Goal: Task Accomplishment & Management: Complete application form

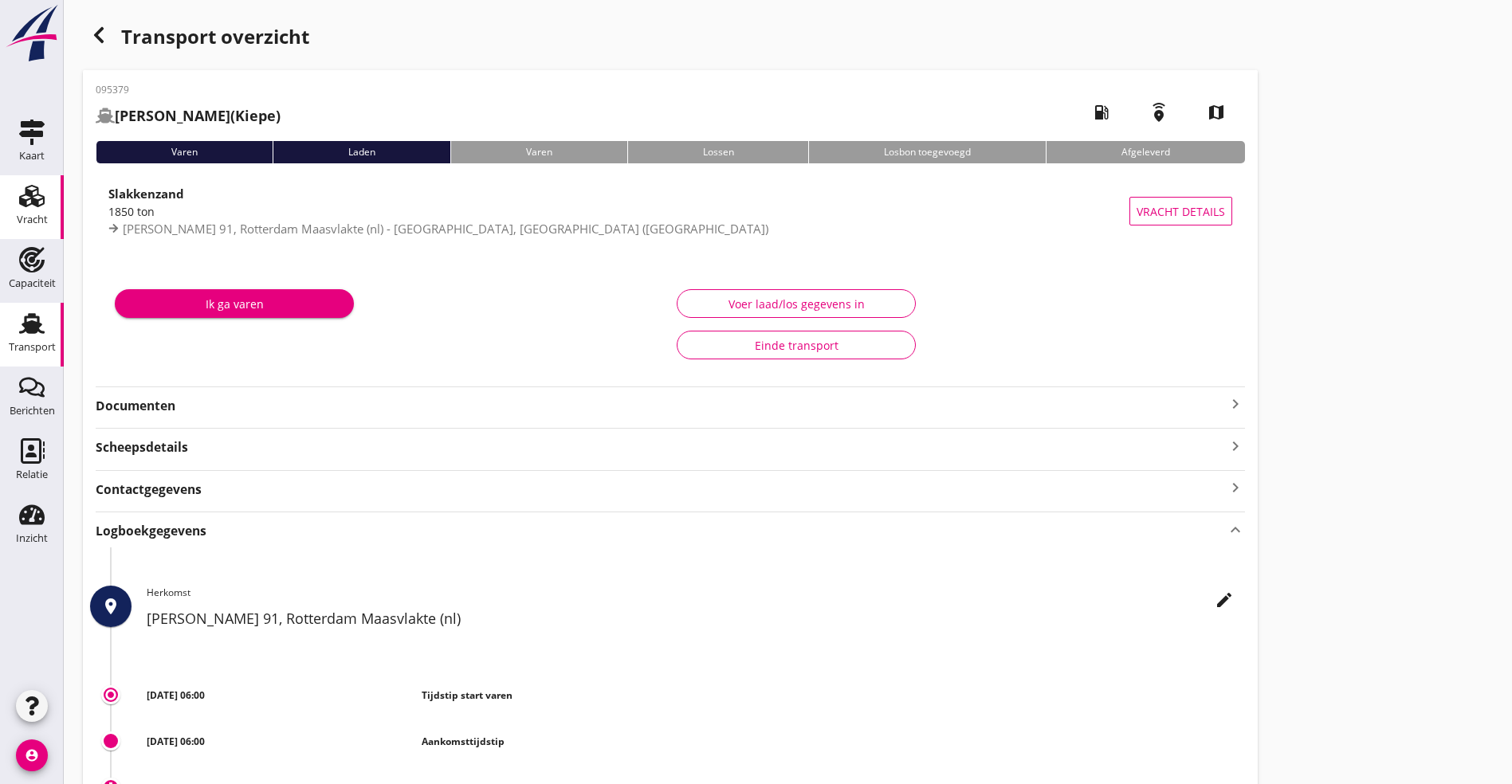
click at [39, 202] on icon "Vracht" at bounding box center [31, 196] width 26 height 26
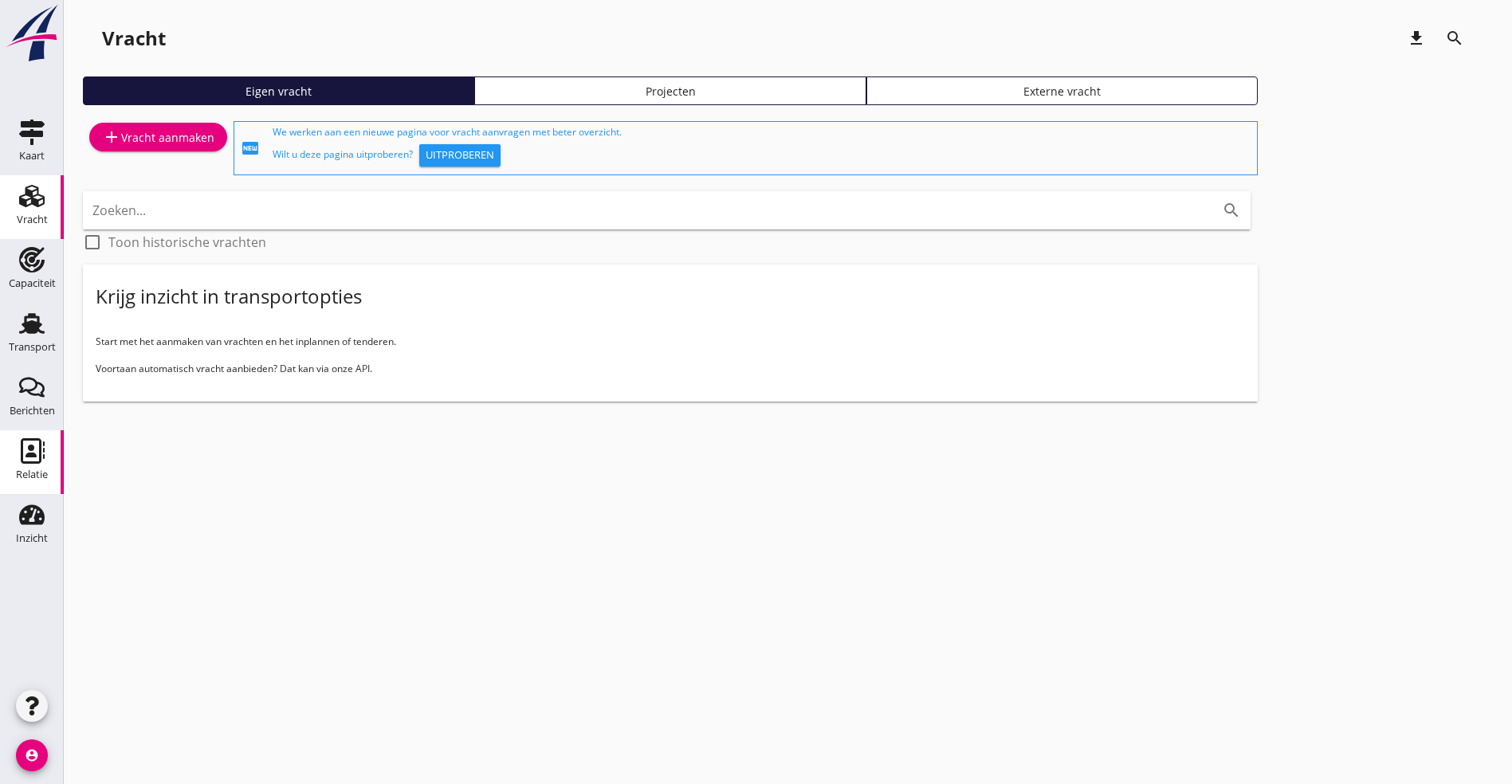
click at [31, 445] on use at bounding box center [32, 451] width 24 height 26
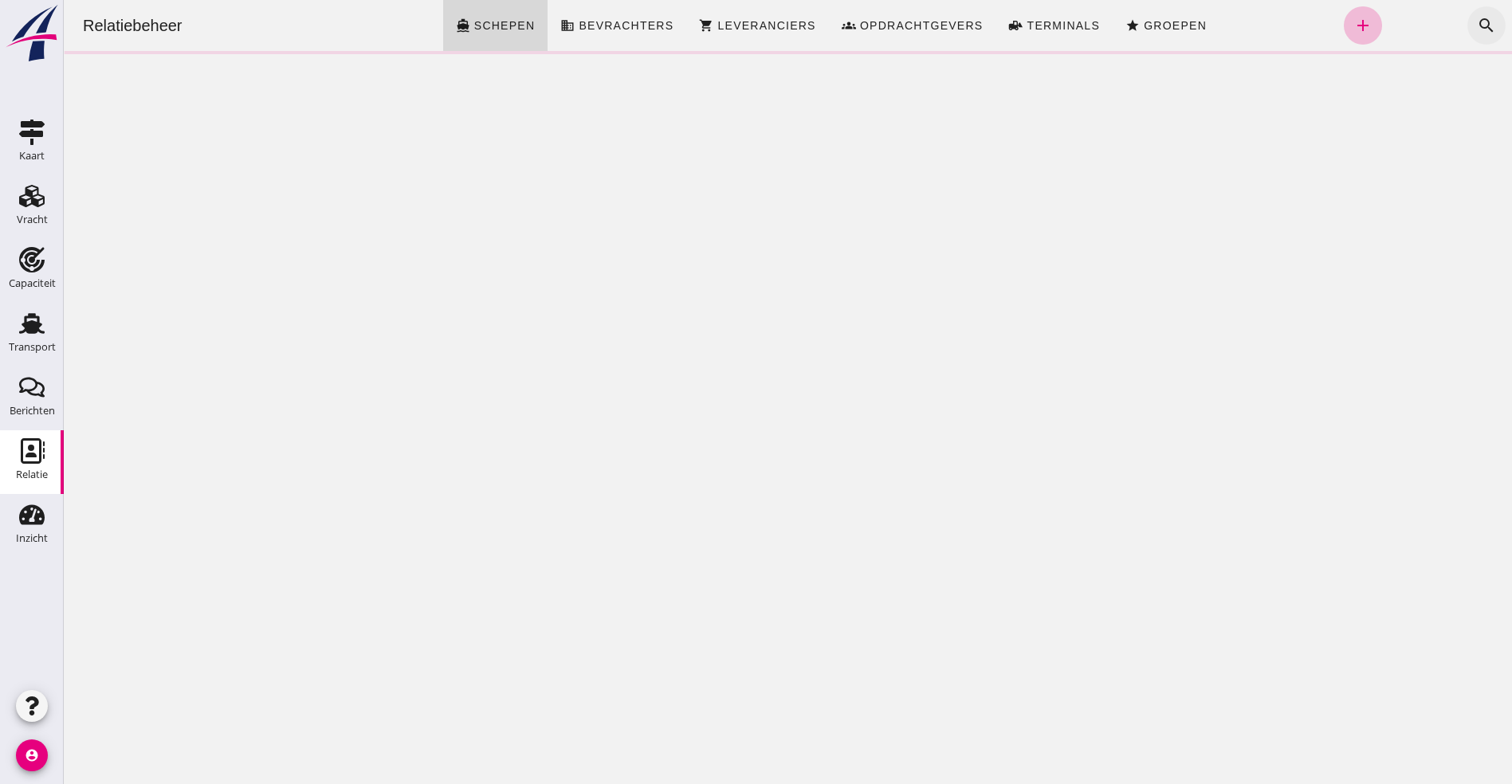
click at [1477, 19] on icon "search" at bounding box center [1486, 25] width 19 height 19
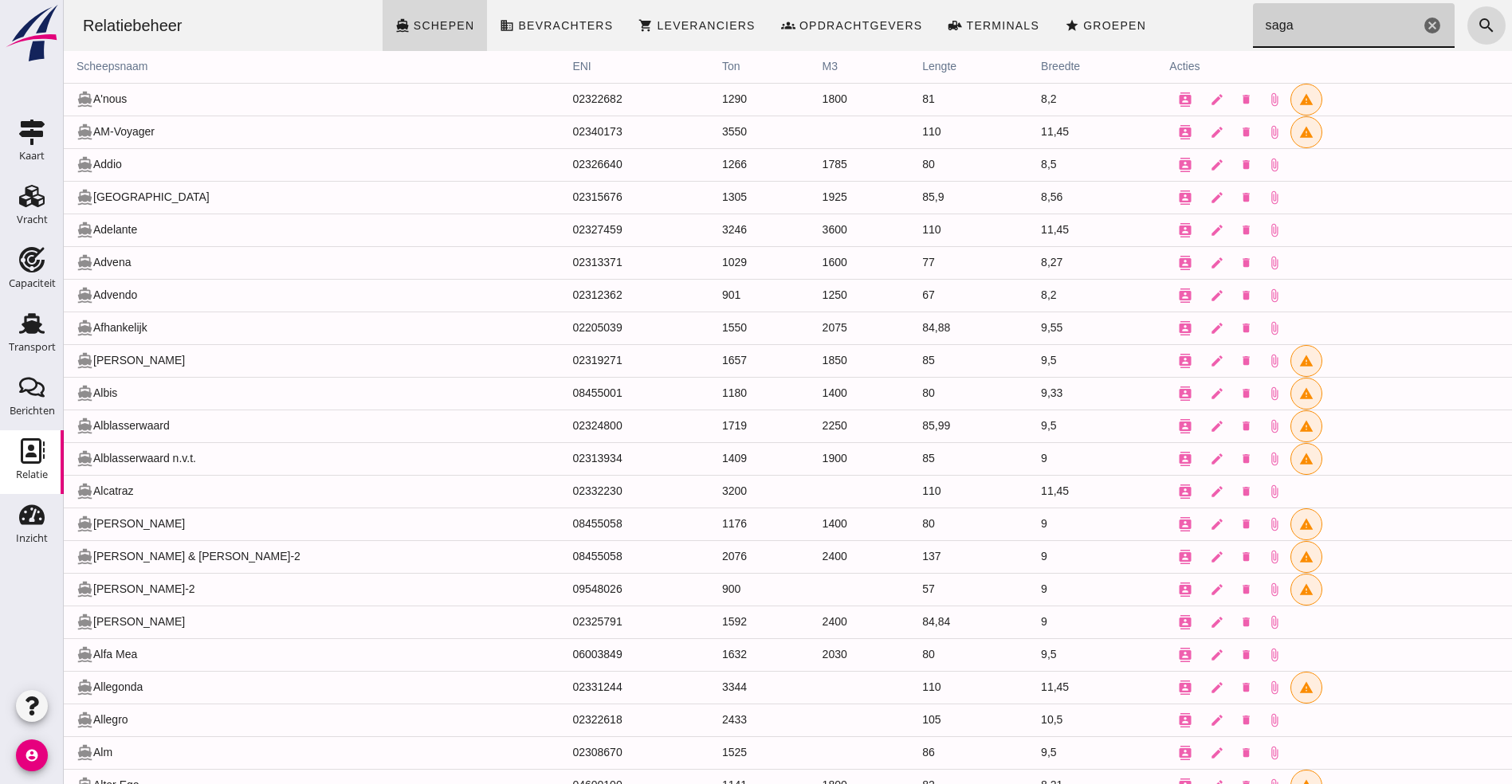
type input "saga"
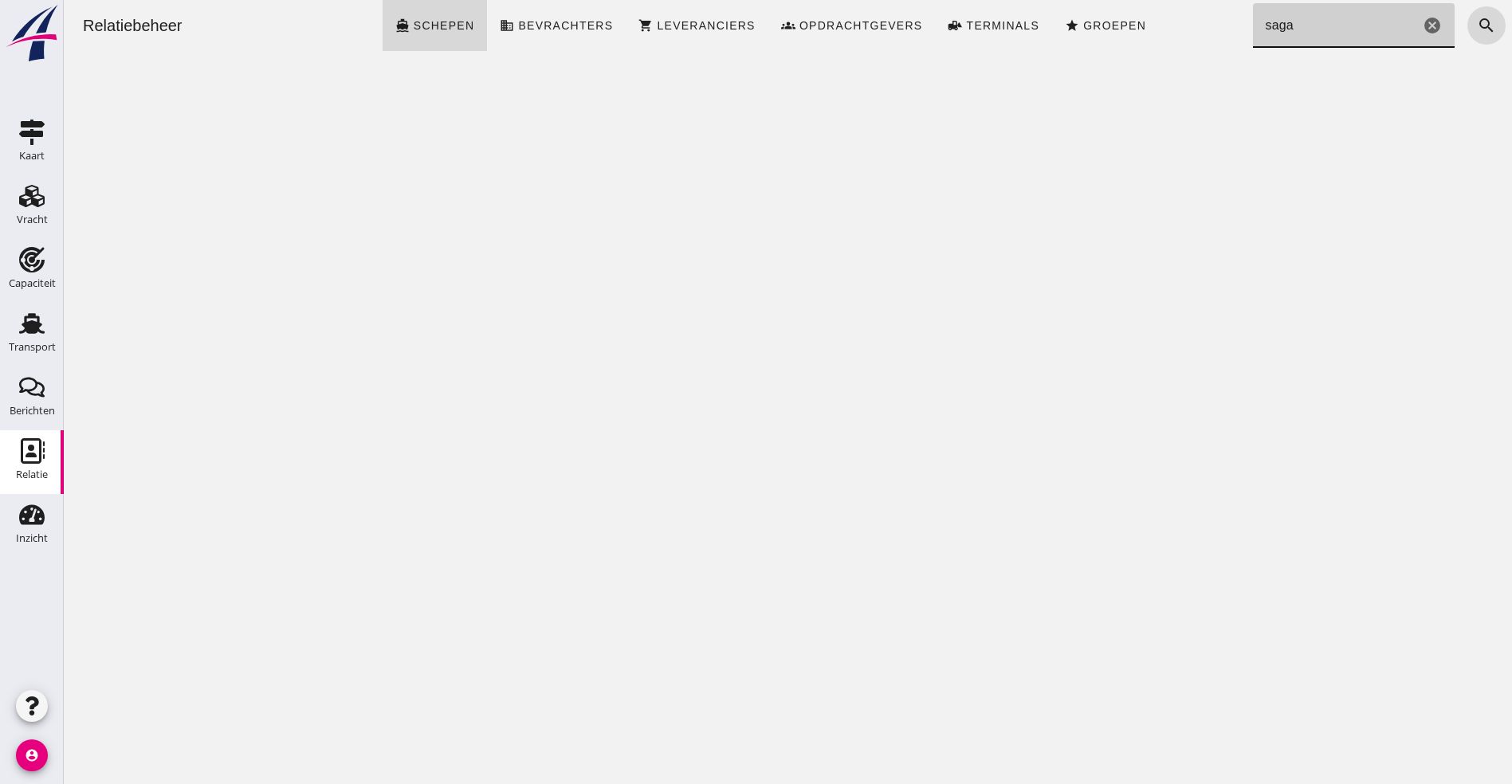
click at [1423, 24] on icon "cancel" at bounding box center [1432, 25] width 19 height 19
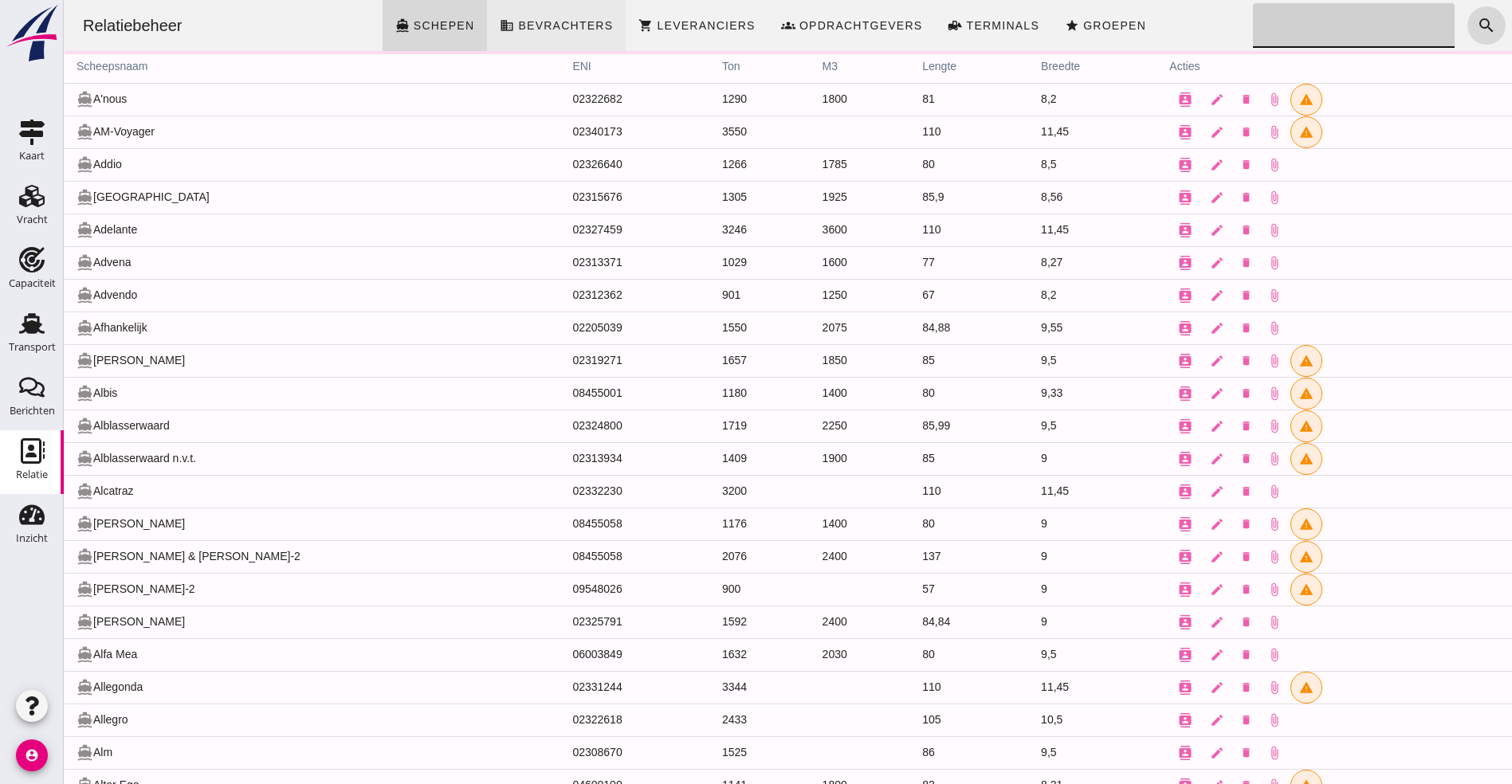
click at [586, 11] on link "business Bevrachters" at bounding box center [557, 25] width 139 height 51
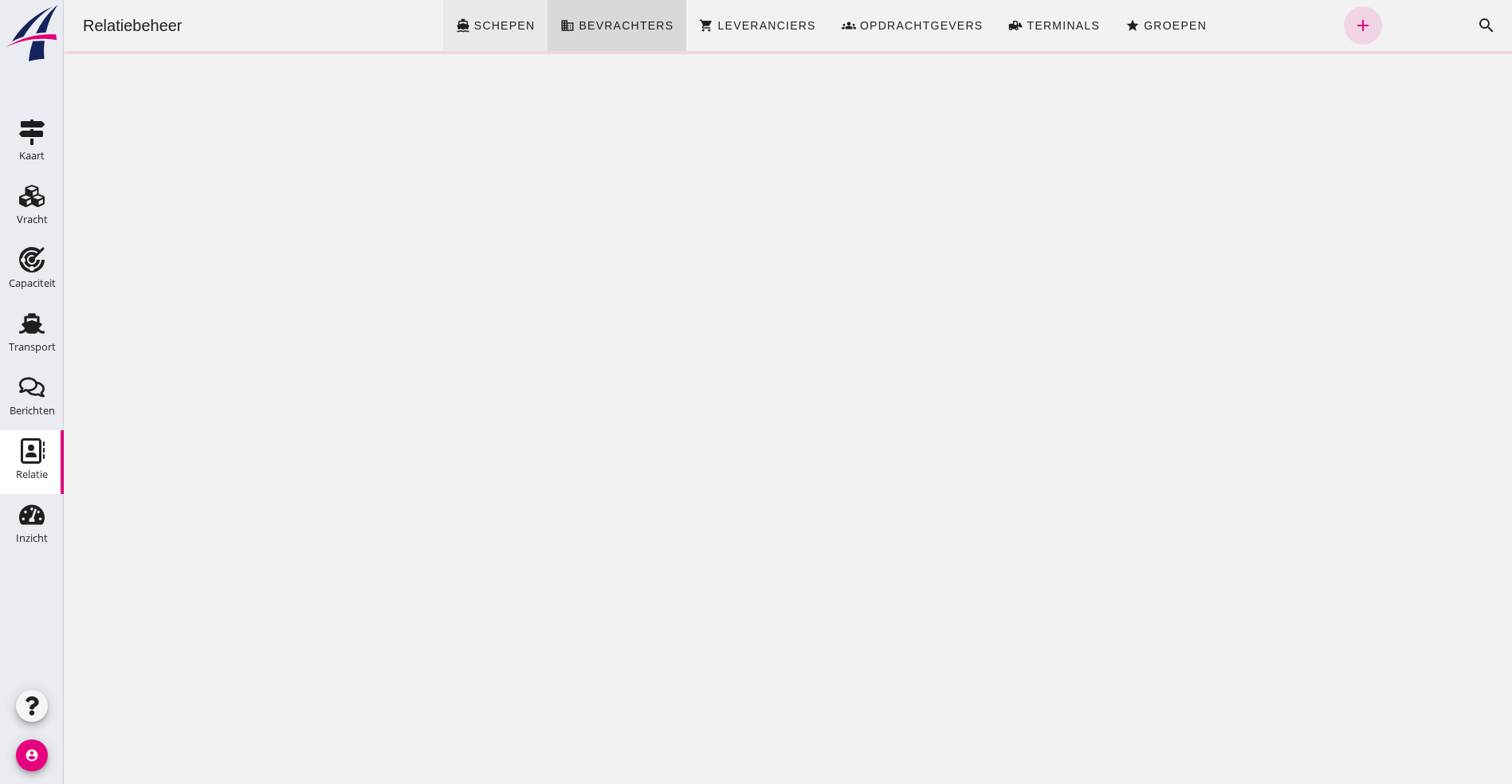
click at [494, 12] on link "directions_boat Schepen" at bounding box center [495, 25] width 105 height 51
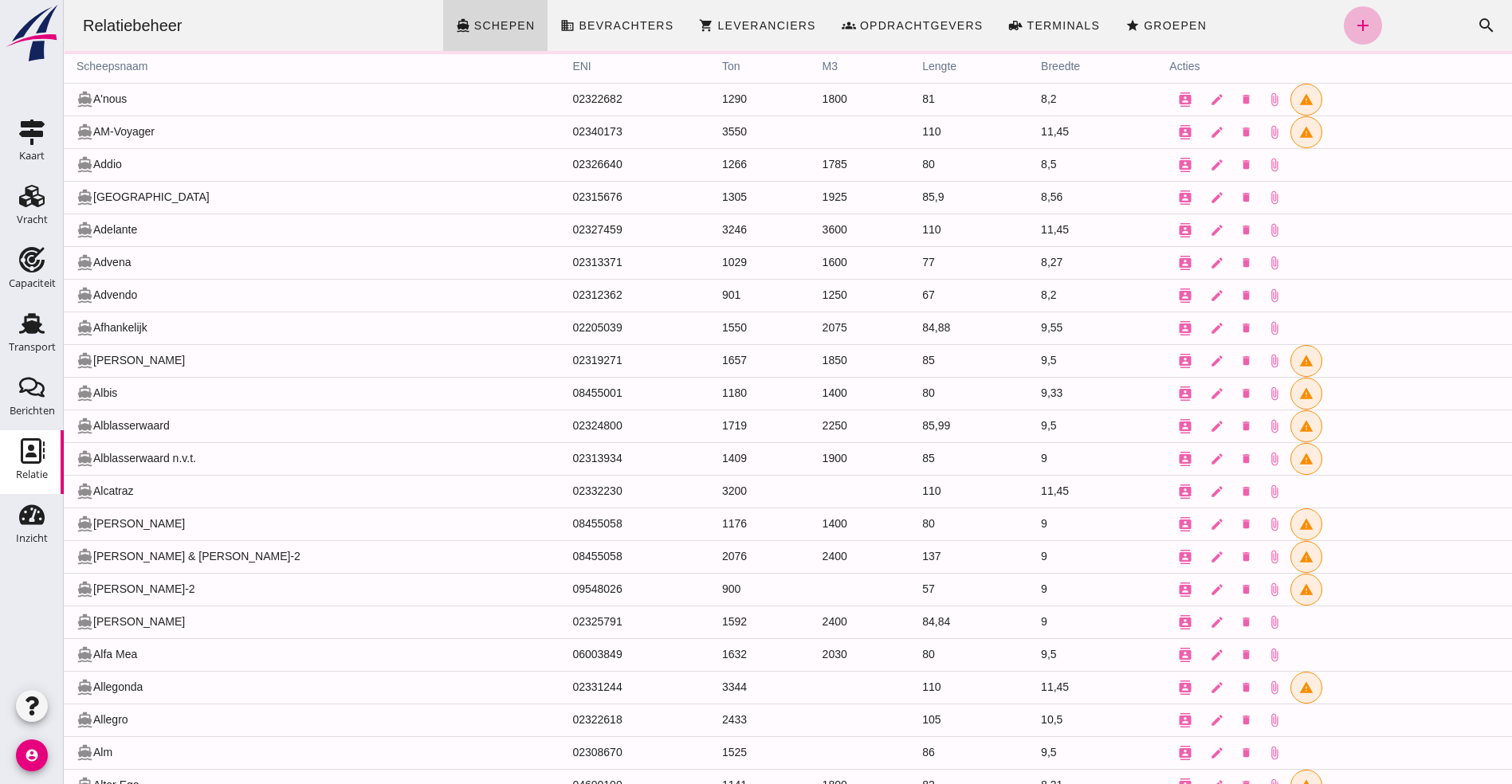
click at [1353, 24] on icon "add" at bounding box center [1362, 25] width 19 height 19
click at [472, 86] on input "Bedrijfsnaam *" at bounding box center [611, 106] width 330 height 40
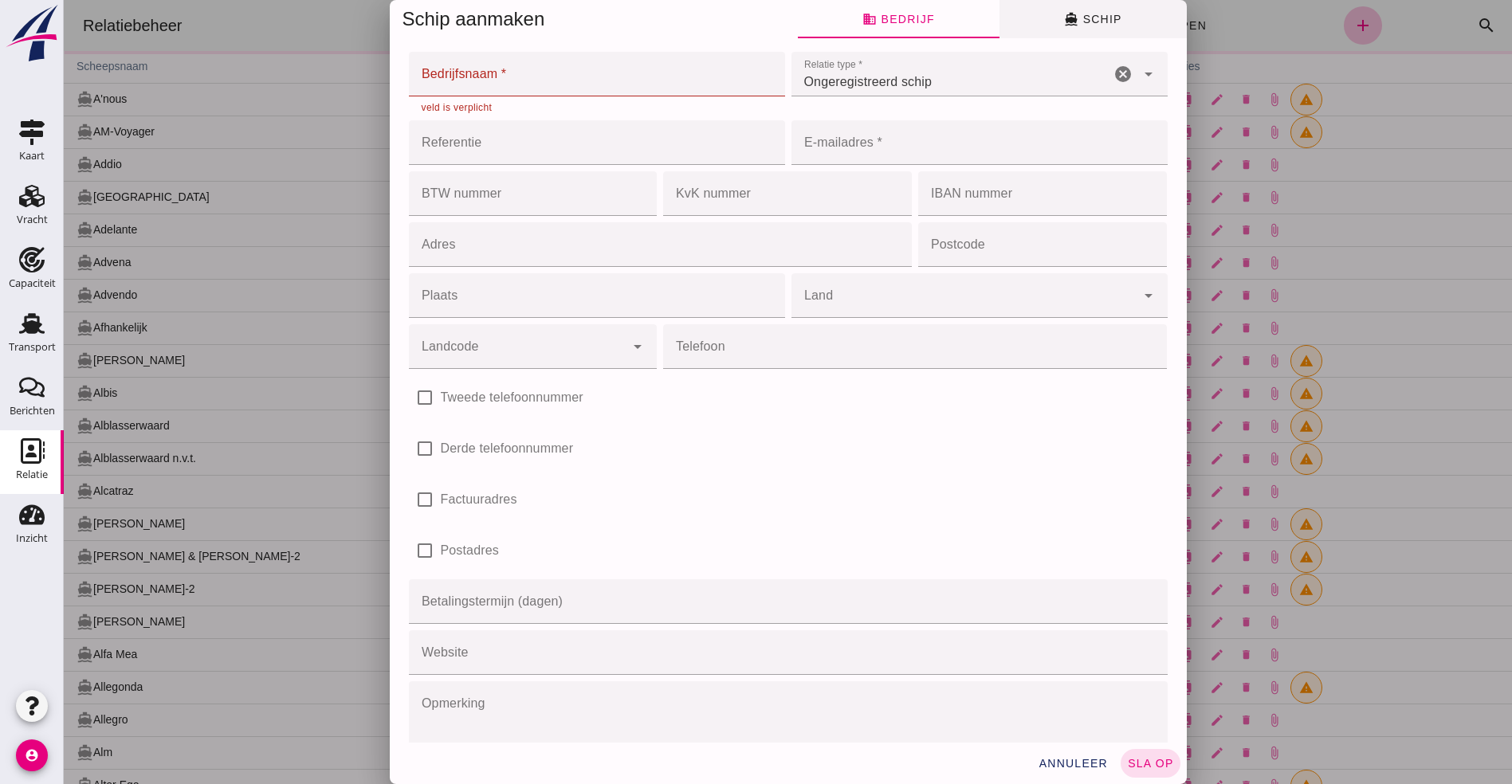
click at [1088, 18] on span "directions_boat Schip" at bounding box center [1092, 19] width 57 height 14
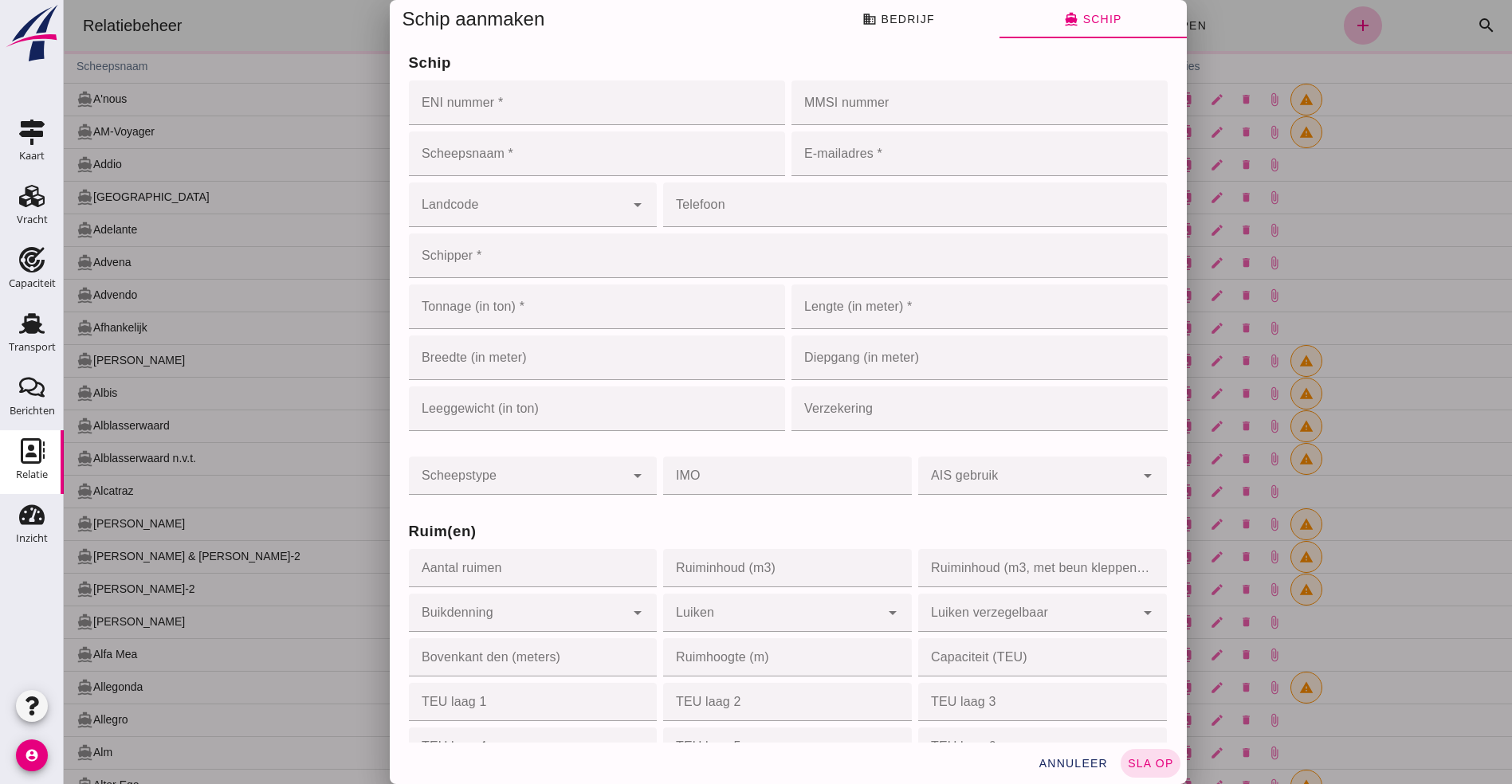
click at [466, 91] on input "ENI nummer *" at bounding box center [593, 102] width 367 height 45
click at [463, 104] on input "ENI nummer *" at bounding box center [593, 102] width 367 height 45
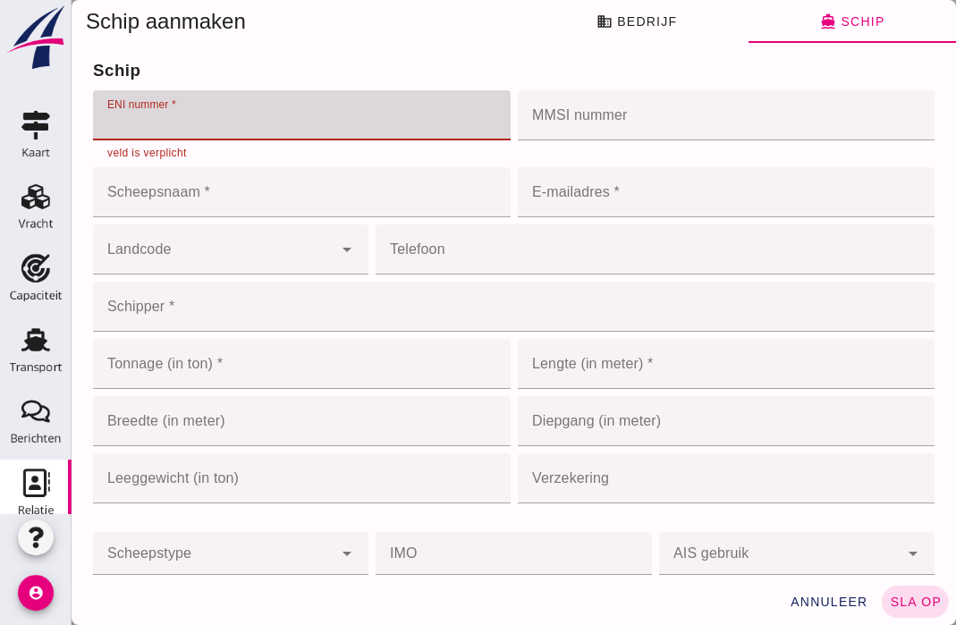
click at [199, 115] on input "ENI nummer *" at bounding box center [296, 115] width 407 height 50
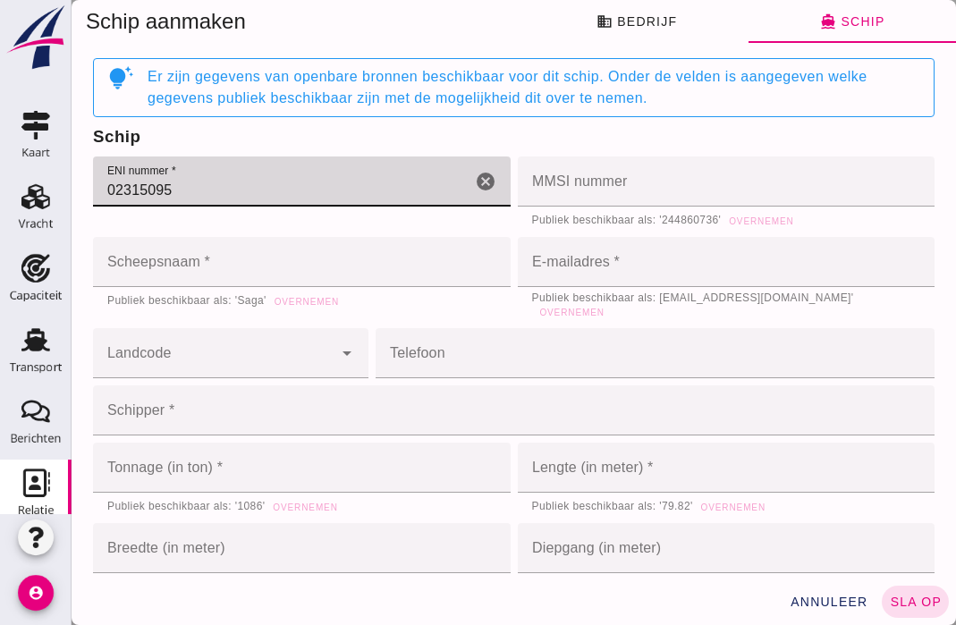
type input "02315095"
click at [414, 91] on div "Er zijn gegevens van openbare bronnen beschikbaar voor dit schip. Onder de veld…" at bounding box center [534, 87] width 772 height 43
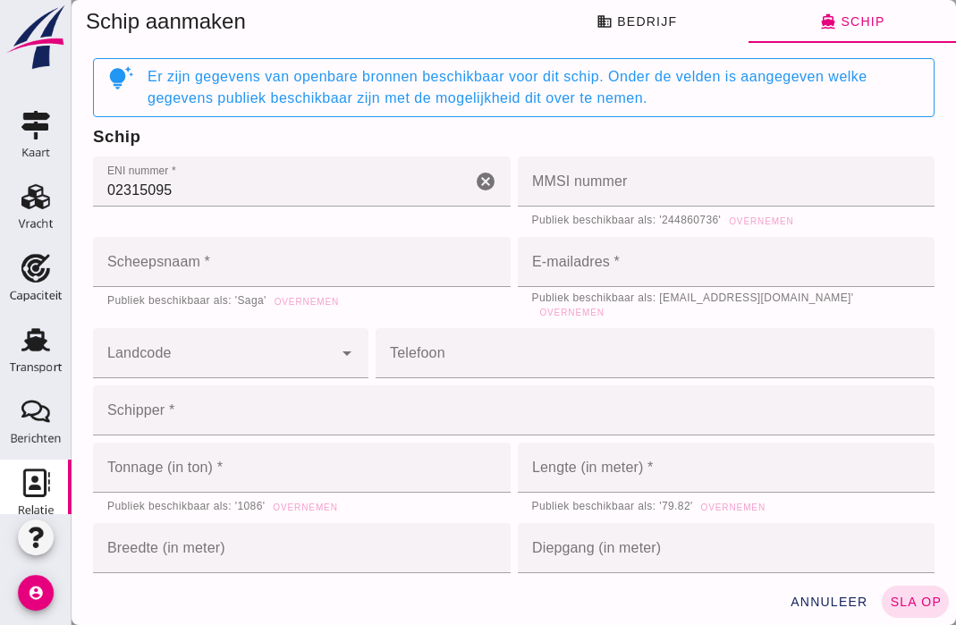
click at [280, 259] on input "Scheepsnaam *" at bounding box center [302, 262] width 418 height 50
click at [287, 293] on span "Overnemen" at bounding box center [306, 289] width 65 height 10
type input "Saga"
click at [605, 308] on span "Overnemen" at bounding box center [572, 313] width 65 height 10
type input "[EMAIL_ADDRESS][DOMAIN_NAME]"
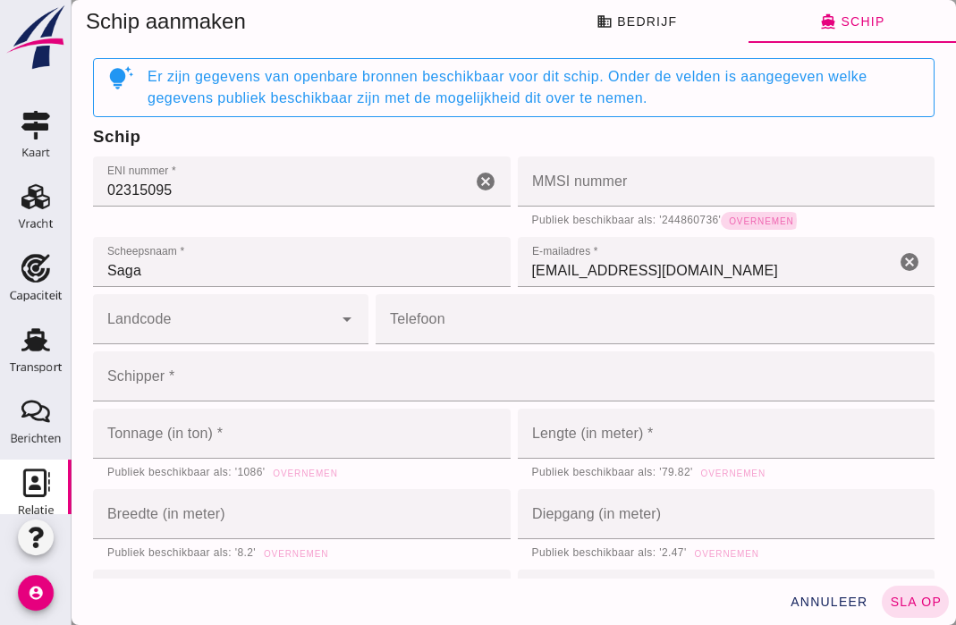
click at [750, 222] on span "Overnemen" at bounding box center [760, 222] width 65 height 10
type input "244860736"
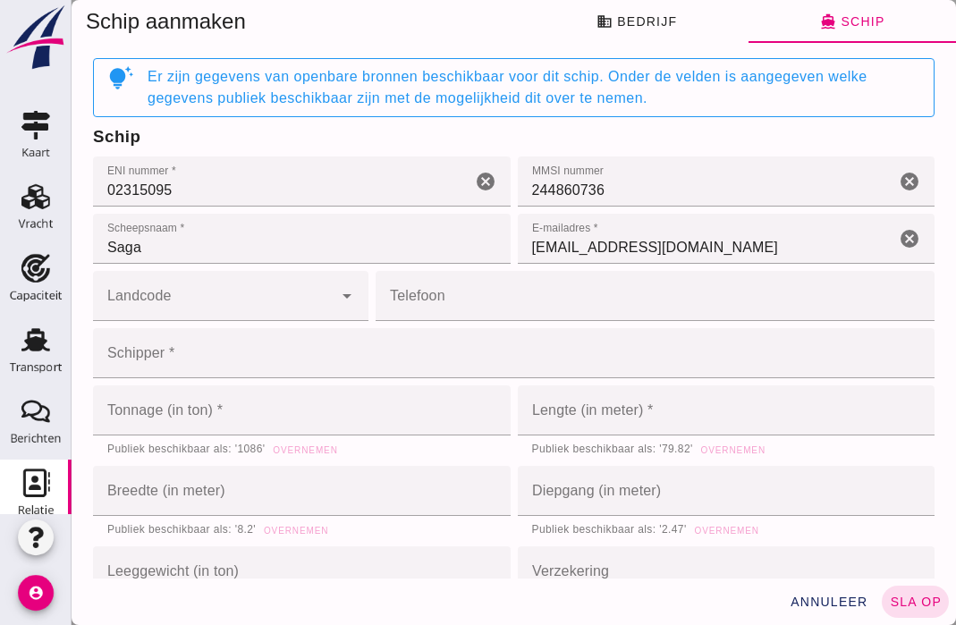
click at [336, 295] on icon "arrow_drop_down" at bounding box center [346, 295] width 21 height 21
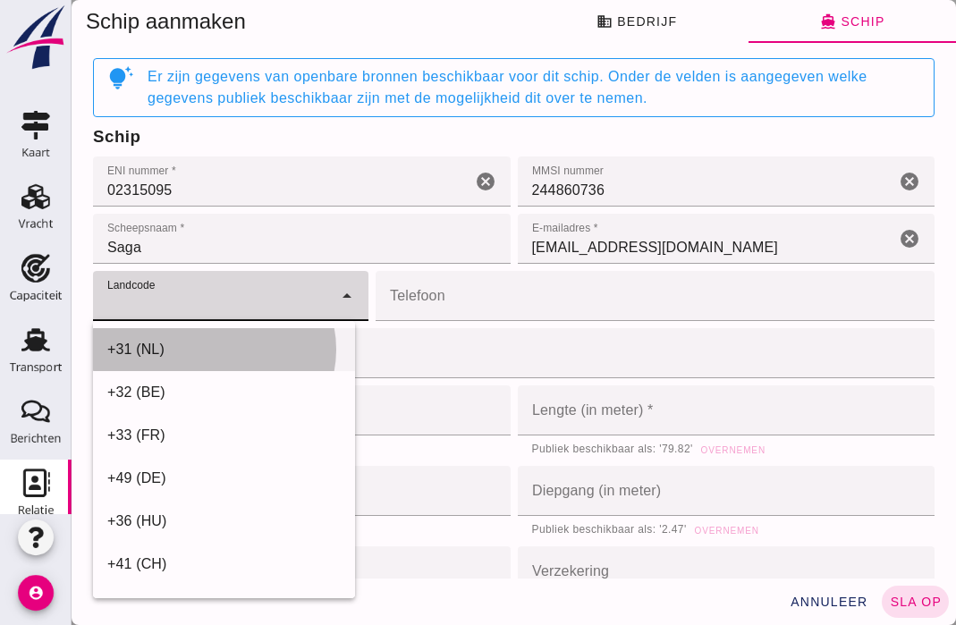
click at [152, 345] on div "+31 (NL)" at bounding box center [224, 349] width 234 height 21
type input "+31 (NL)"
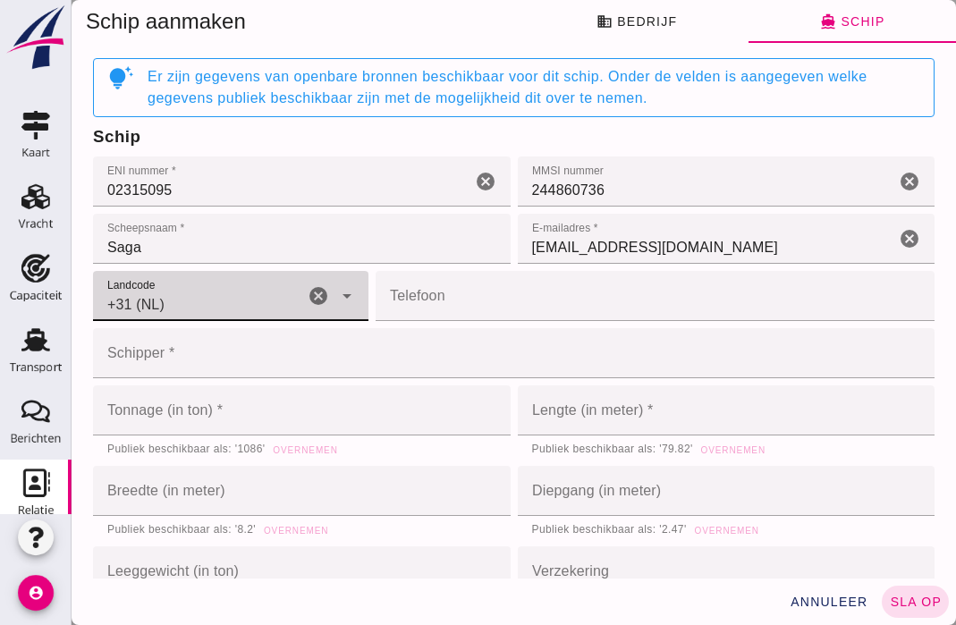
drag, startPoint x: 504, startPoint y: 297, endPoint x: 513, endPoint y: 296, distance: 9.0
click at [513, 296] on input "Telefoon" at bounding box center [650, 296] width 548 height 50
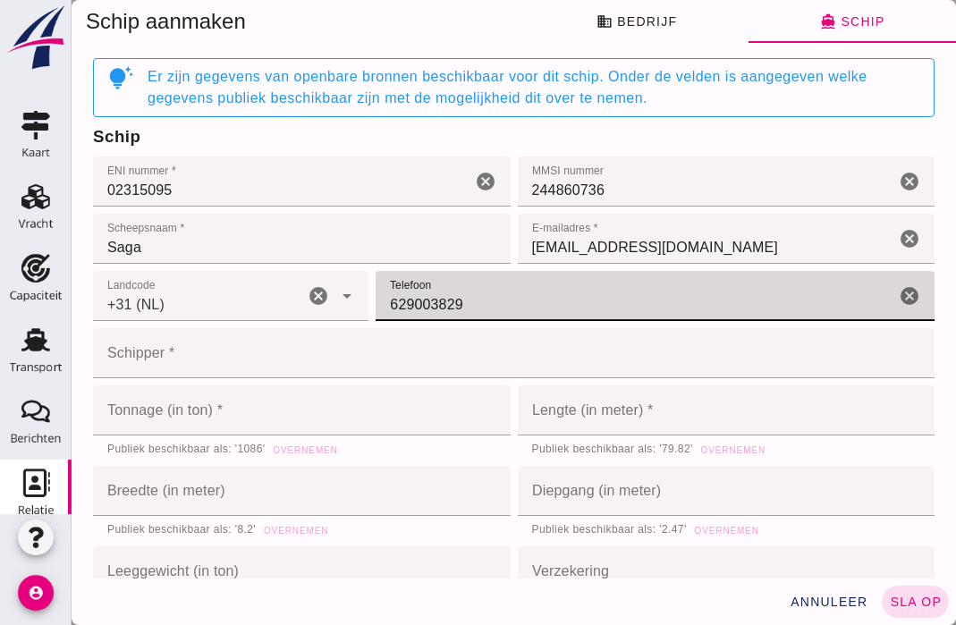
type input "629003829"
click at [328, 373] on input "Schipper *" at bounding box center [508, 353] width 831 height 50
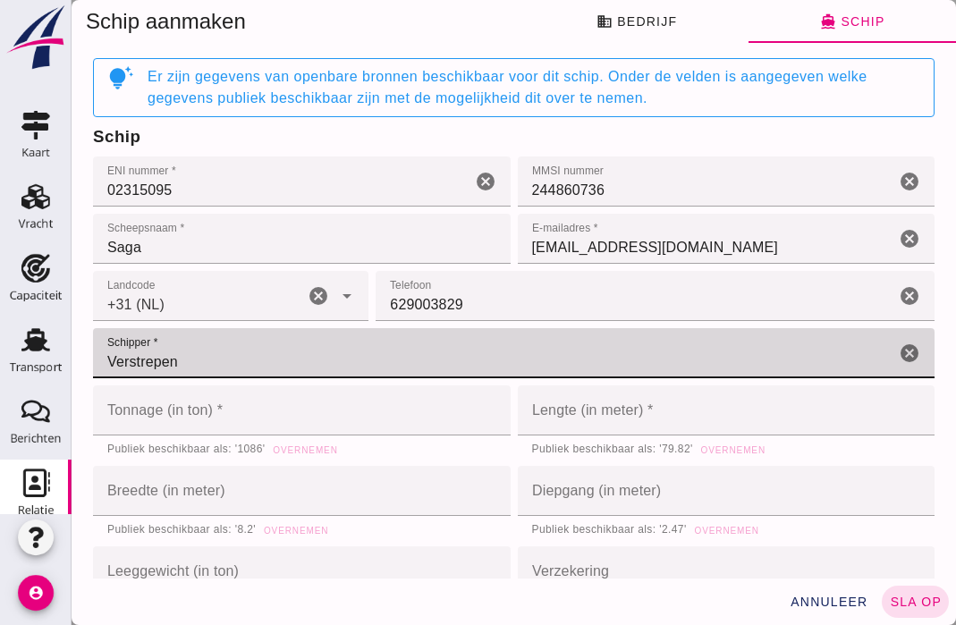
type input "Verstrepen"
click at [208, 421] on input "Tonnage (in ton) *" at bounding box center [283, 411] width 381 height 50
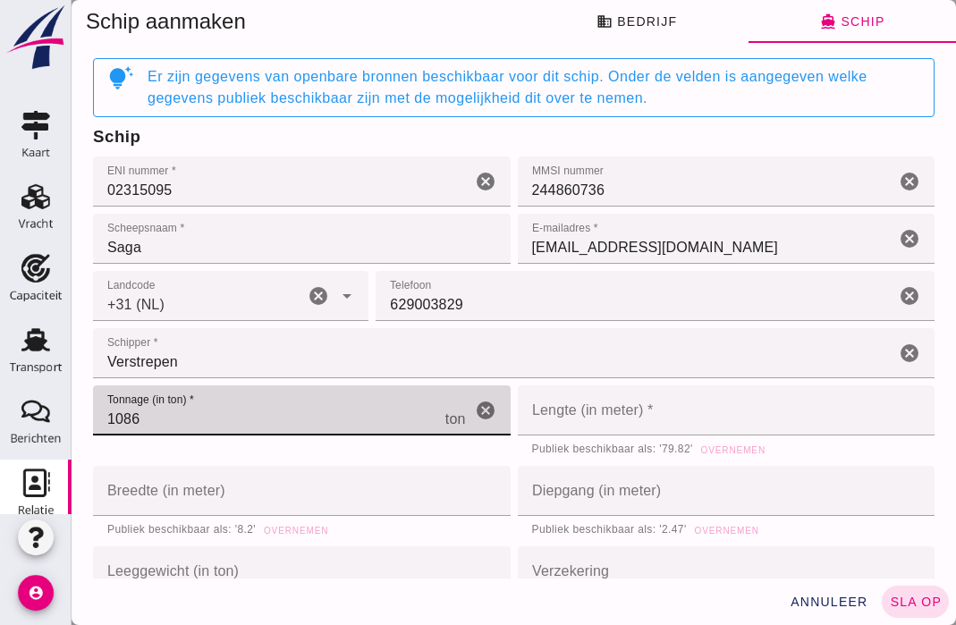
type input "1086"
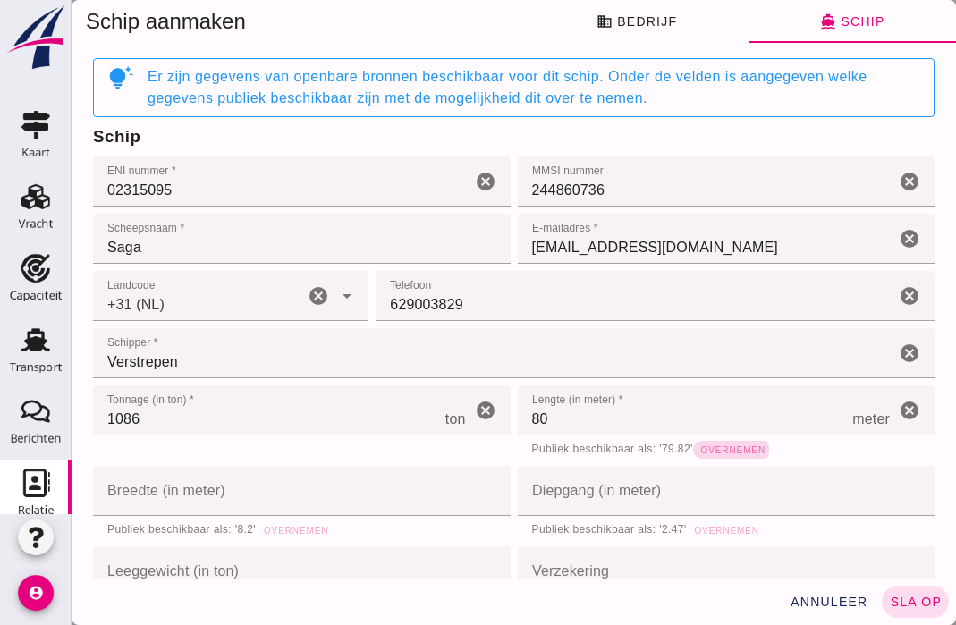
drag, startPoint x: 716, startPoint y: 445, endPoint x: 693, endPoint y: 446, distance: 22.4
click at [714, 446] on span "Overnemen" at bounding box center [733, 451] width 65 height 10
type input "79.82"
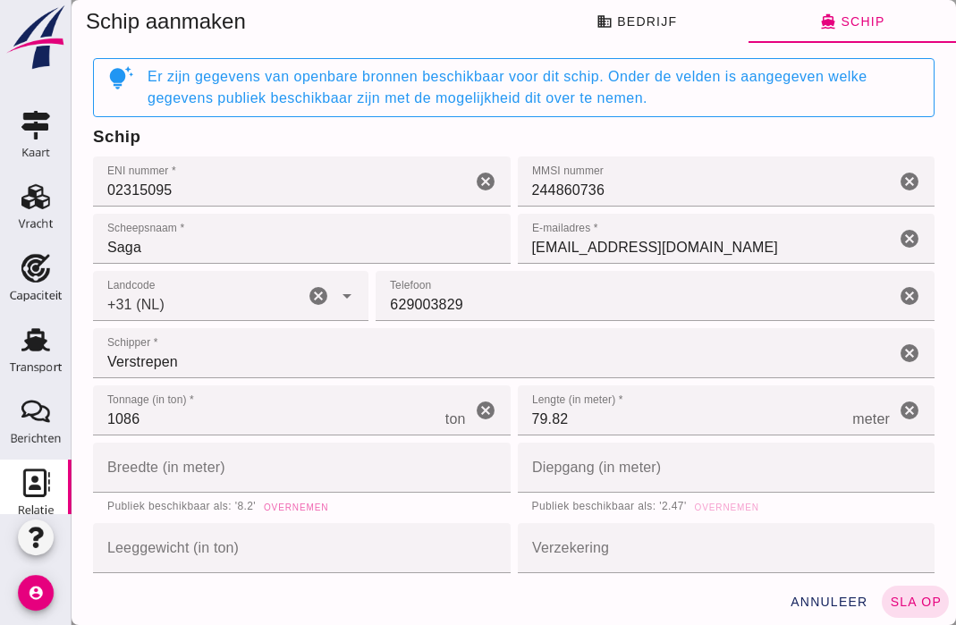
click at [299, 511] on span "Overnemen" at bounding box center [295, 508] width 65 height 10
type input "8.2"
click at [712, 503] on span "Overnemen" at bounding box center [726, 508] width 65 height 10
type input "2.47"
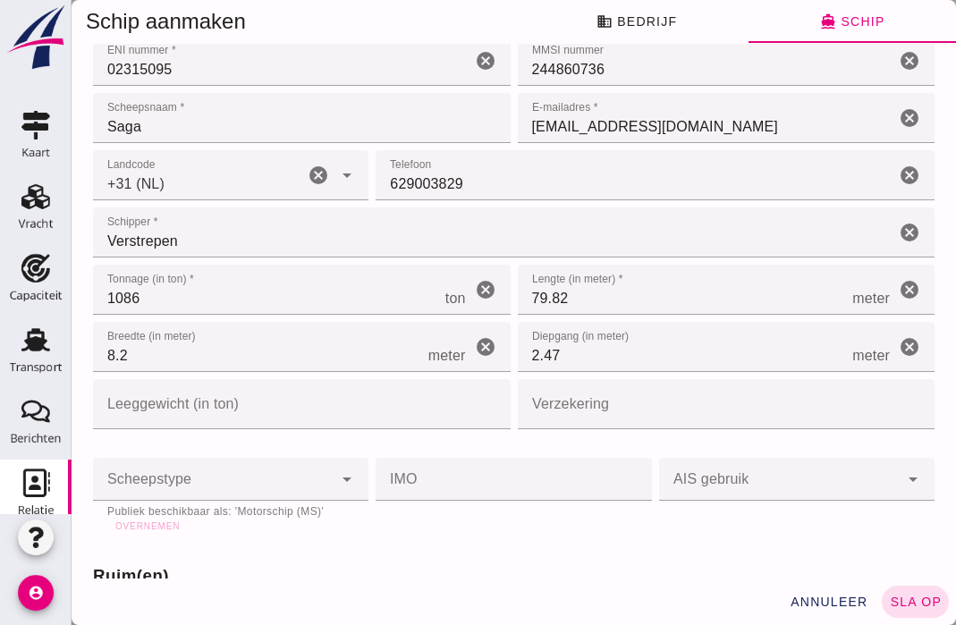
scroll to position [268, 0]
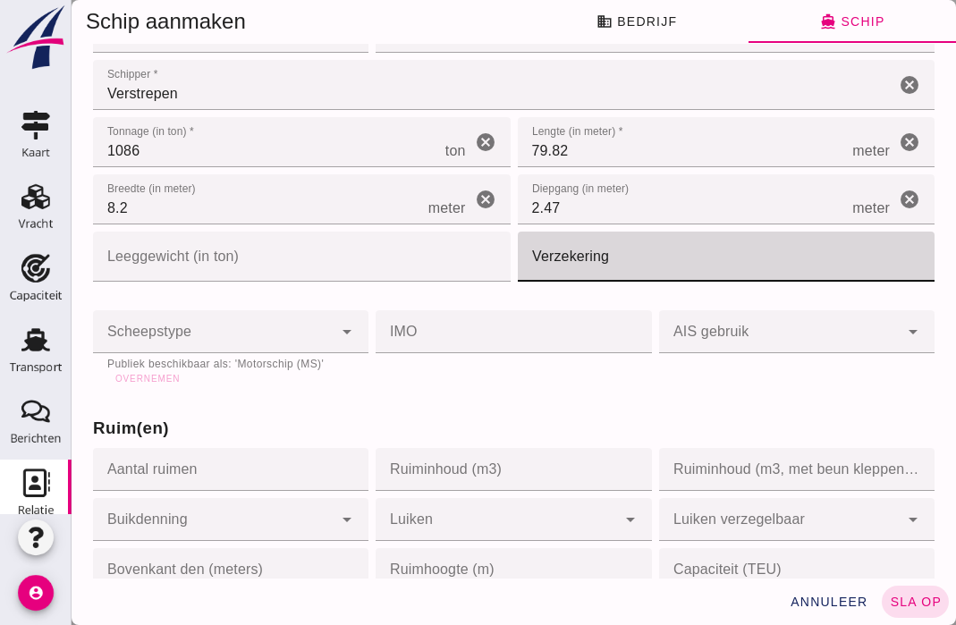
click at [631, 249] on input "Verzekering" at bounding box center [721, 257] width 407 height 50
type input "TVM"
click at [149, 380] on span "Overnemen" at bounding box center [147, 379] width 65 height 10
type input "motor_ship"
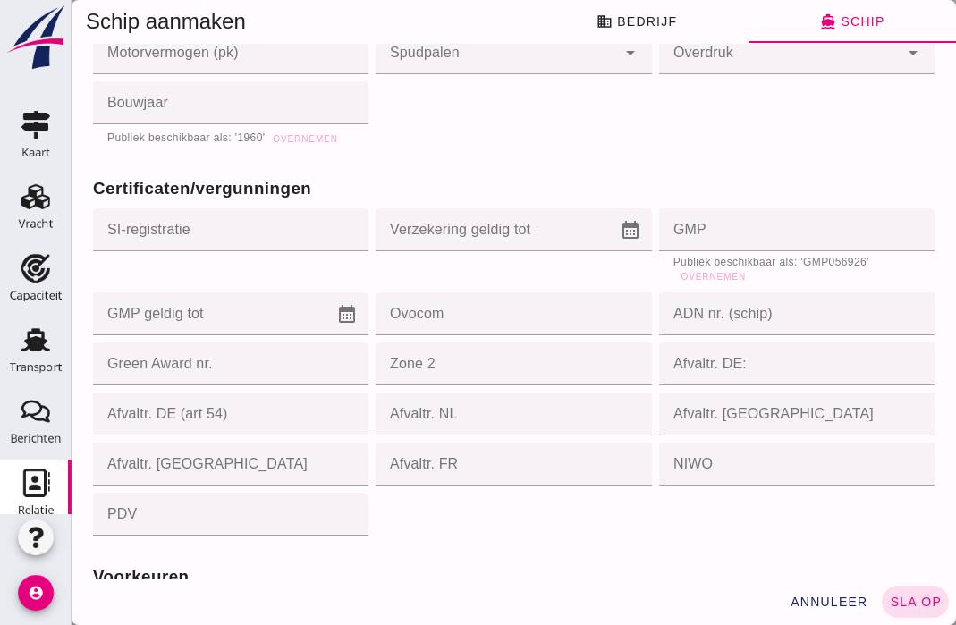
scroll to position [1610, 0]
click at [700, 280] on span "Overnemen" at bounding box center [713, 275] width 65 height 10
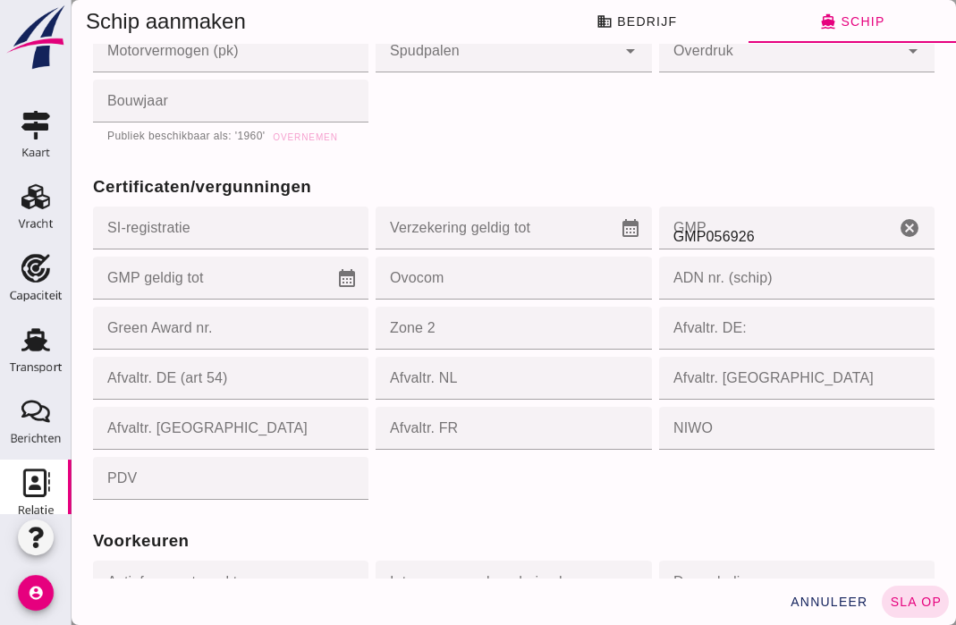
type input "GMP056926"
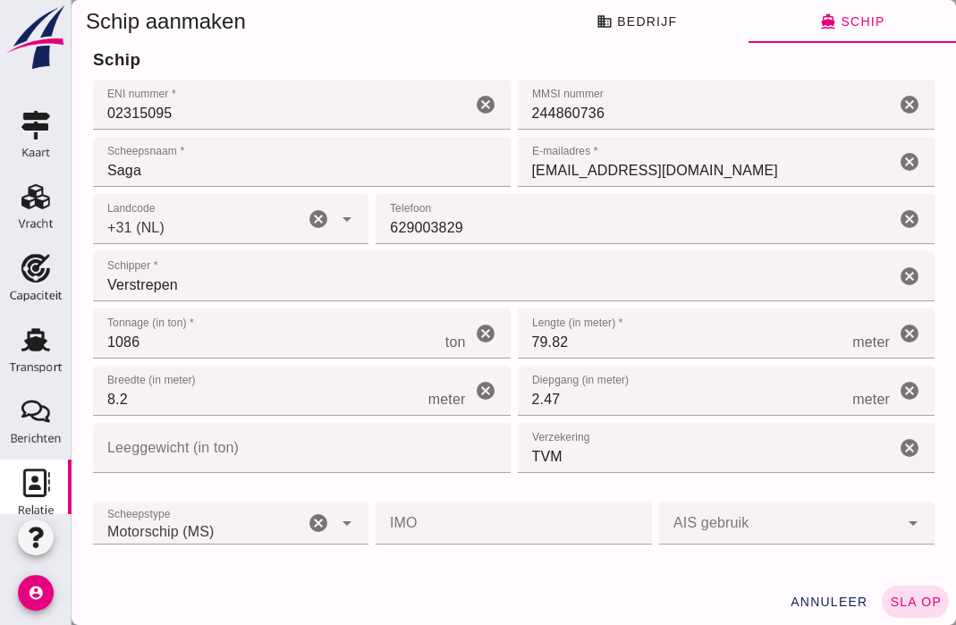
scroll to position [0, 0]
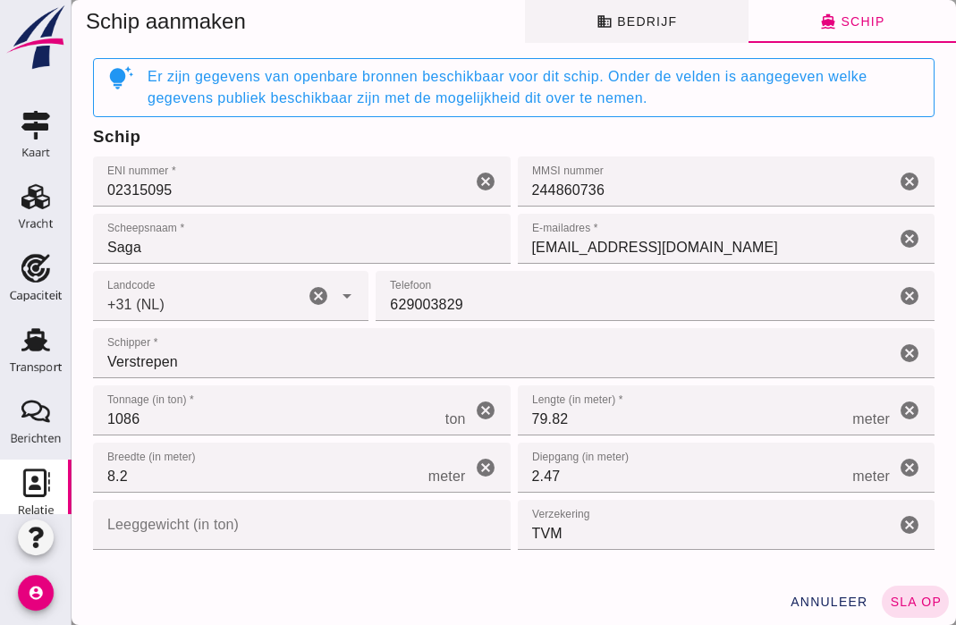
click at [607, 23] on span "business Bedrijf" at bounding box center [636, 21] width 81 height 16
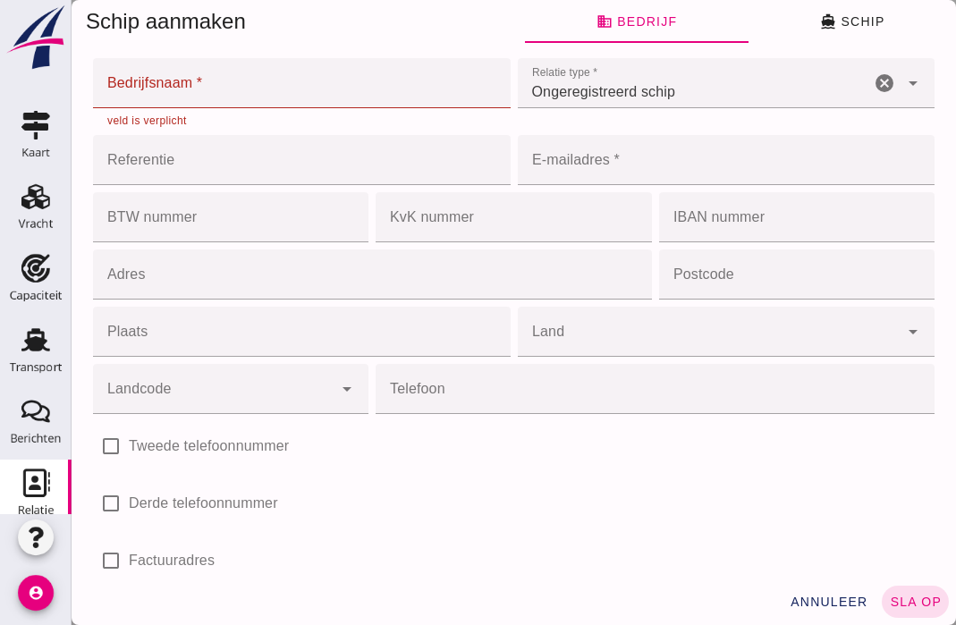
click at [150, 119] on div "veld is verplicht" at bounding box center [301, 120] width 389 height 11
click at [158, 83] on input "Bedrijfsnaam *" at bounding box center [296, 83] width 407 height 50
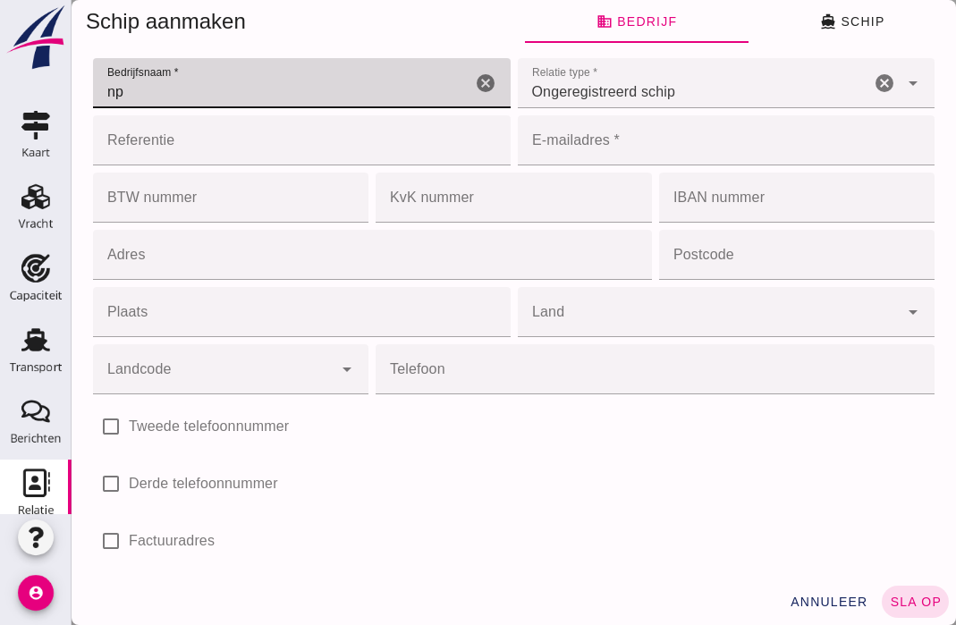
type input "n"
type input "N"
type input "n"
drag, startPoint x: 195, startPoint y: 103, endPoint x: 184, endPoint y: 105, distance: 10.9
click at [186, 105] on input "nprc" at bounding box center [282, 83] width 378 height 50
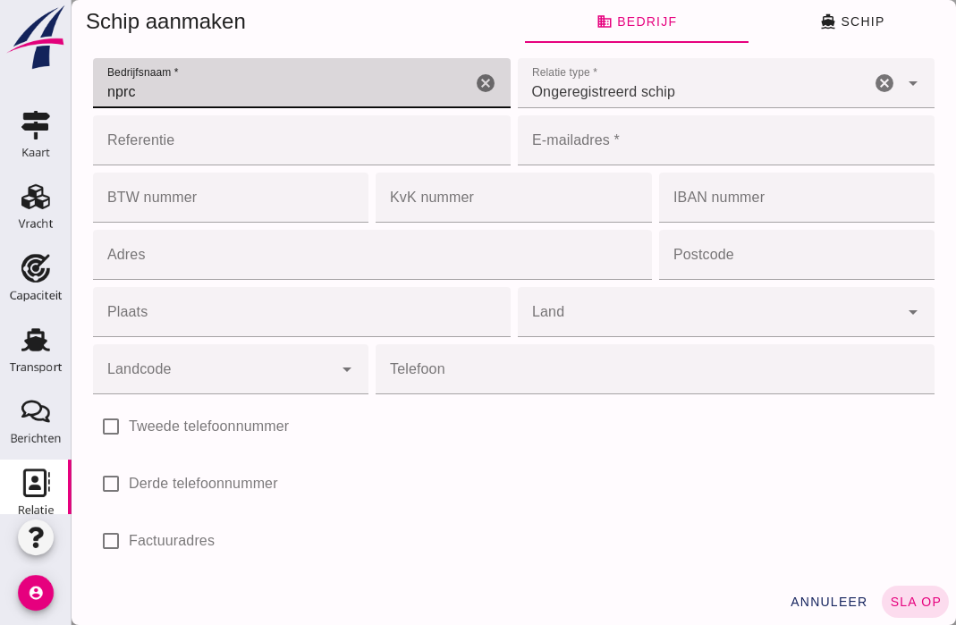
drag, startPoint x: 174, startPoint y: 93, endPoint x: -86, endPoint y: 86, distance: 259.6
click at [72, 86] on html "Relatiebeheer directions_boat Schepen business Bevrachters shopping_cart Levera…" at bounding box center [514, 312] width 885 height 625
type input "Verto Maritiem"
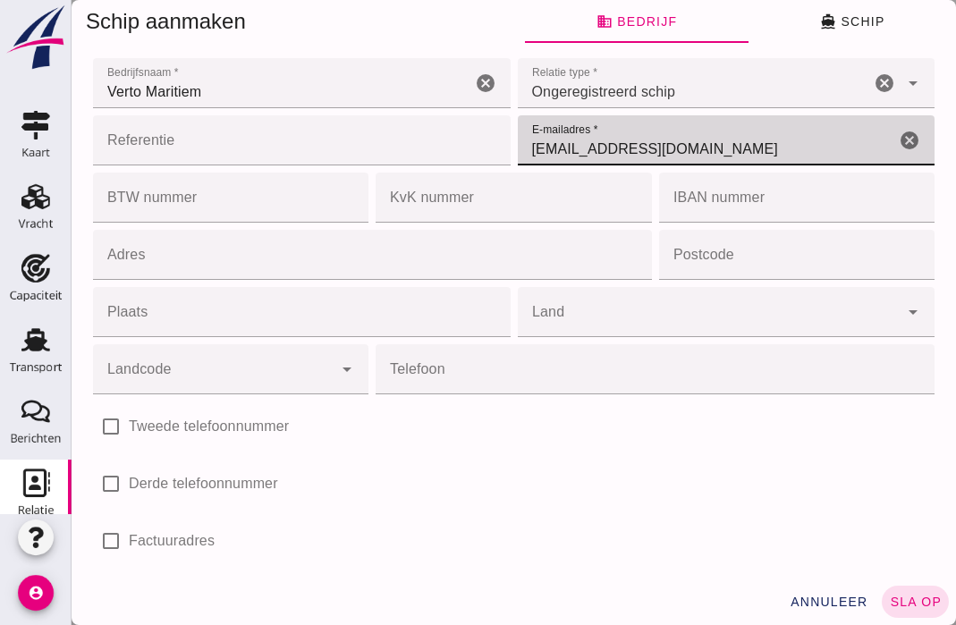
type input "[EMAIL_ADDRESS][DOMAIN_NAME]"
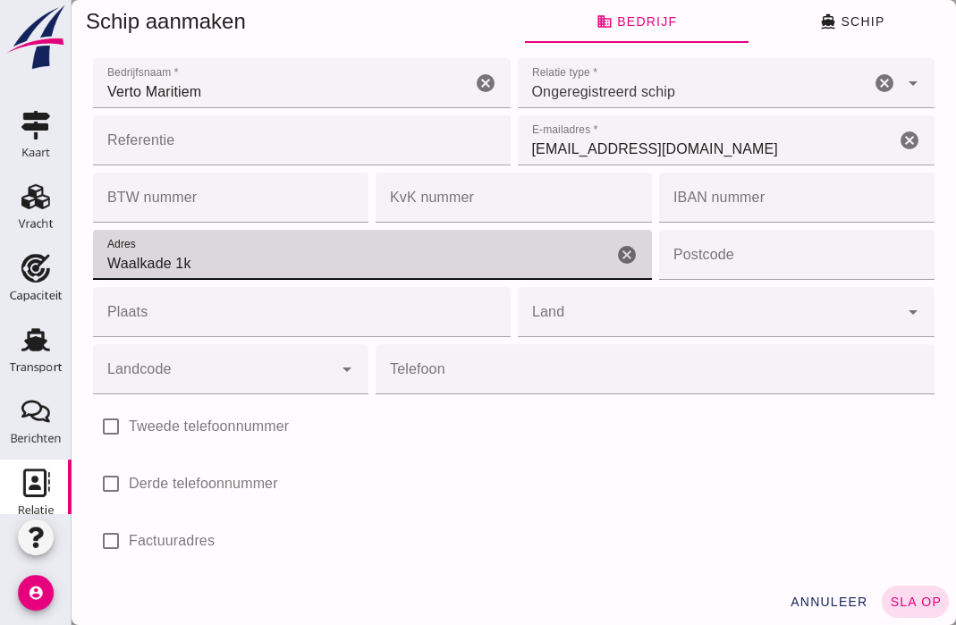
type input "Waalkade 1k"
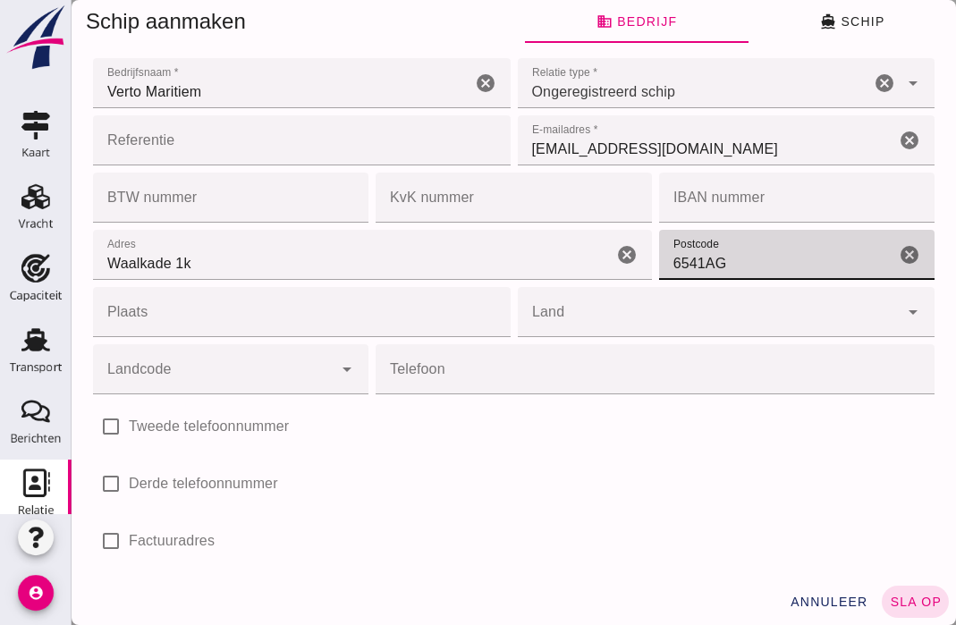
type input "6541AG"
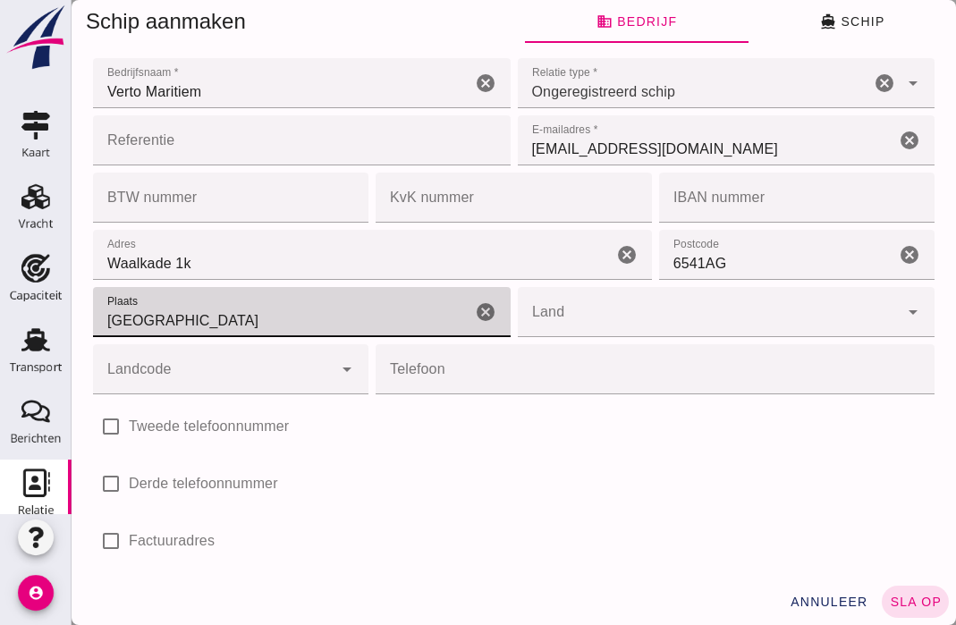
type input "[GEOGRAPHIC_DATA]"
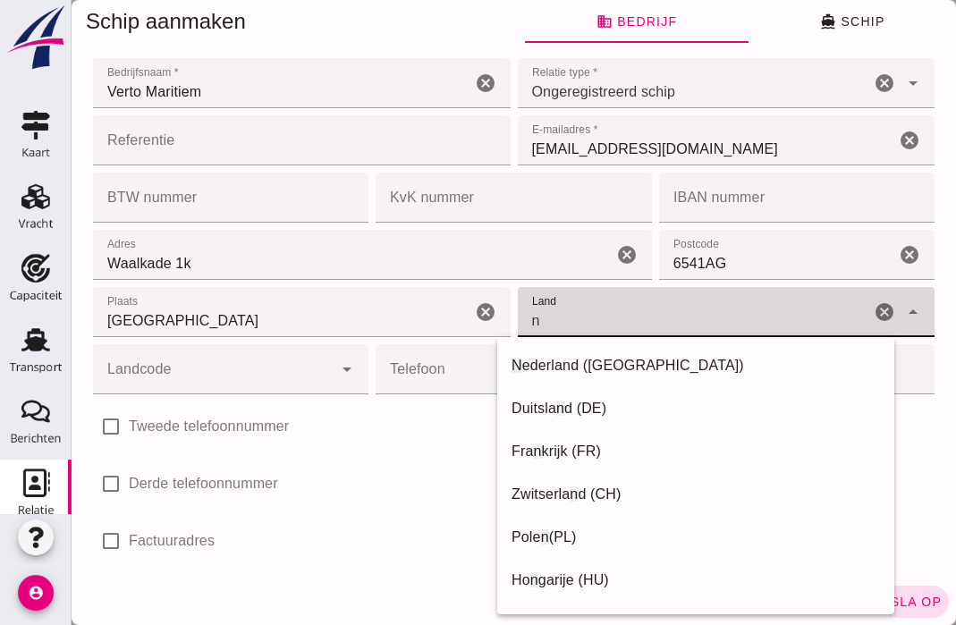
type input "[GEOGRAPHIC_DATA]"
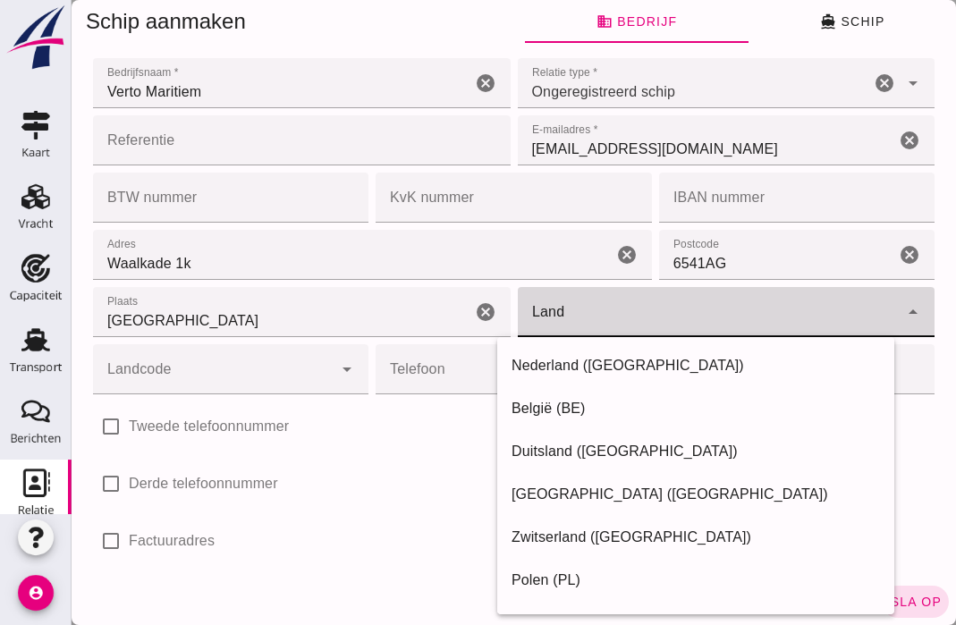
click at [708, 314] on input "Land" at bounding box center [709, 320] width 382 height 21
type input "[GEOGRAPHIC_DATA]"
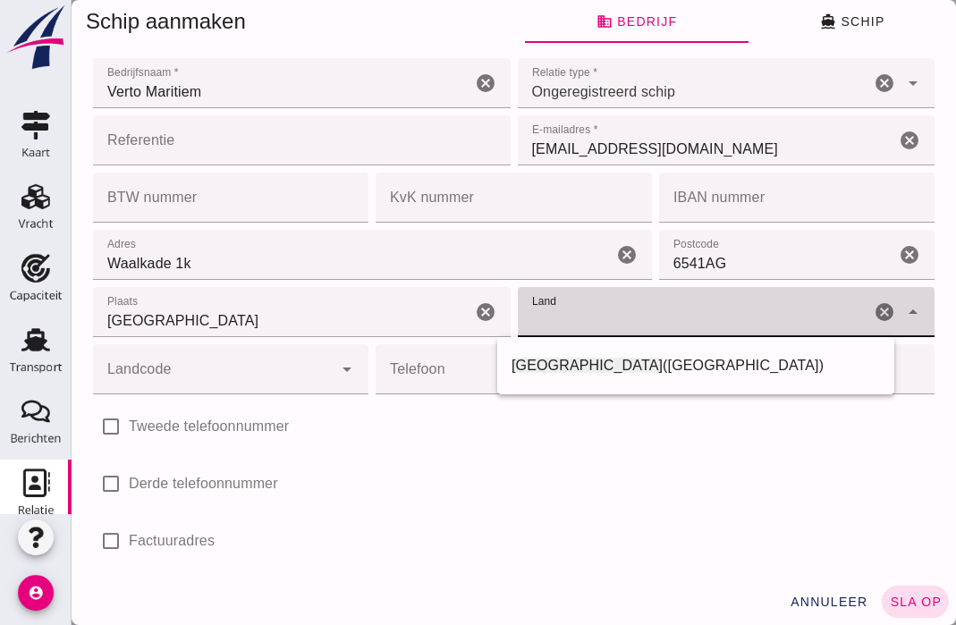
click at [217, 382] on input "Landcode" at bounding box center [213, 378] width 240 height 21
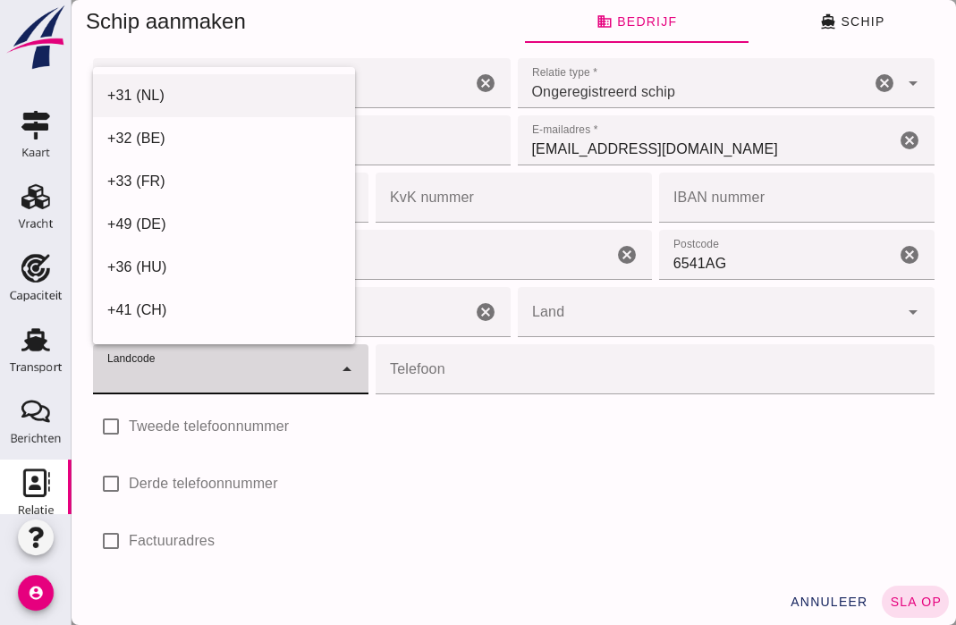
click at [183, 96] on div "+31 (NL)" at bounding box center [224, 95] width 234 height 21
type input "+31 (NL)"
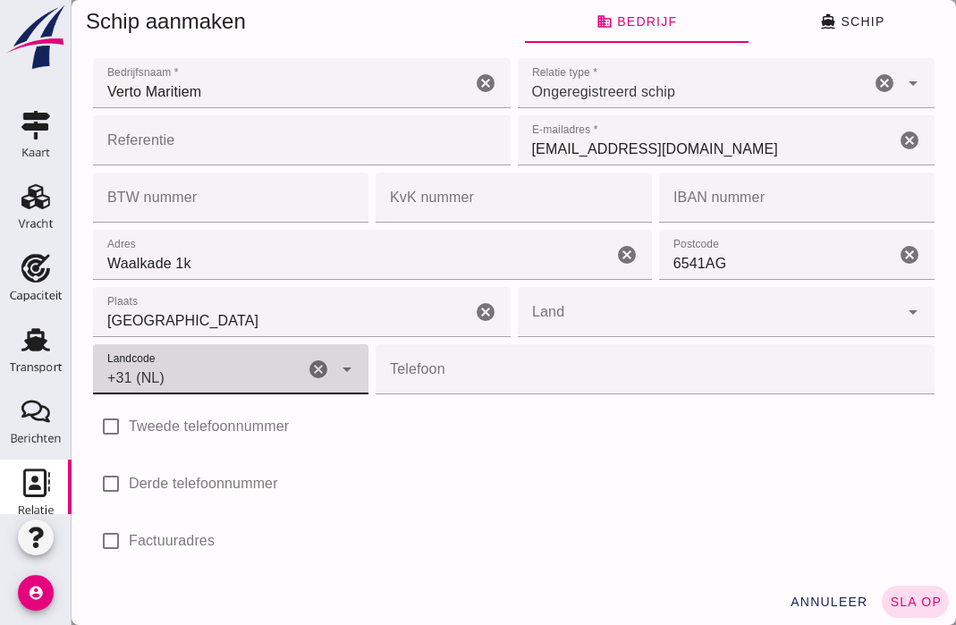
click at [436, 380] on input "Telefoon" at bounding box center [650, 369] width 548 height 50
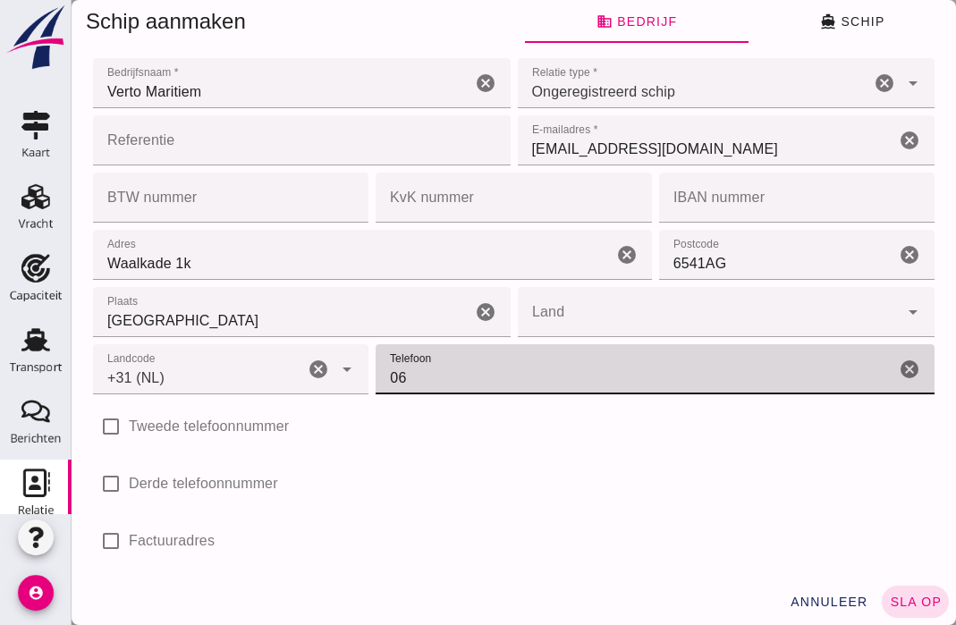
type input "0"
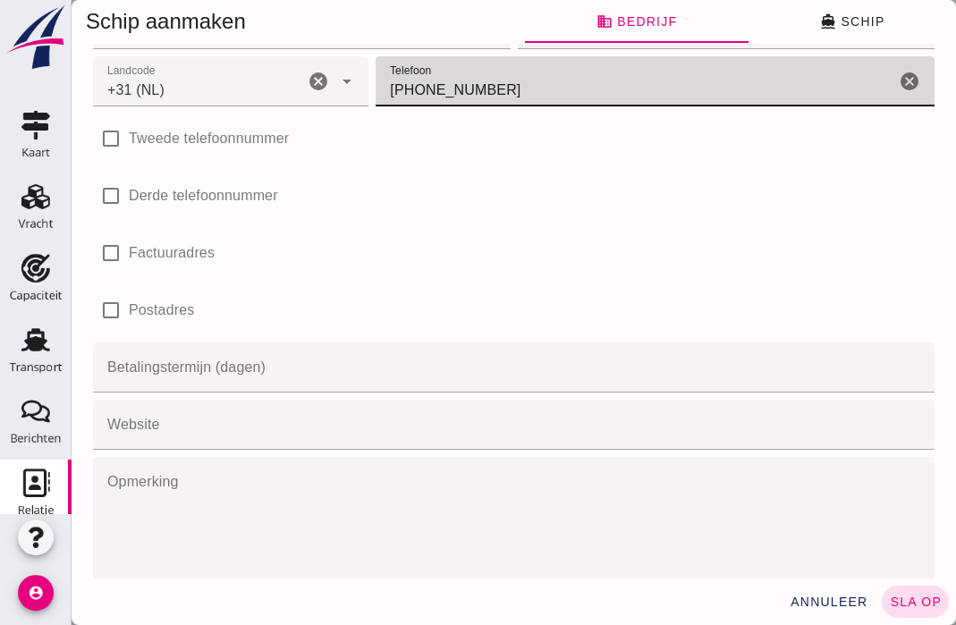
scroll to position [320, 0]
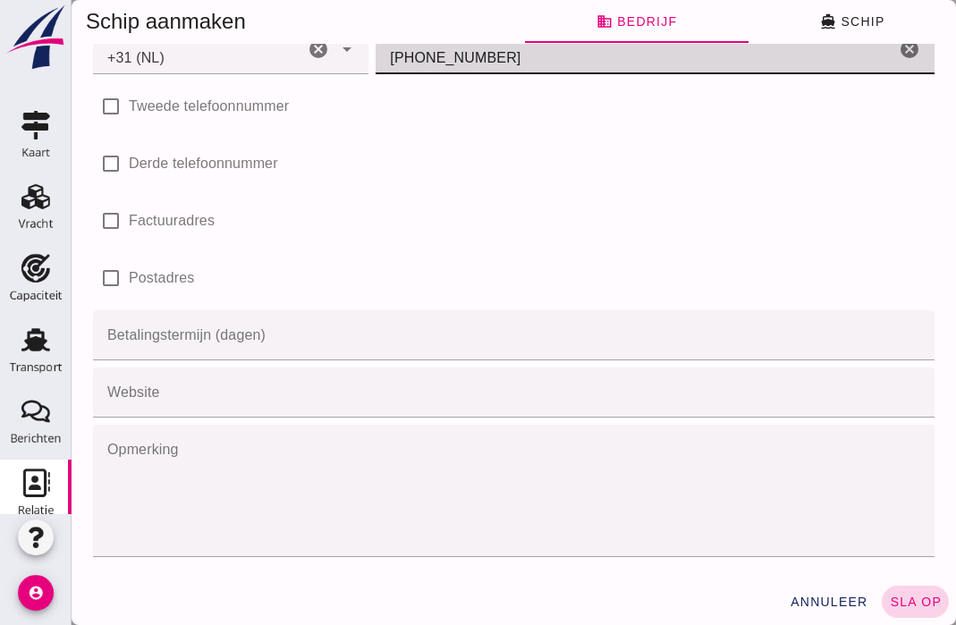
type input "[PHONE_NUMBER]"
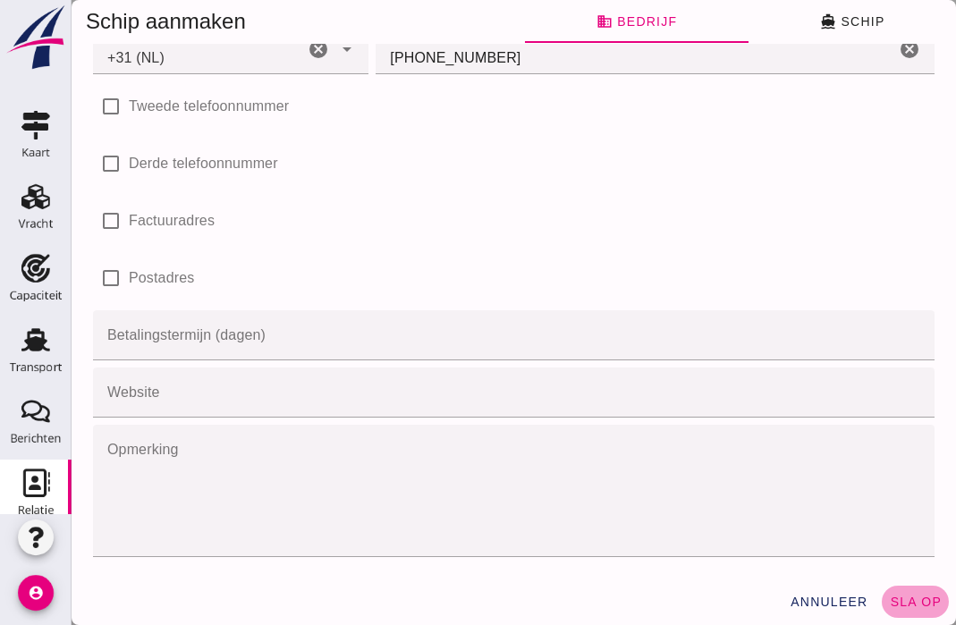
click at [898, 608] on span "sla op" at bounding box center [915, 602] width 53 height 14
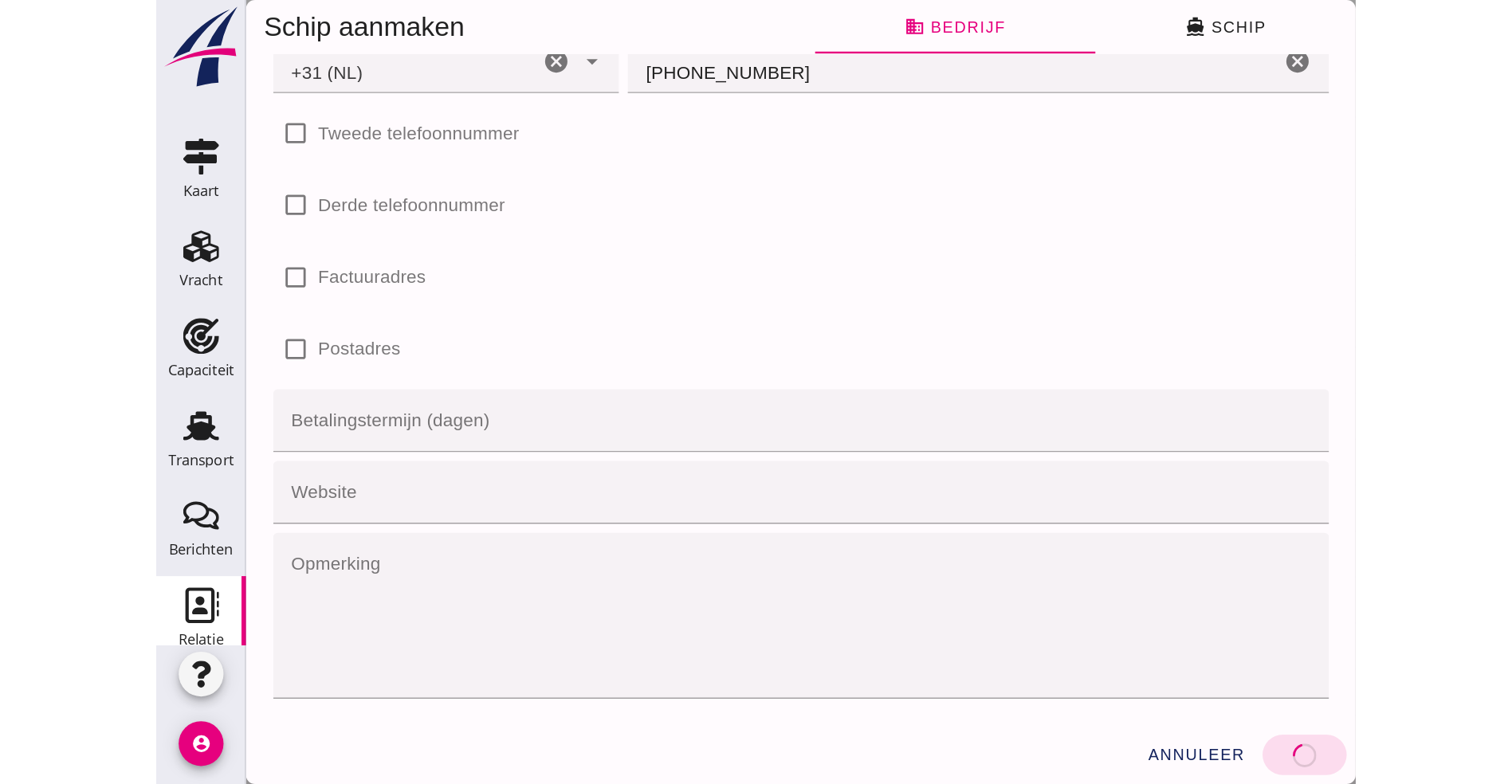
scroll to position [0, 0]
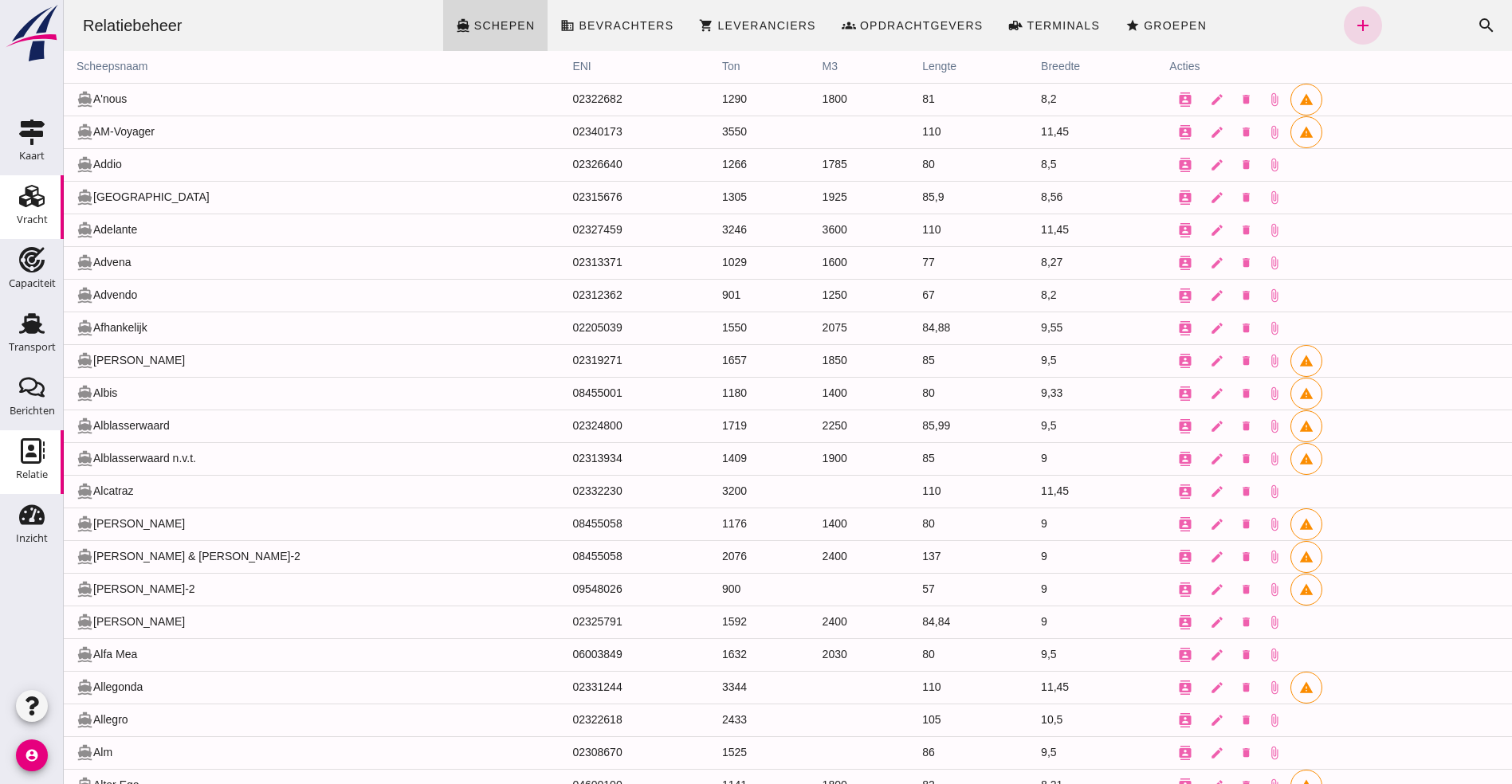
click at [33, 192] on use at bounding box center [31, 196] width 26 height 22
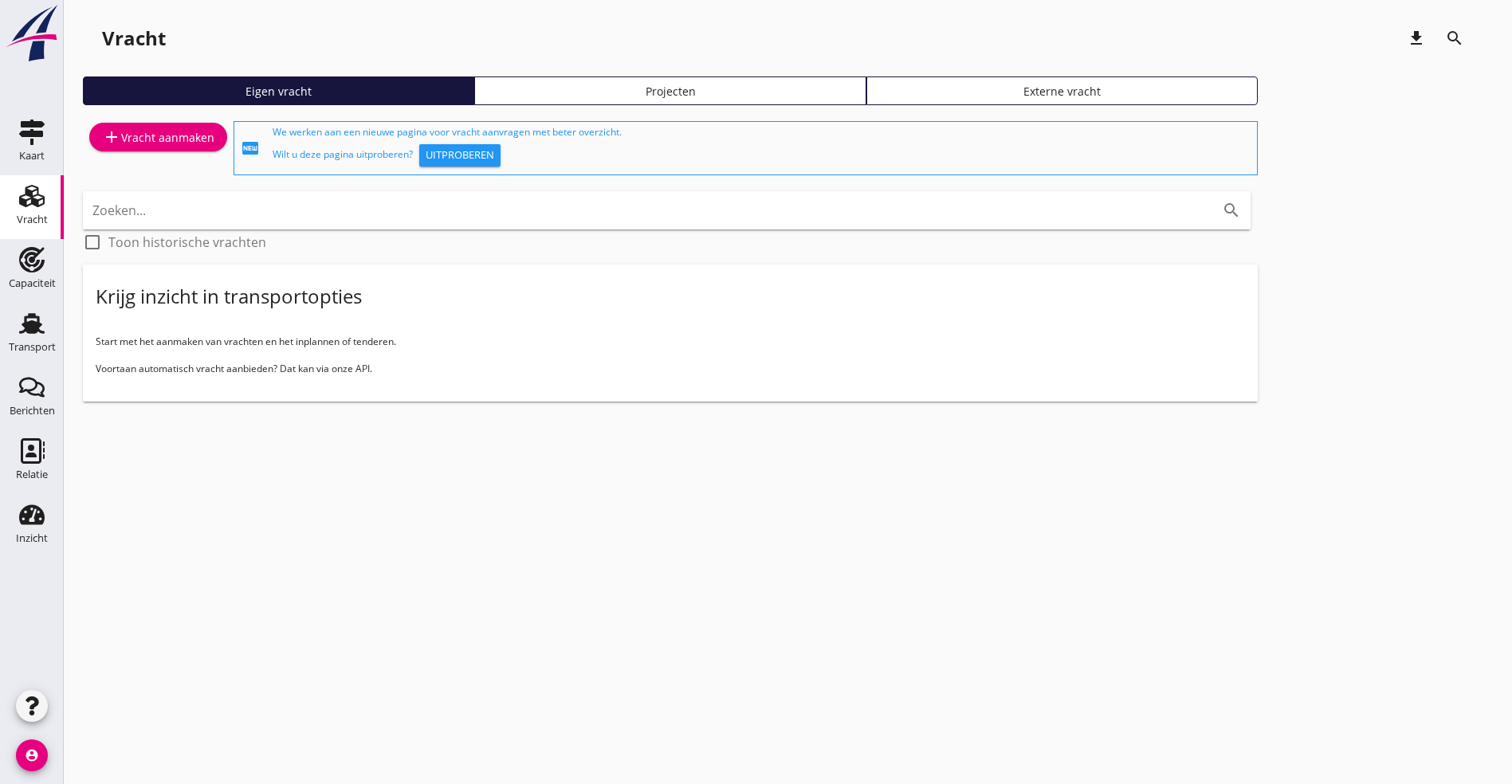
click at [163, 136] on div "add Vracht aanmaken" at bounding box center [159, 136] width 112 height 19
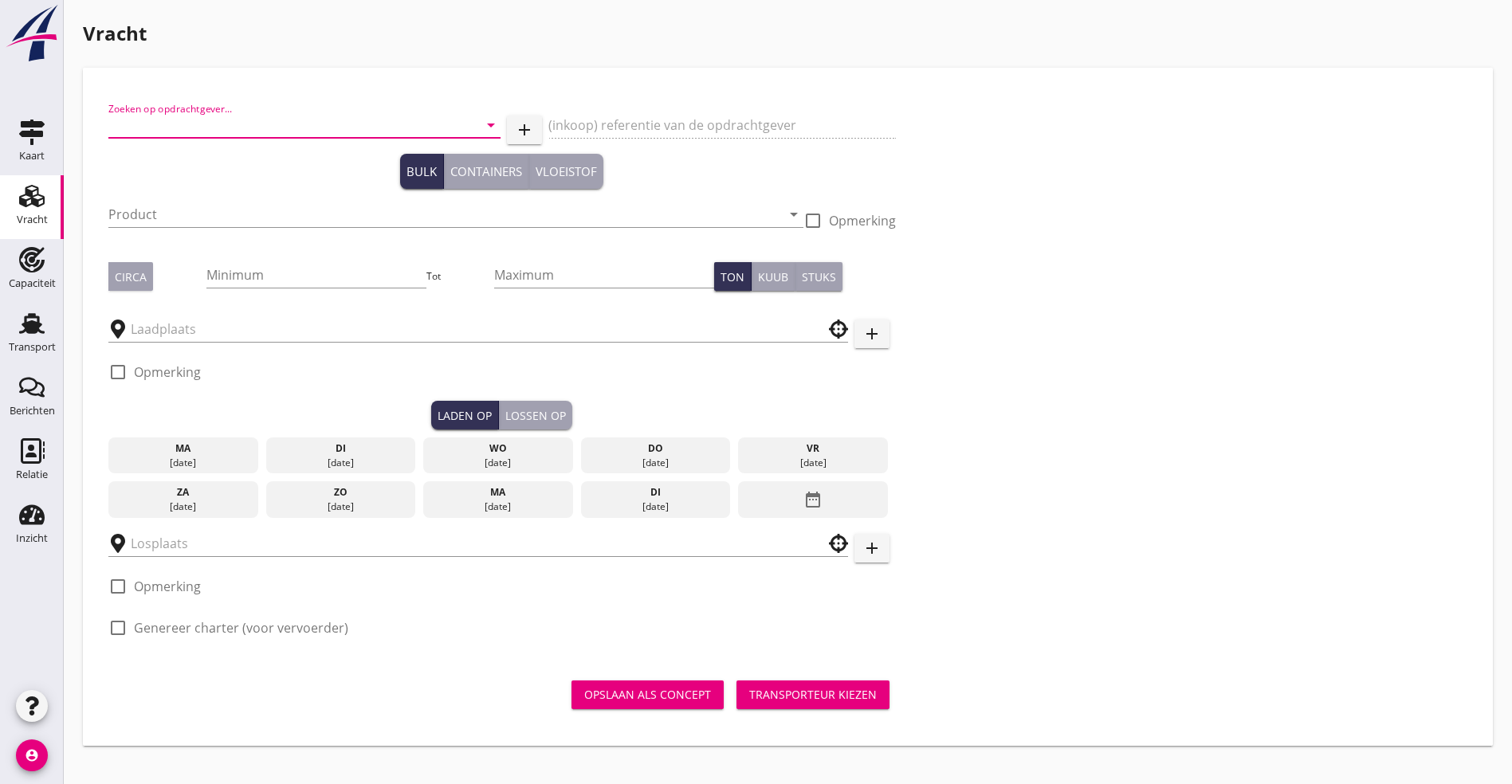
drag, startPoint x: 156, startPoint y: 116, endPoint x: 482, endPoint y: 181, distance: 332.4
click at [159, 116] on input "Zoeken op opdrachtgever..." at bounding box center [282, 125] width 347 height 26
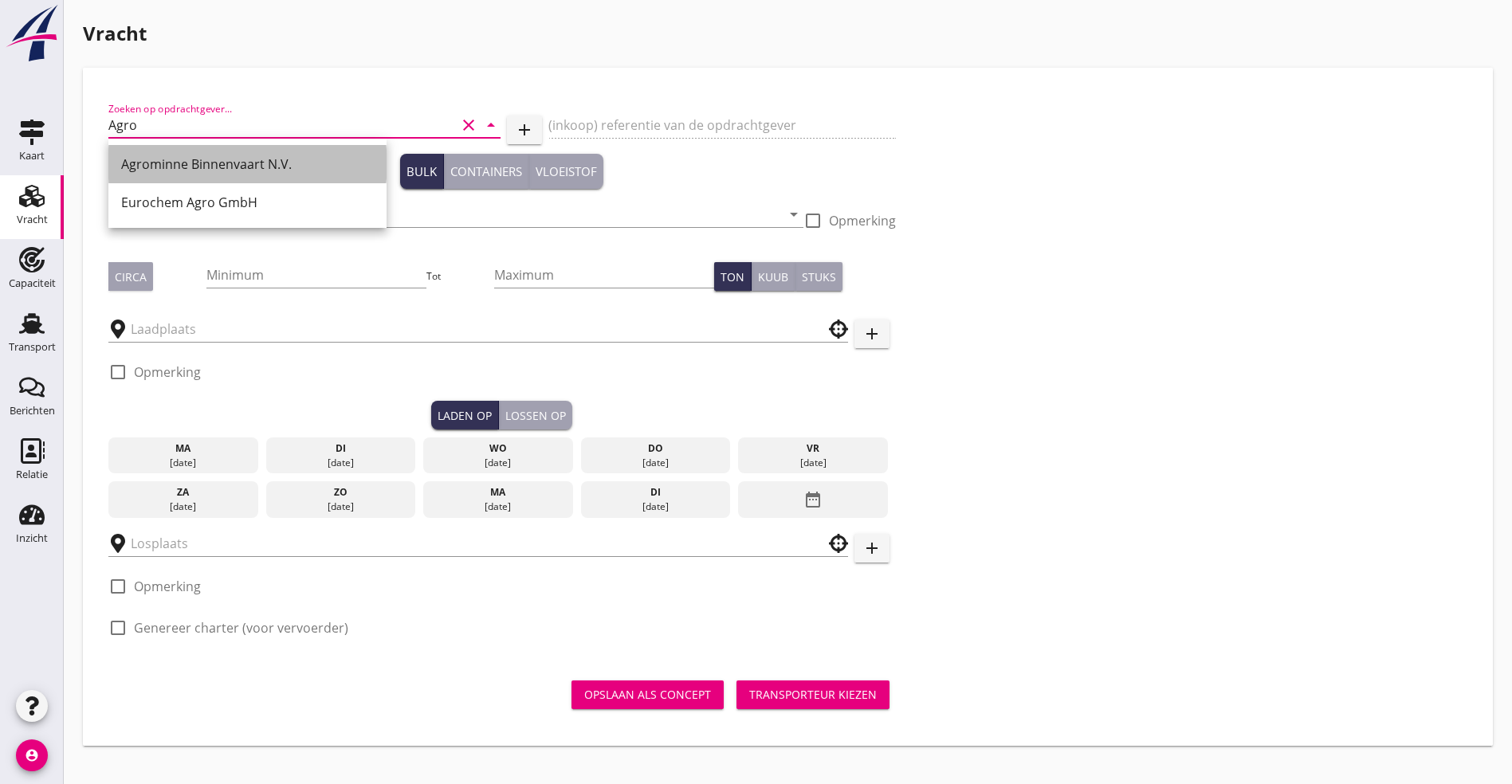
click at [131, 159] on div "Agrominne Binnenvaart N.V." at bounding box center [248, 164] width 253 height 19
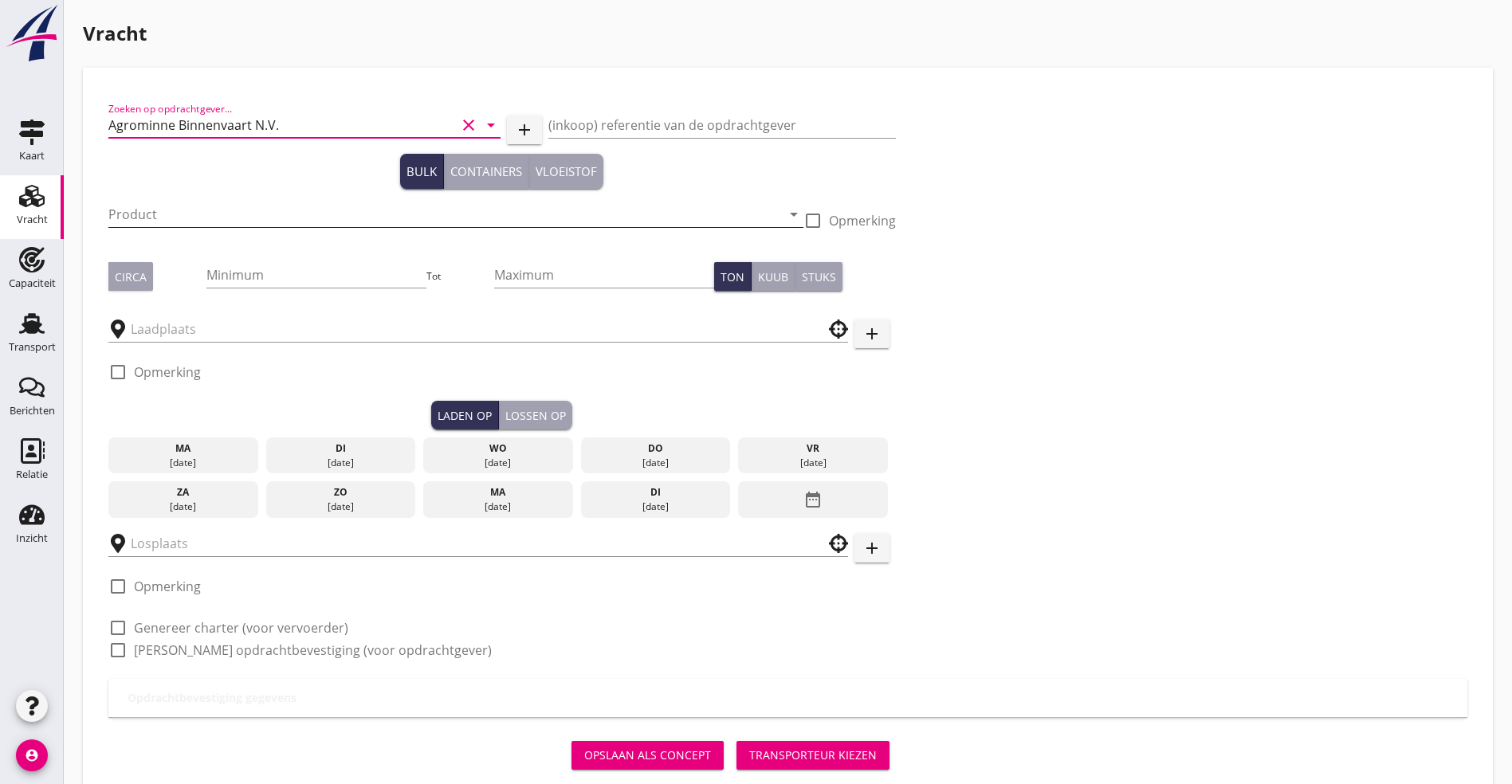
type input "Agrominne Binnenvaart N.V."
click at [127, 208] on input "Product" at bounding box center [445, 214] width 673 height 26
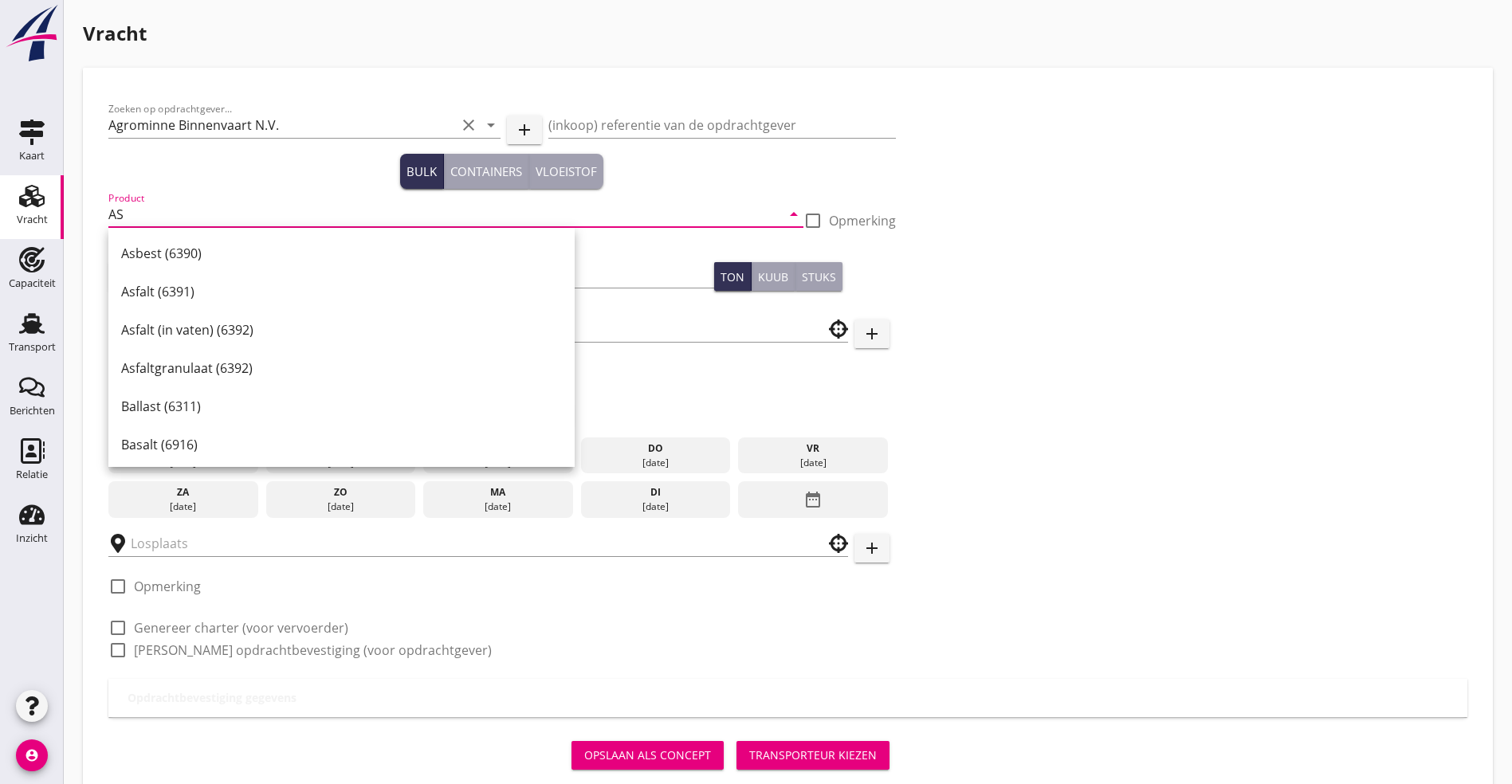
drag, startPoint x: 158, startPoint y: 212, endPoint x: 2, endPoint y: 185, distance: 158.3
click at [2, 185] on div "Kaart Kaart Vracht Vracht Capaciteit Capaciteit Transport Transport Berichten B…" at bounding box center [756, 412] width 1512 height 826
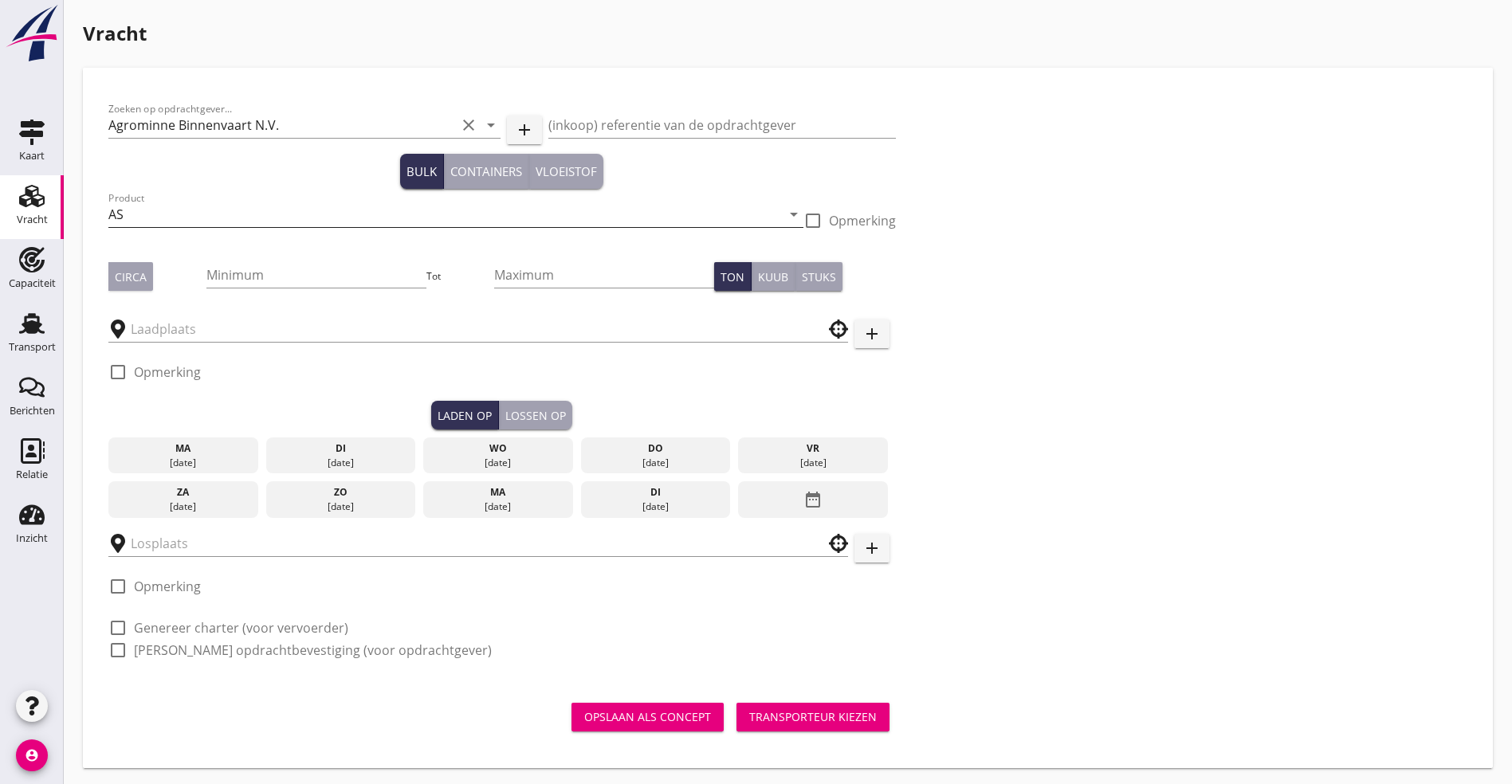
click at [128, 203] on input "AS" at bounding box center [445, 214] width 673 height 26
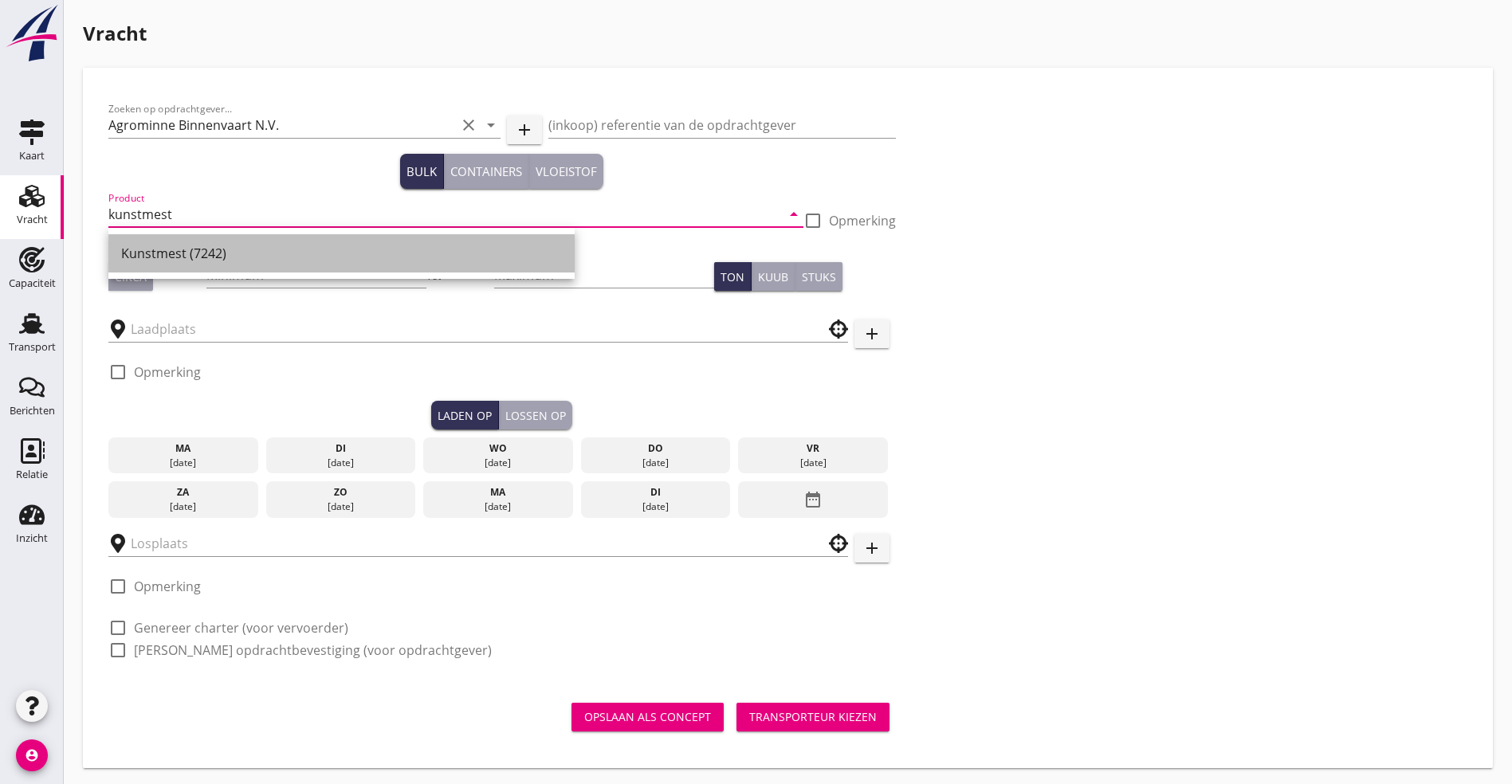
click at [160, 250] on div "Kunstmest (7242)" at bounding box center [341, 253] width 441 height 19
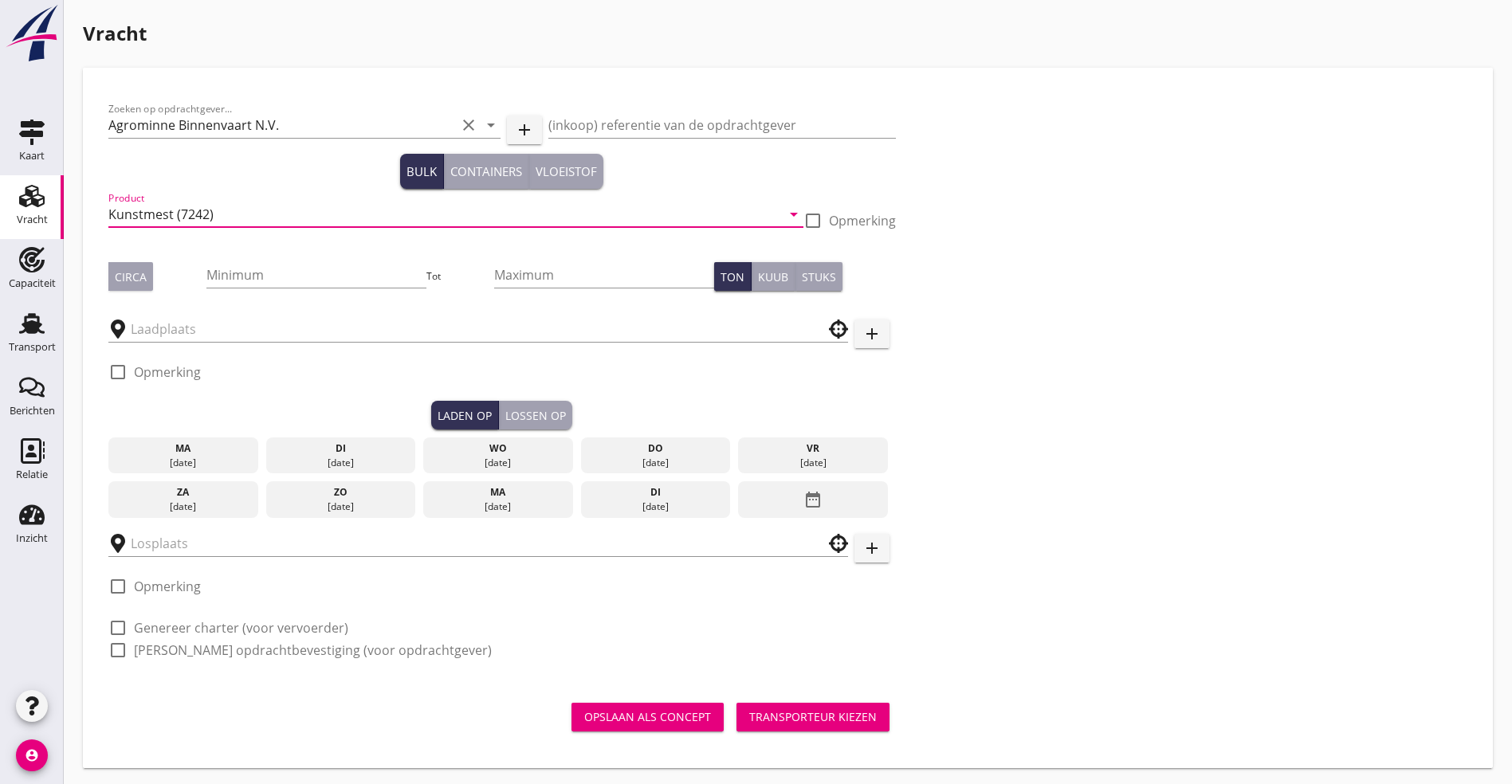
type input "Kunstmest (7242)"
click at [127, 281] on div "Circa" at bounding box center [131, 277] width 32 height 17
click at [217, 264] on input "Minimum" at bounding box center [316, 274] width 219 height 26
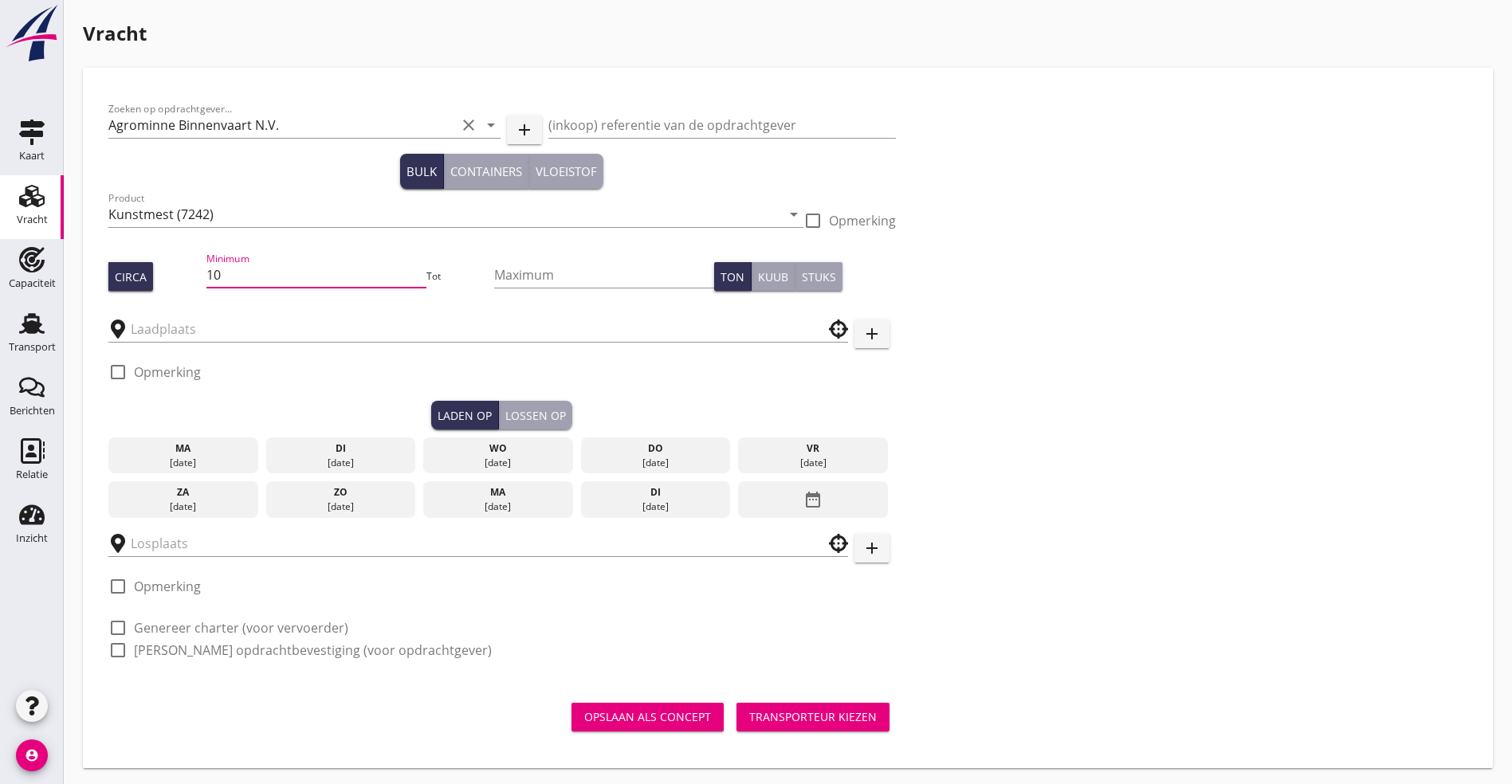
type input "1"
type input "975"
click at [211, 337] on input "text" at bounding box center [467, 329] width 673 height 26
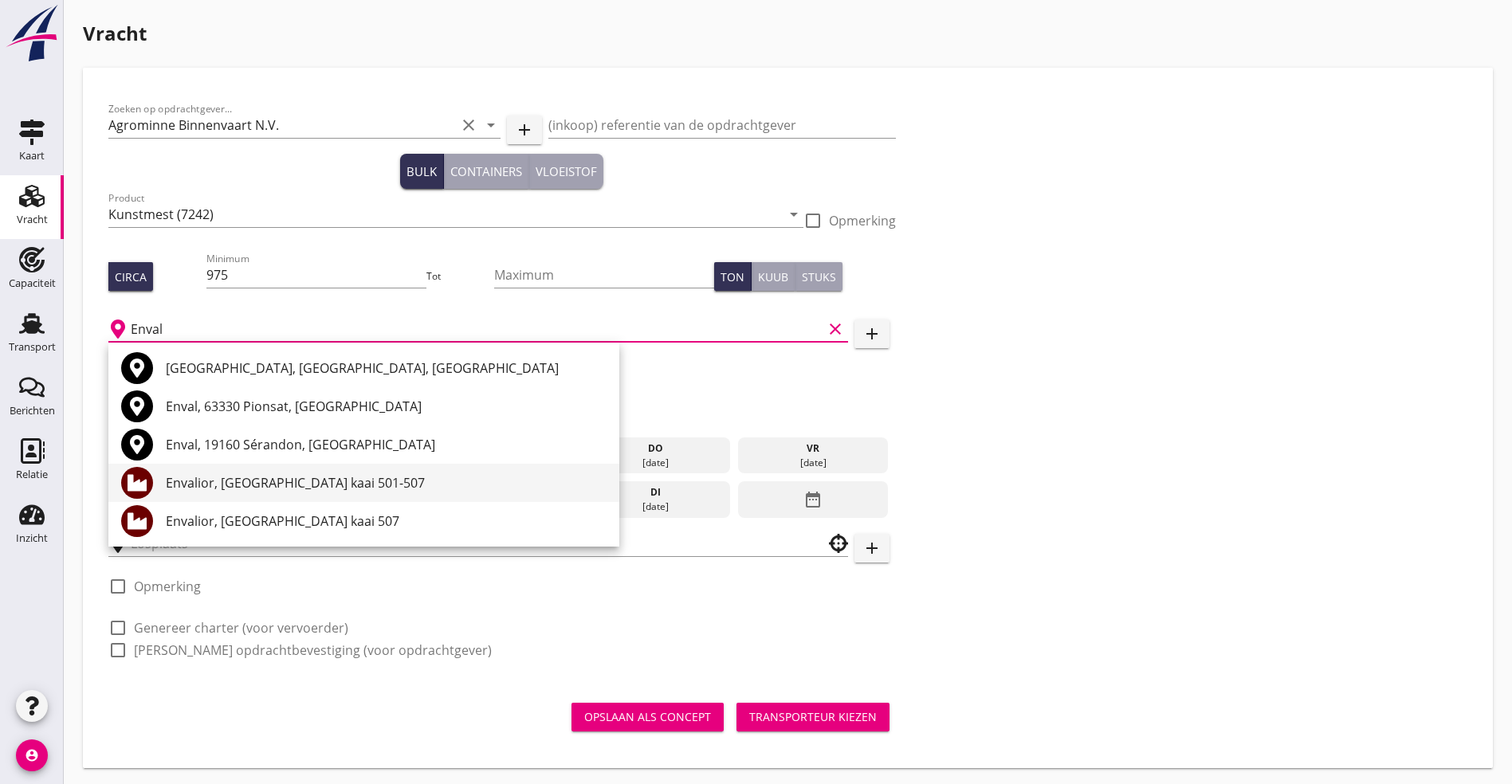
click at [282, 488] on div "Envalior, [GEOGRAPHIC_DATA] kaai 501-507" at bounding box center [386, 482] width 441 height 19
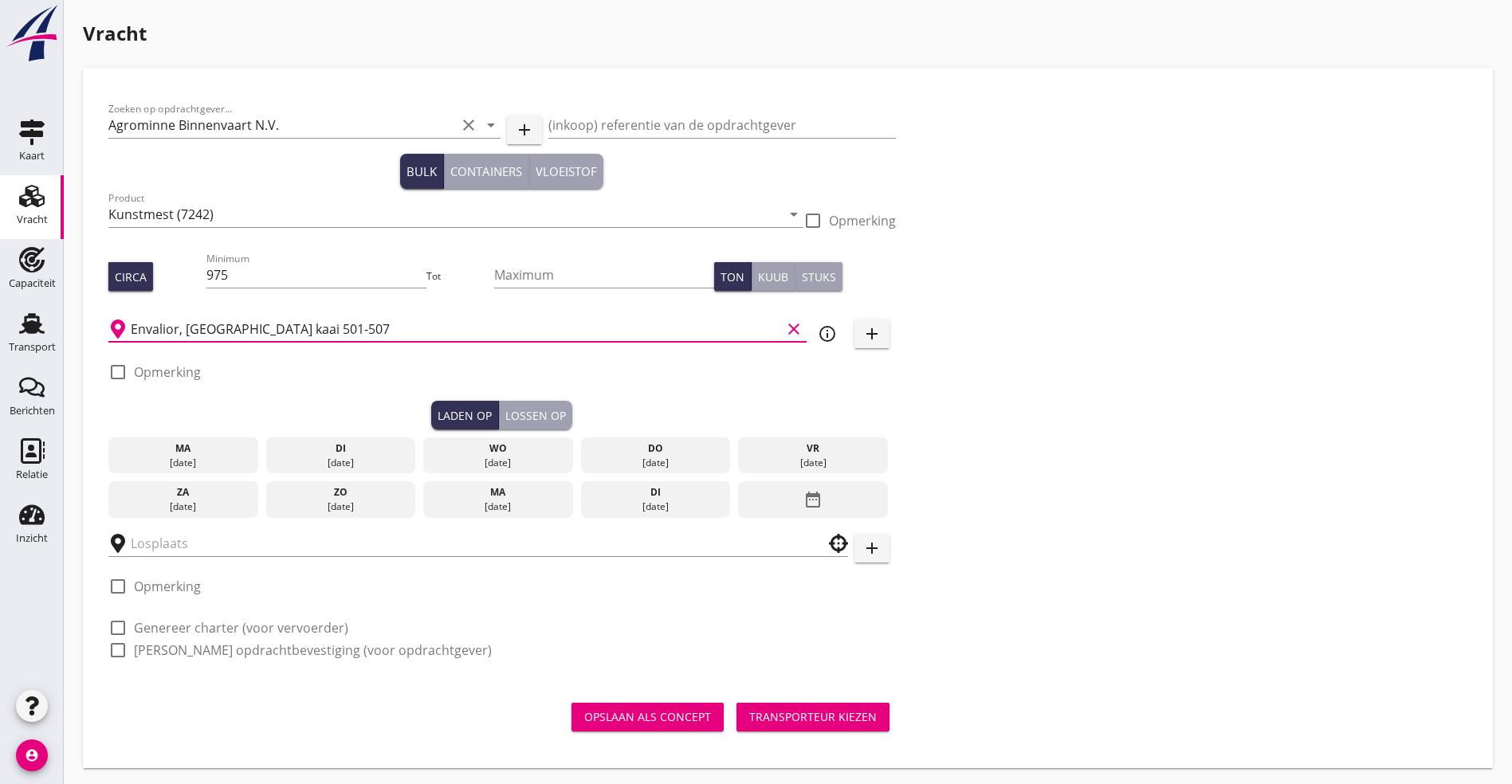
type input "Envalior, [GEOGRAPHIC_DATA] kaai 501-507"
click at [428, 456] on div "[DATE]" at bounding box center [498, 463] width 142 height 14
click at [428, 448] on div "wo" at bounding box center [498, 449] width 142 height 14
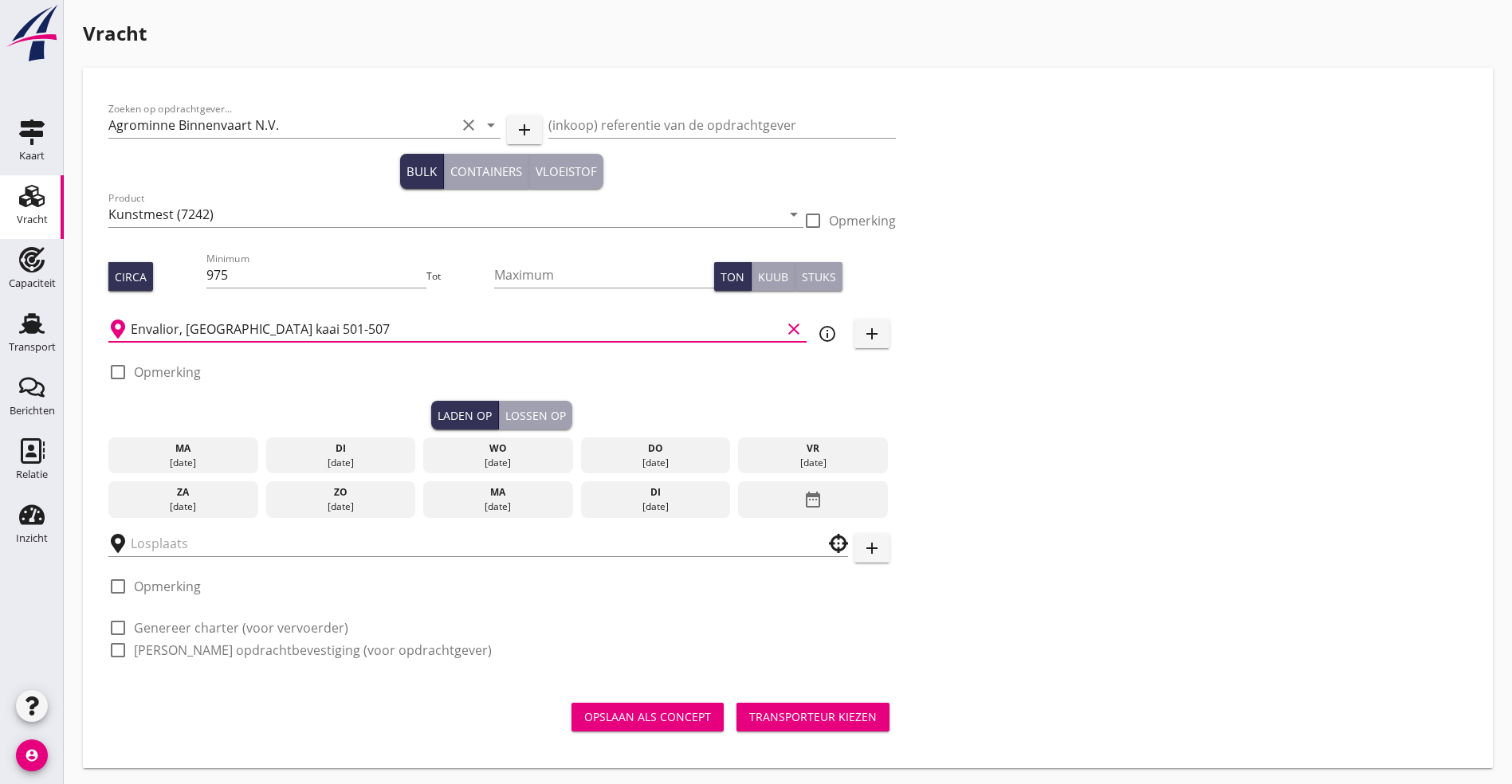
click at [428, 448] on div "wo" at bounding box center [498, 449] width 142 height 14
click at [428, 446] on div "wo" at bounding box center [498, 449] width 142 height 14
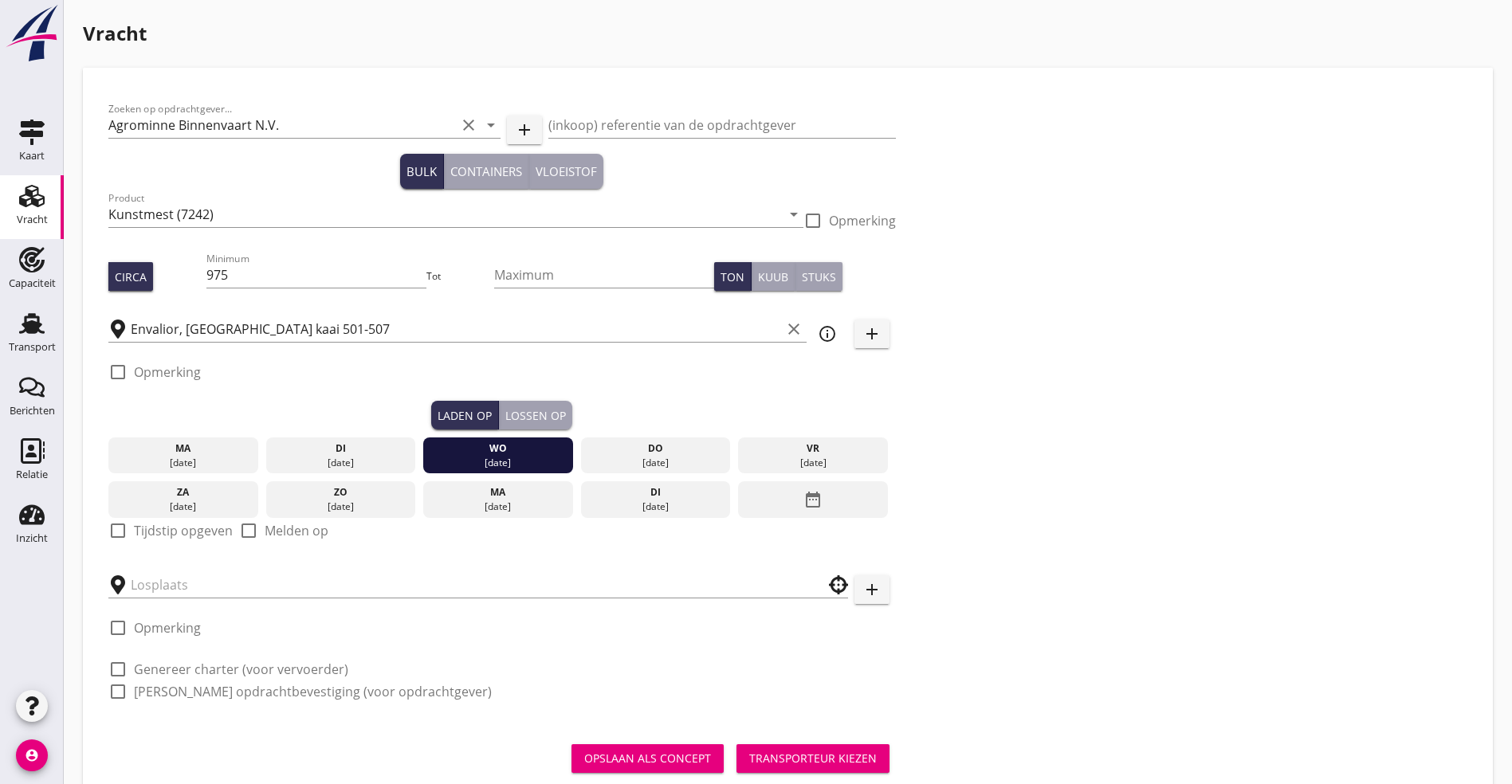
click at [134, 523] on label "Tijdstip opgeven" at bounding box center [183, 531] width 99 height 16
click at [123, 527] on div at bounding box center [118, 531] width 27 height 27
click at [120, 527] on div at bounding box center [118, 531] width 27 height 27
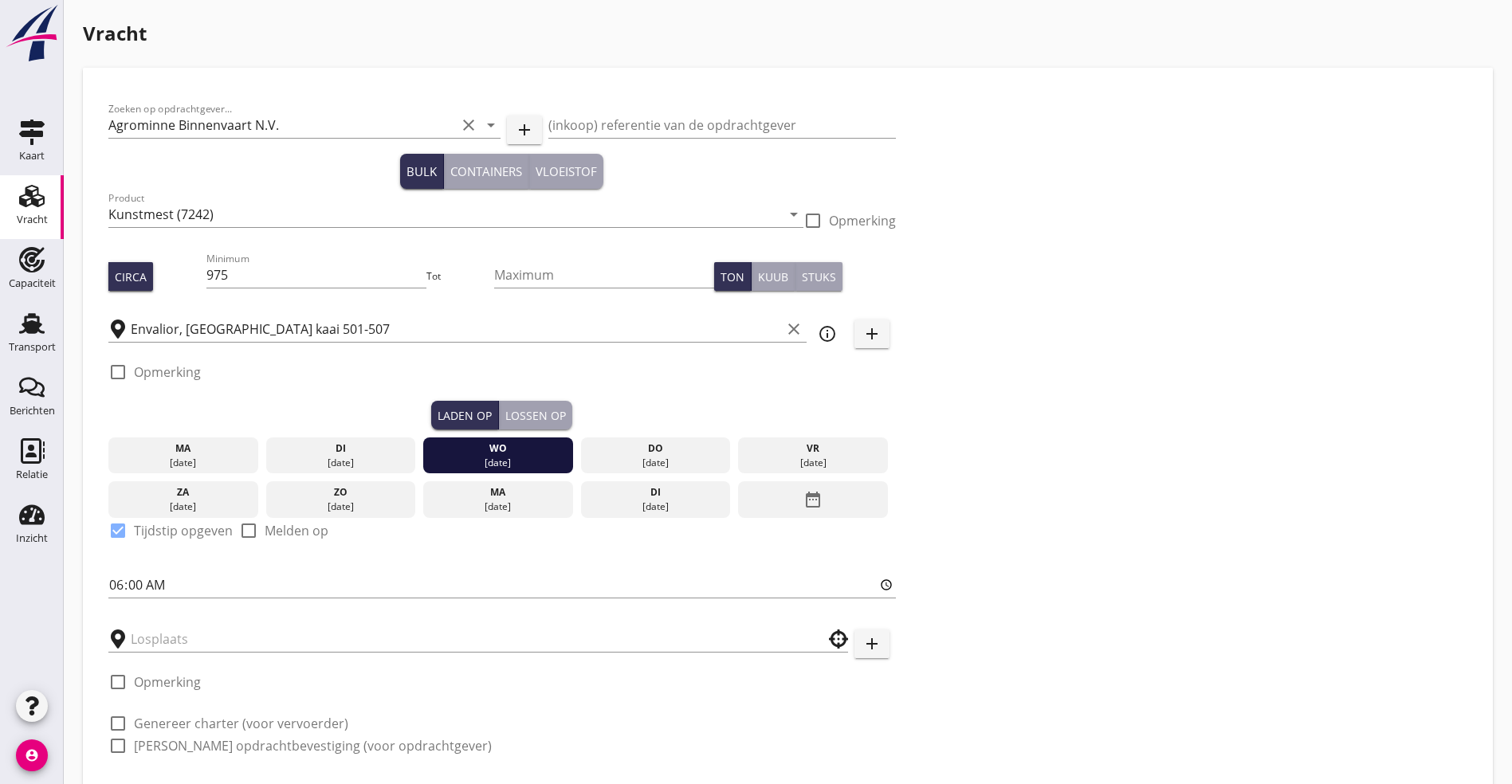
checkbox input "true"
click at [315, 564] on div "06:00" at bounding box center [503, 588] width 788 height 51
click at [275, 632] on input "text" at bounding box center [467, 639] width 673 height 26
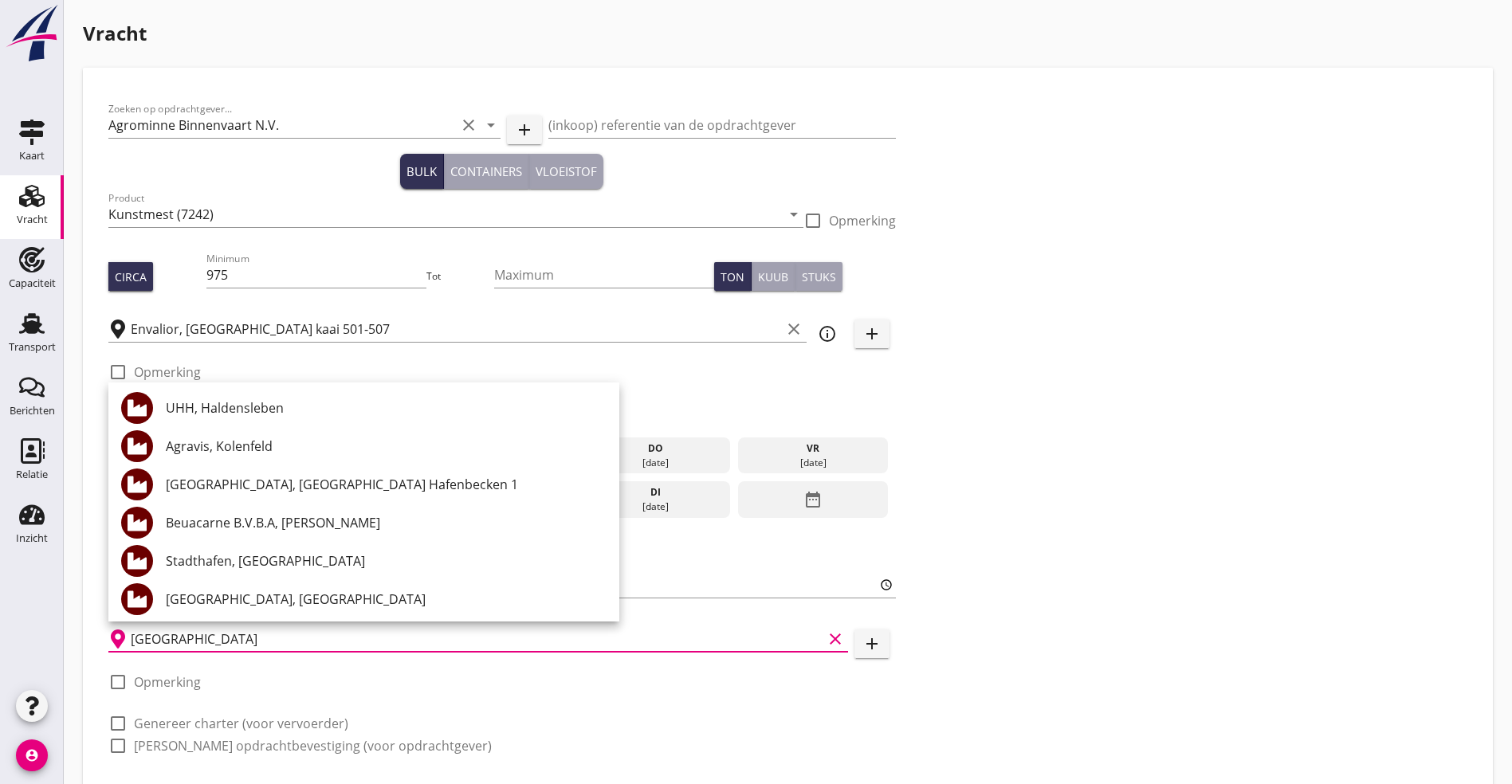
click at [238, 641] on input "[GEOGRAPHIC_DATA]" at bounding box center [477, 639] width 692 height 26
click at [236, 637] on input "[GEOGRAPHIC_DATA]" at bounding box center [477, 639] width 692 height 26
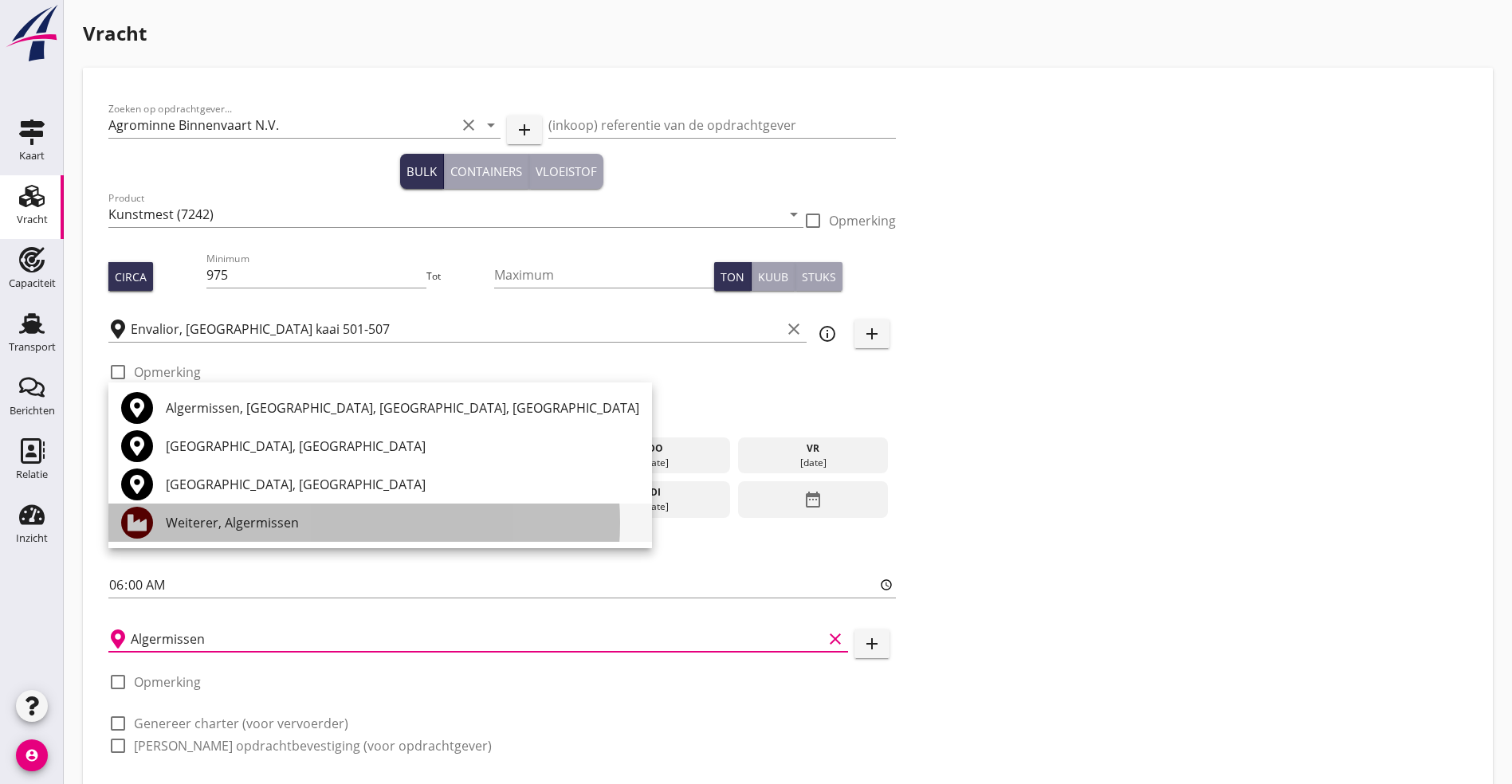
click at [225, 517] on div "Weiterer, Algermissen" at bounding box center [402, 522] width 473 height 19
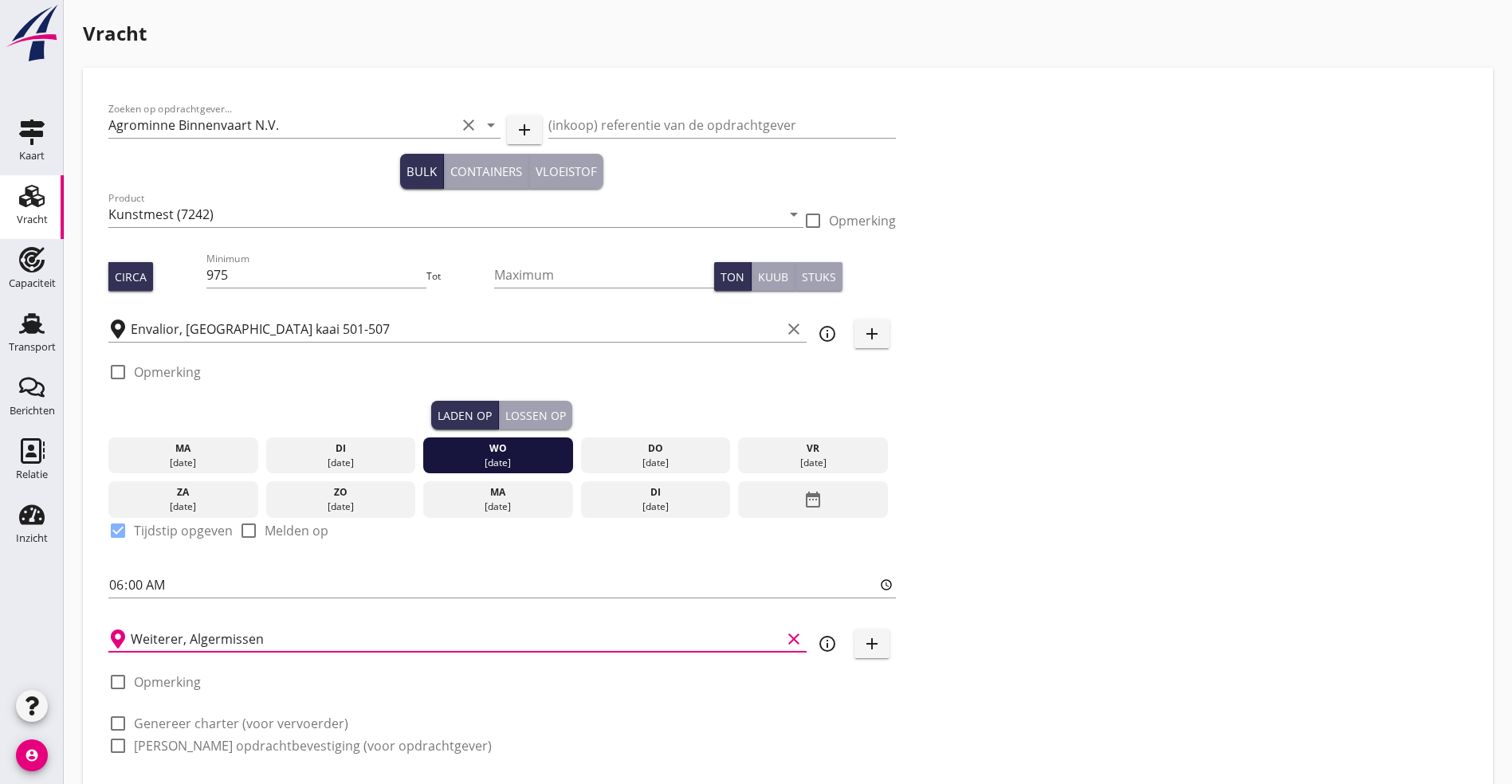
type input "Weiterer, Algermissen"
click at [505, 412] on div "Lossen op" at bounding box center [535, 415] width 61 height 17
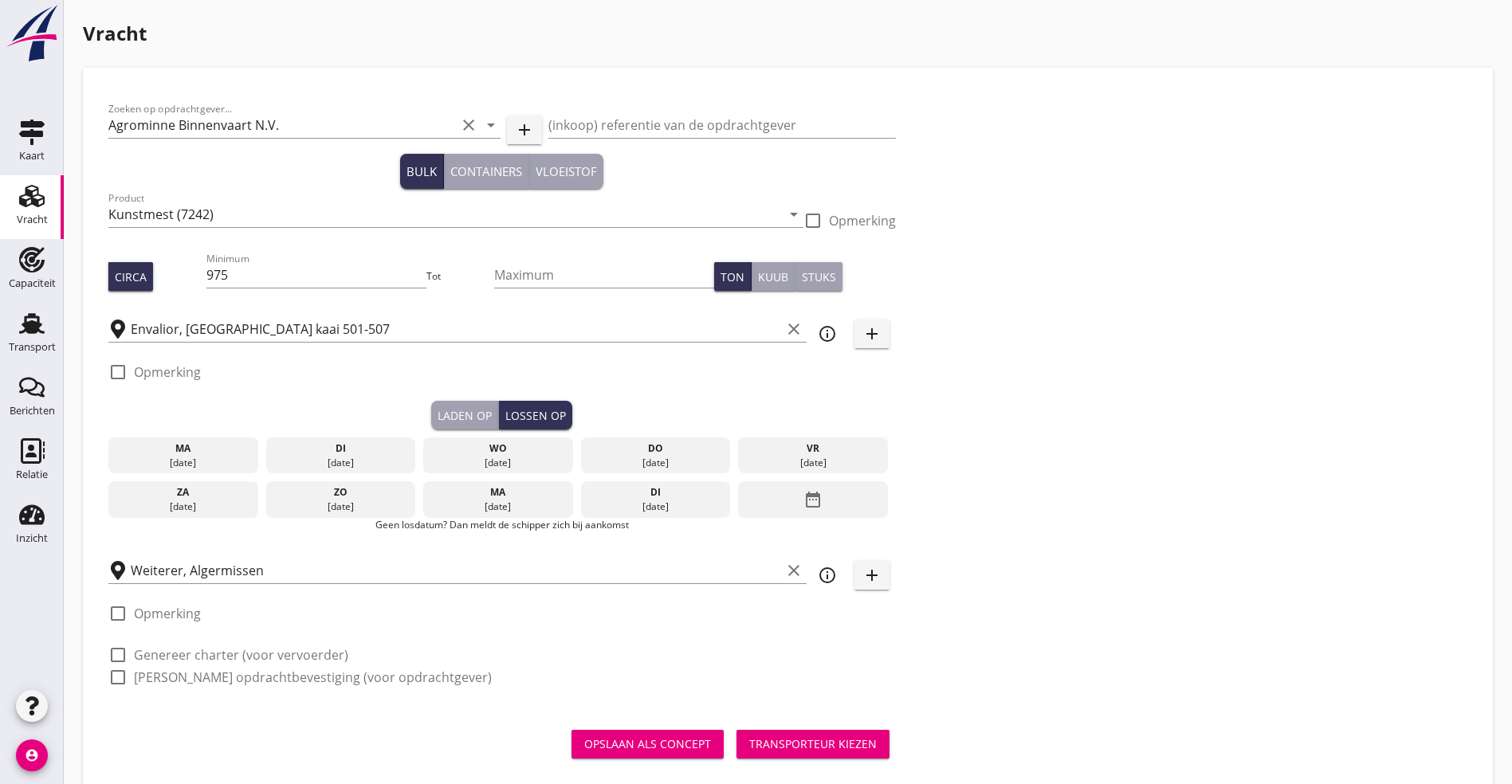
click at [581, 495] on div "[DATE]" at bounding box center [656, 499] width 150 height 37
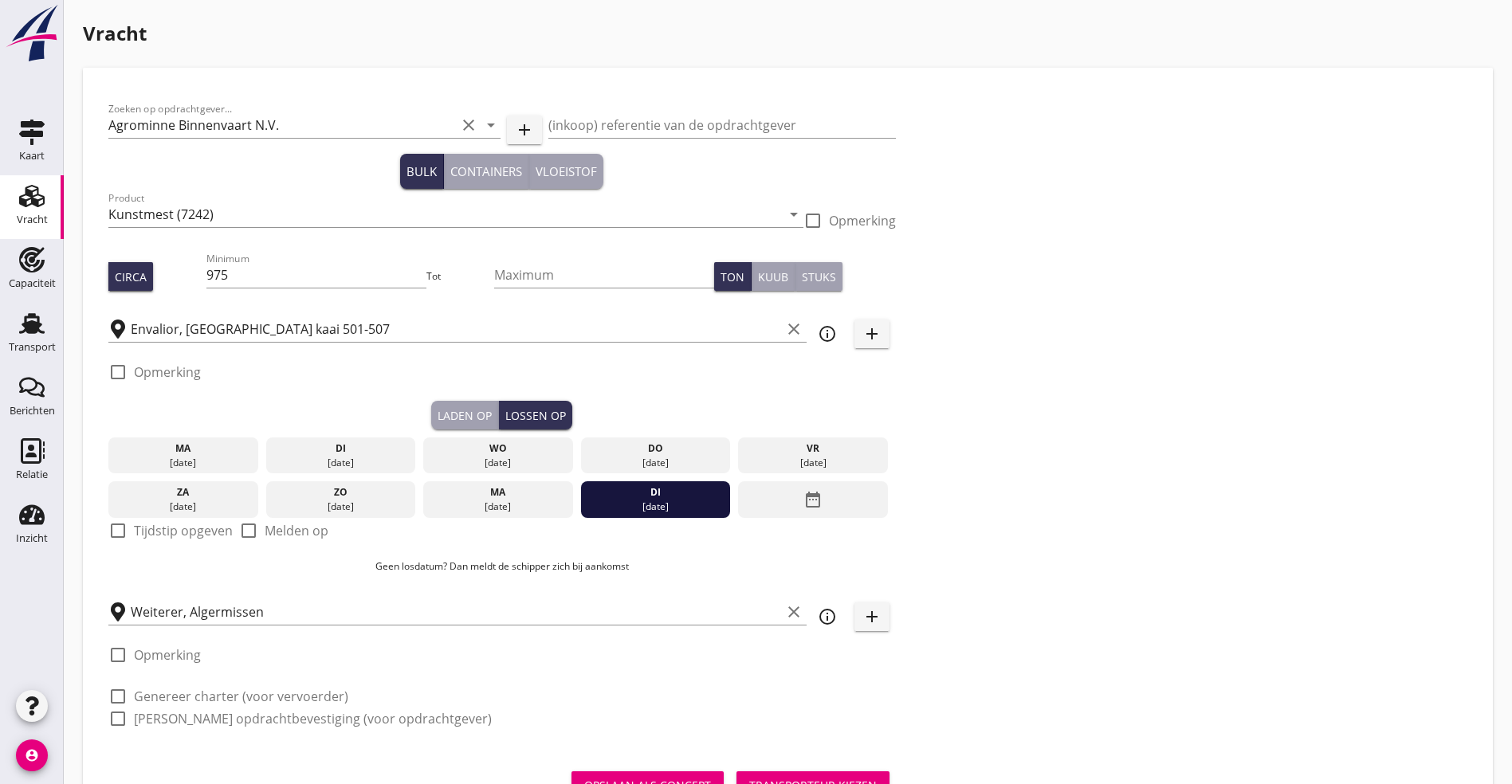
click at [116, 524] on div at bounding box center [118, 531] width 27 height 27
checkbox input "true"
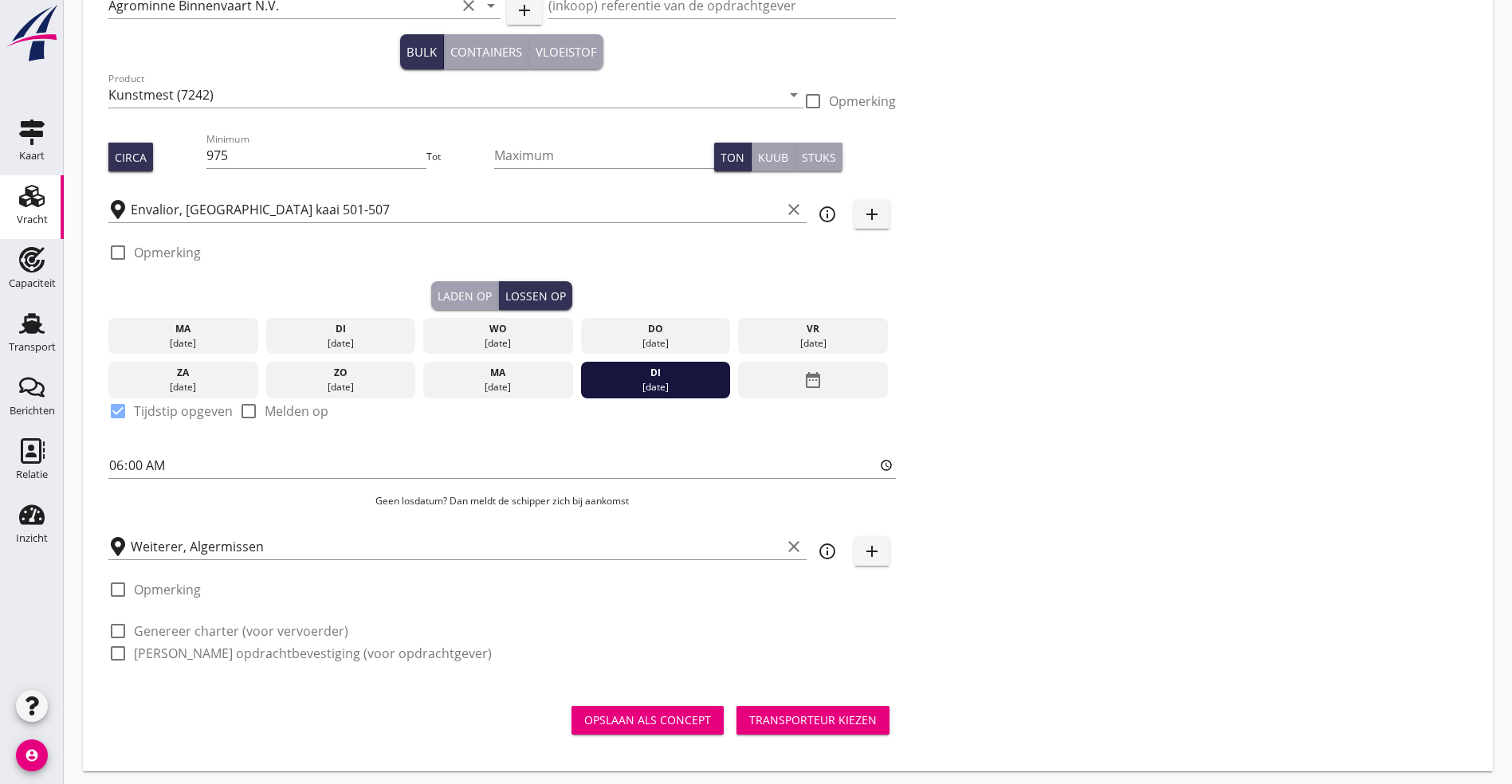
scroll to position [121, 0]
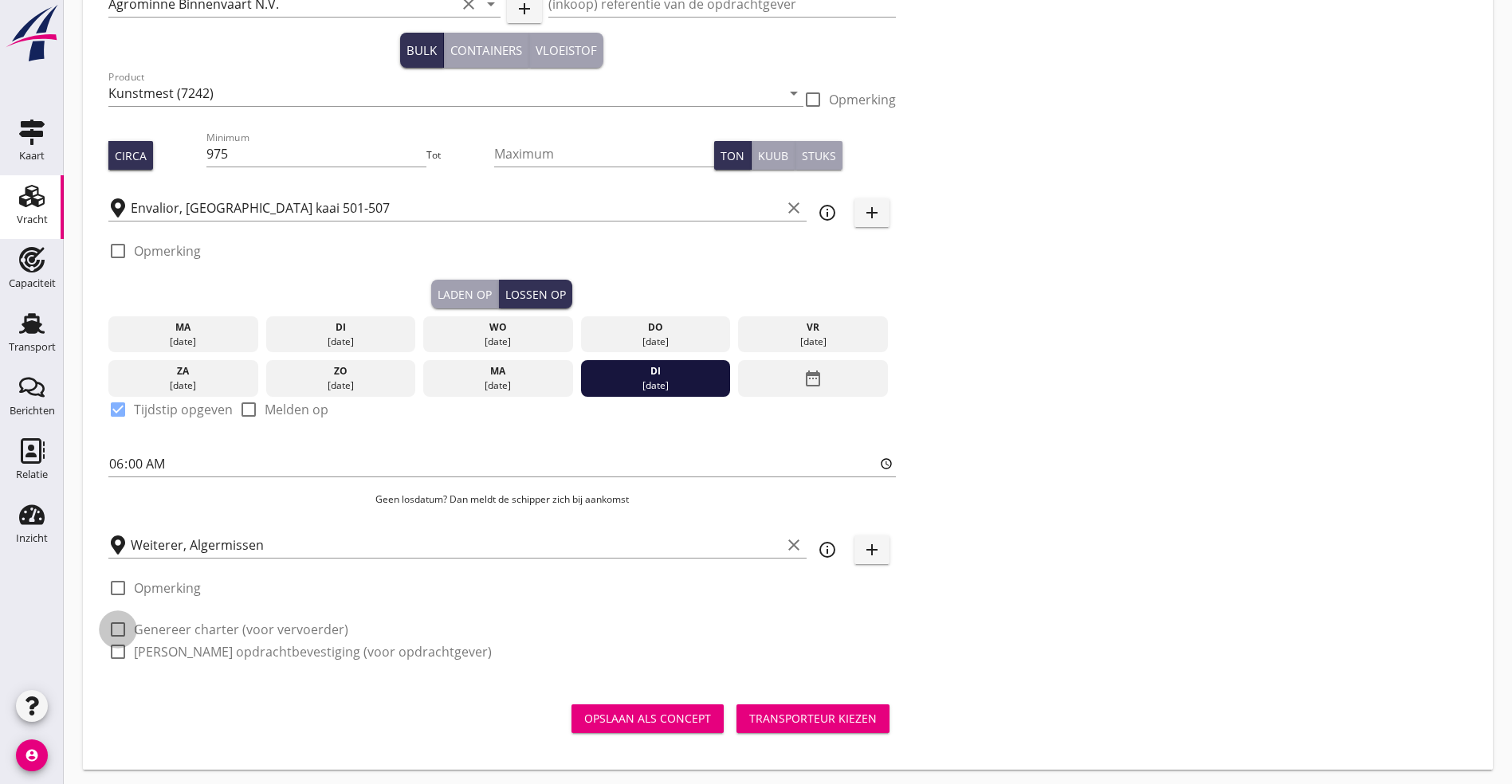
click at [117, 618] on div at bounding box center [118, 630] width 27 height 27
checkbox input "true"
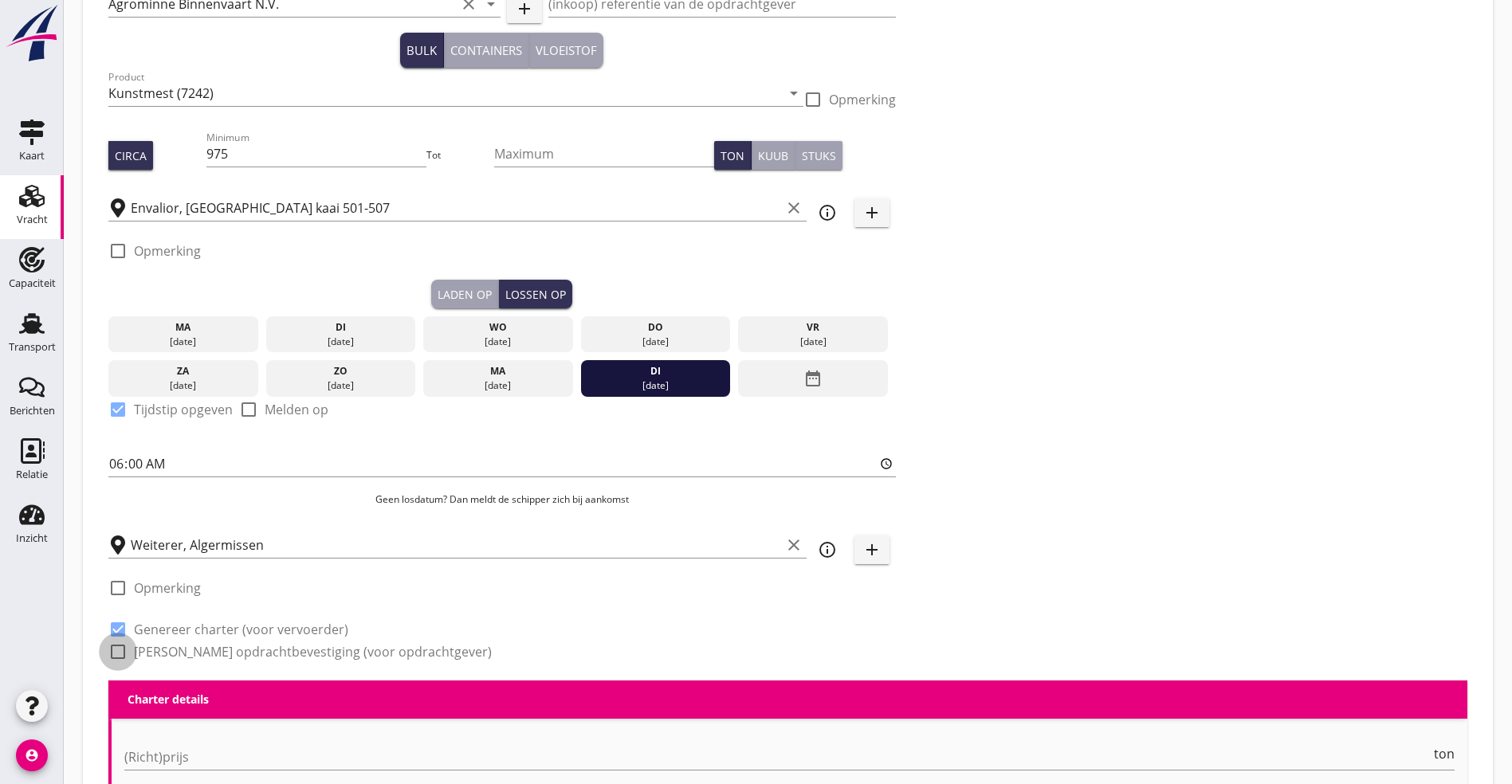
click at [128, 649] on div at bounding box center [118, 652] width 27 height 27
checkbox input "true"
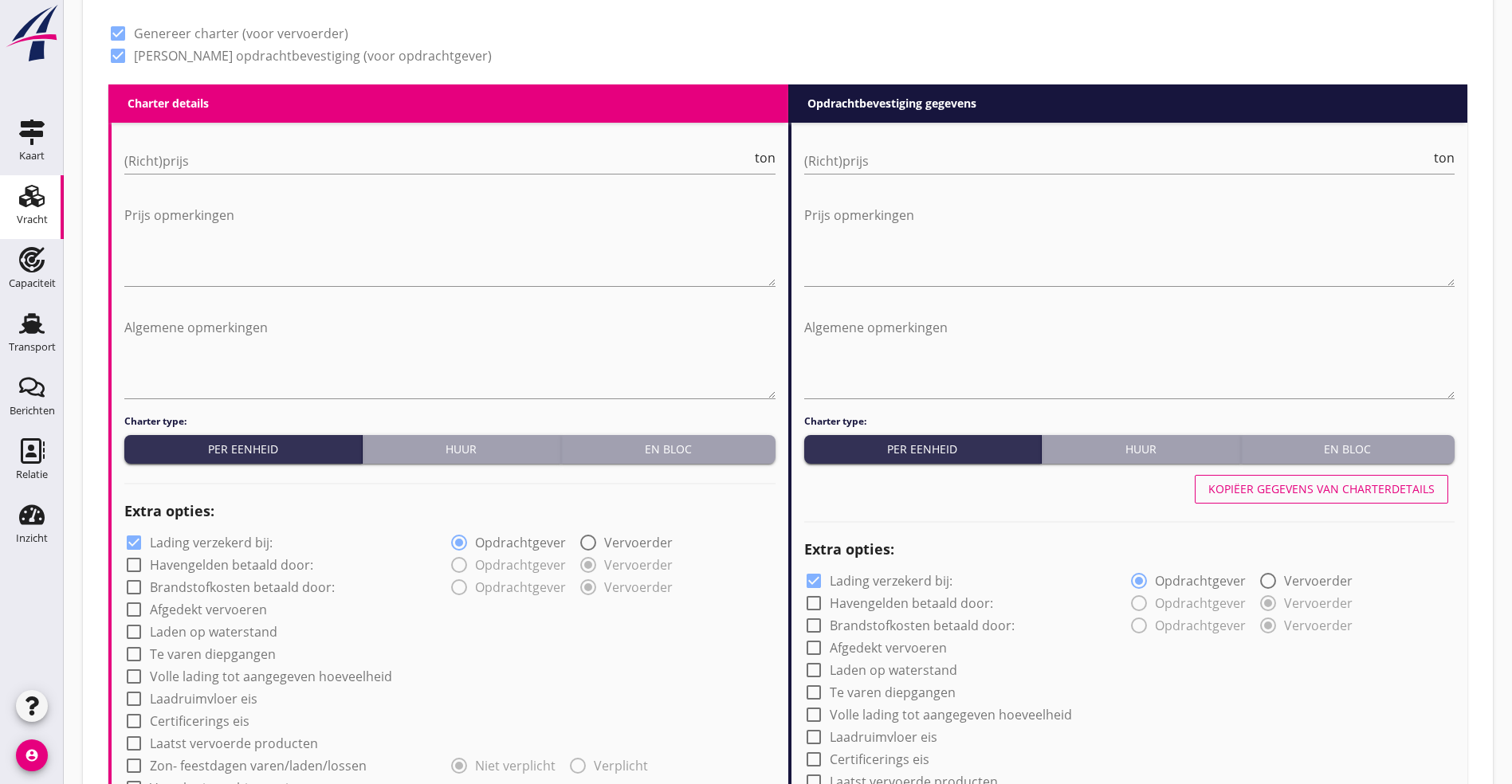
scroll to position [600, 0]
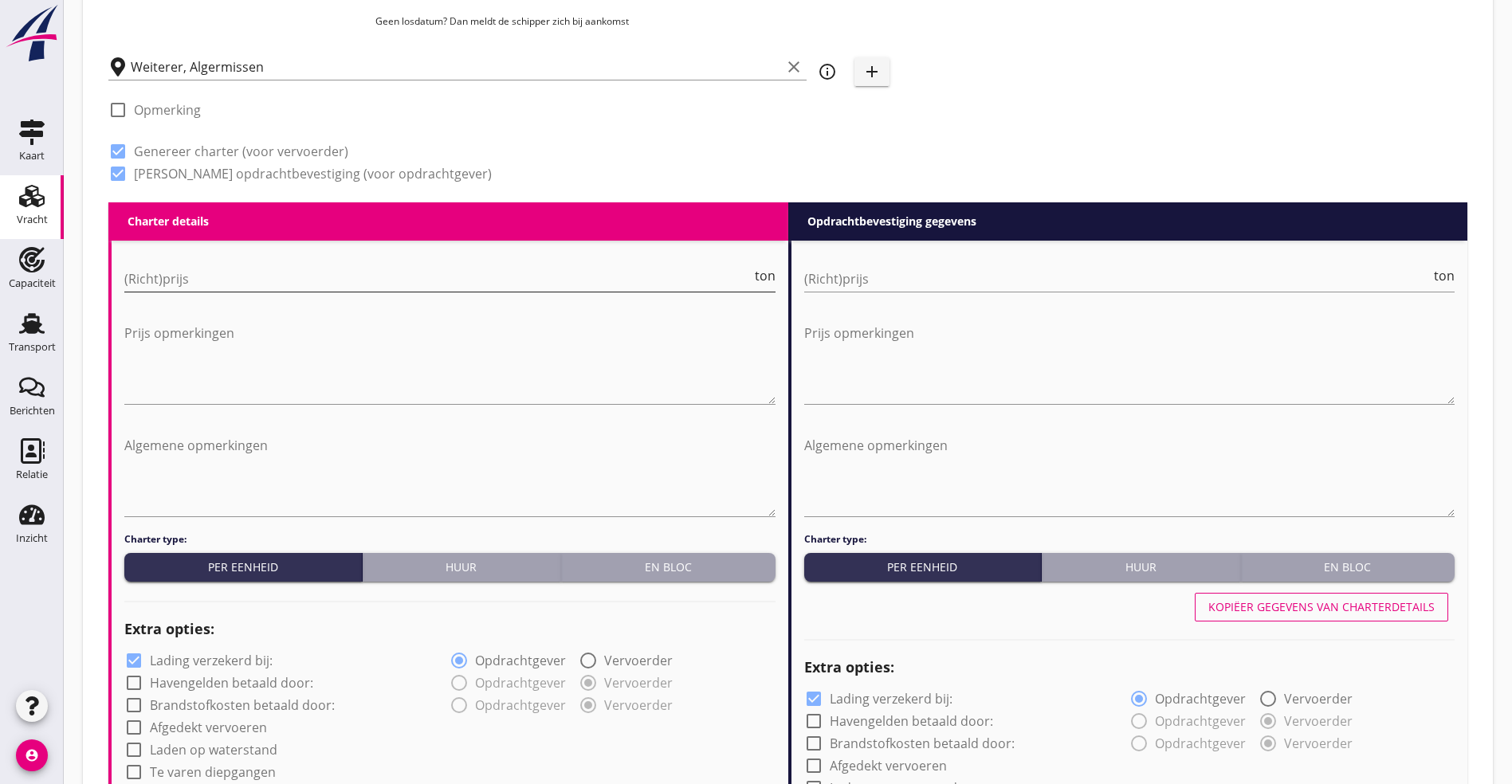
click at [173, 268] on input "(Richt)prijs" at bounding box center [438, 279] width 627 height 26
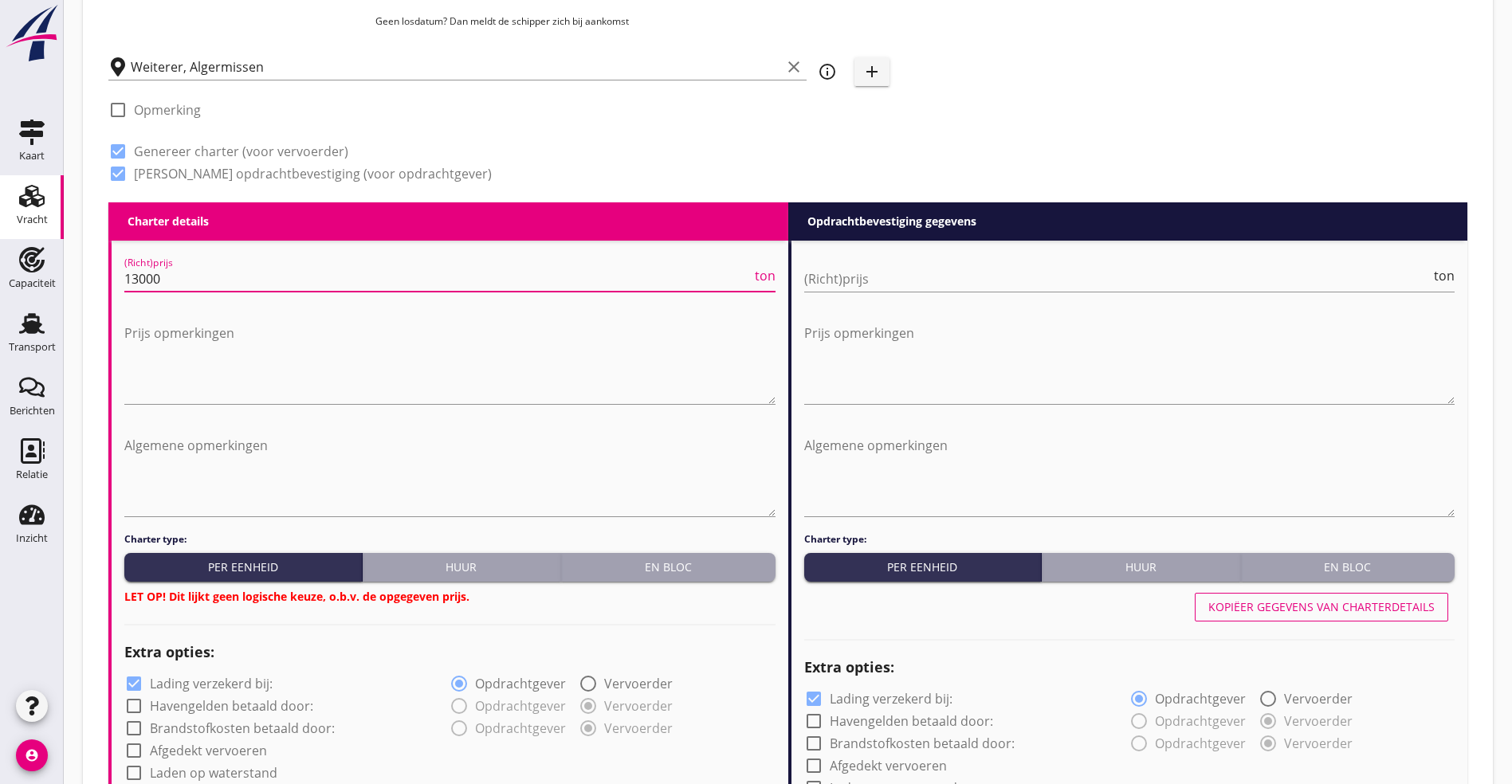
type input "13000"
click at [715, 568] on div "En bloc" at bounding box center [668, 567] width 201 height 17
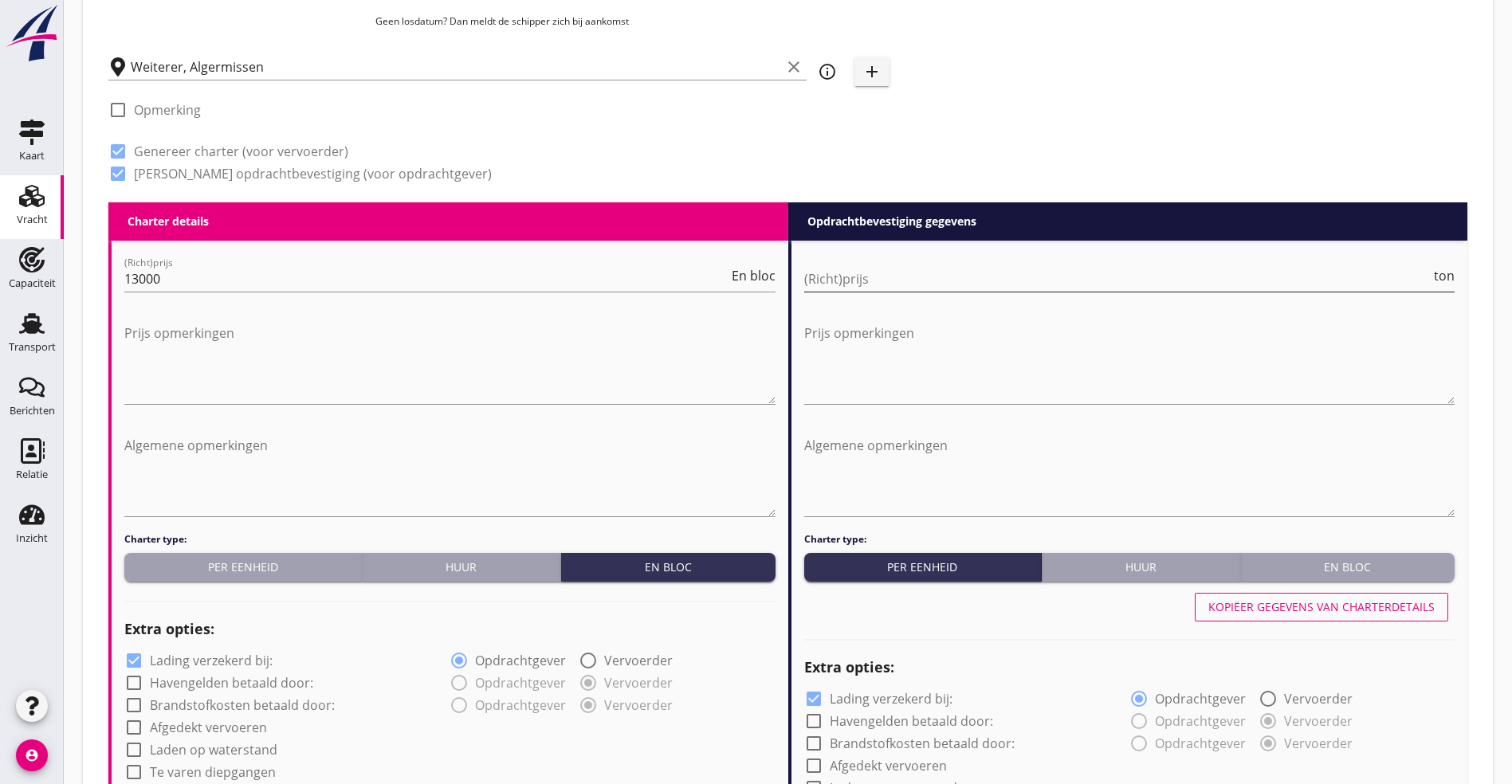
click at [852, 276] on input "(Richt)prijs" at bounding box center [1118, 279] width 627 height 26
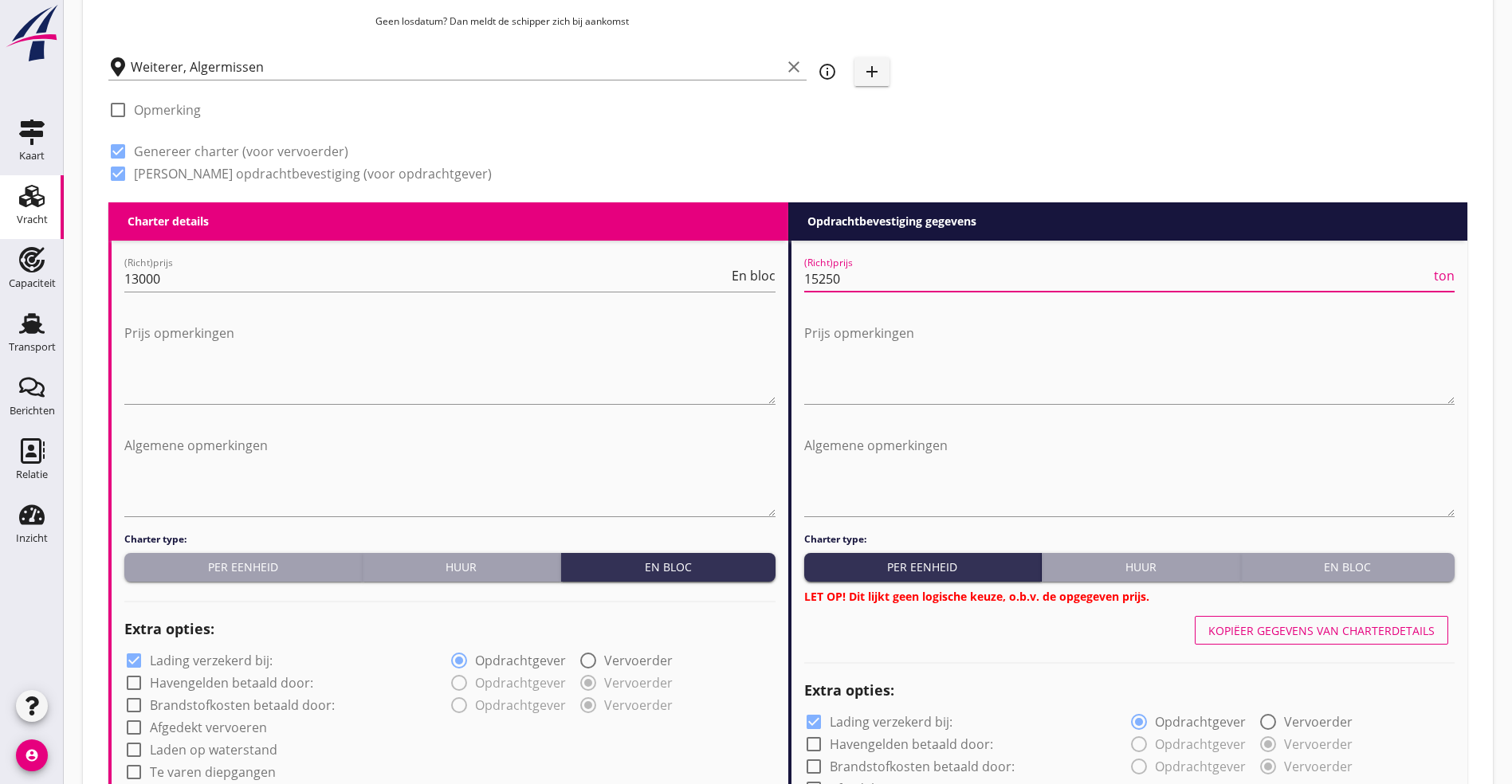
type input "15250"
click at [1313, 564] on div "En bloc" at bounding box center [1348, 567] width 201 height 17
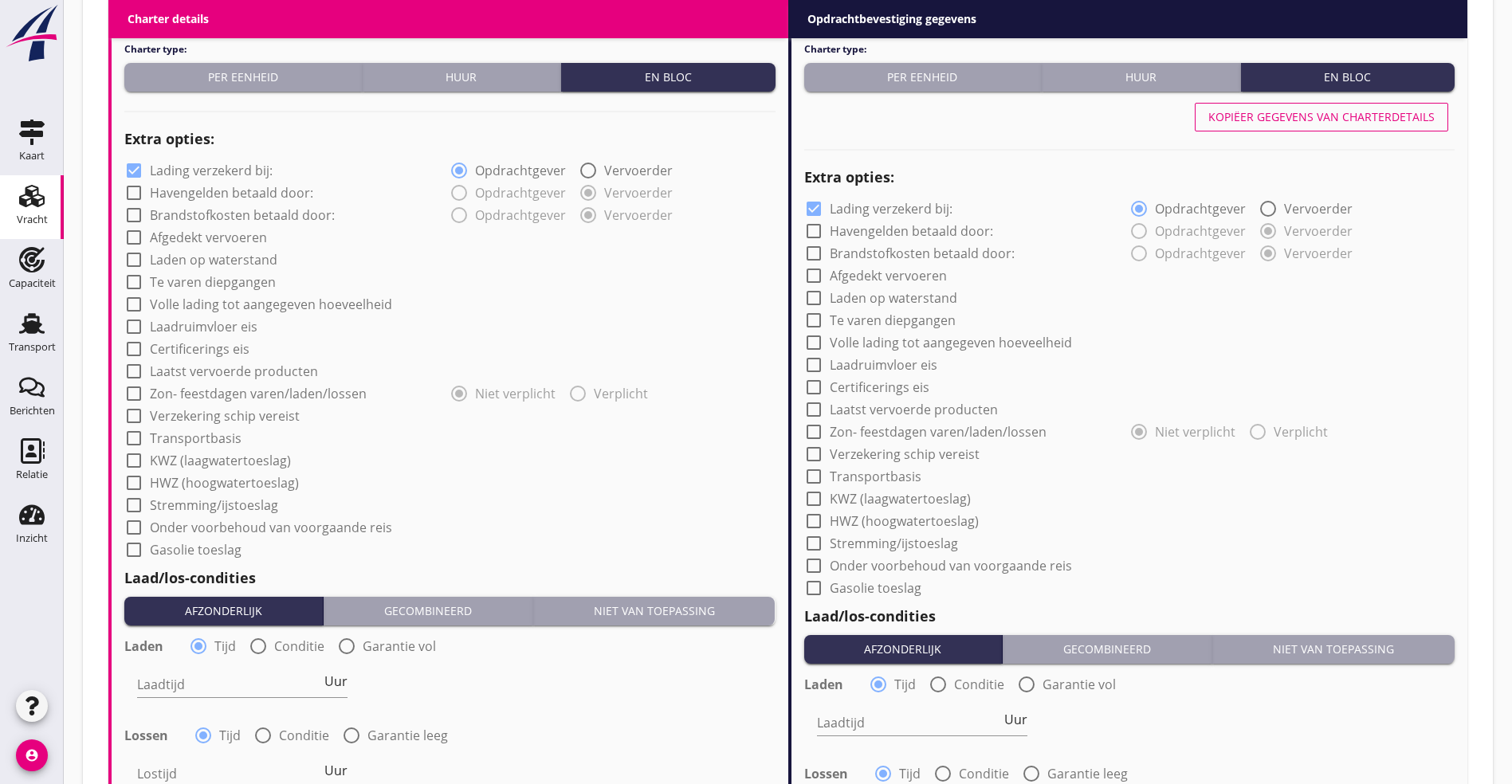
scroll to position [1197, 0]
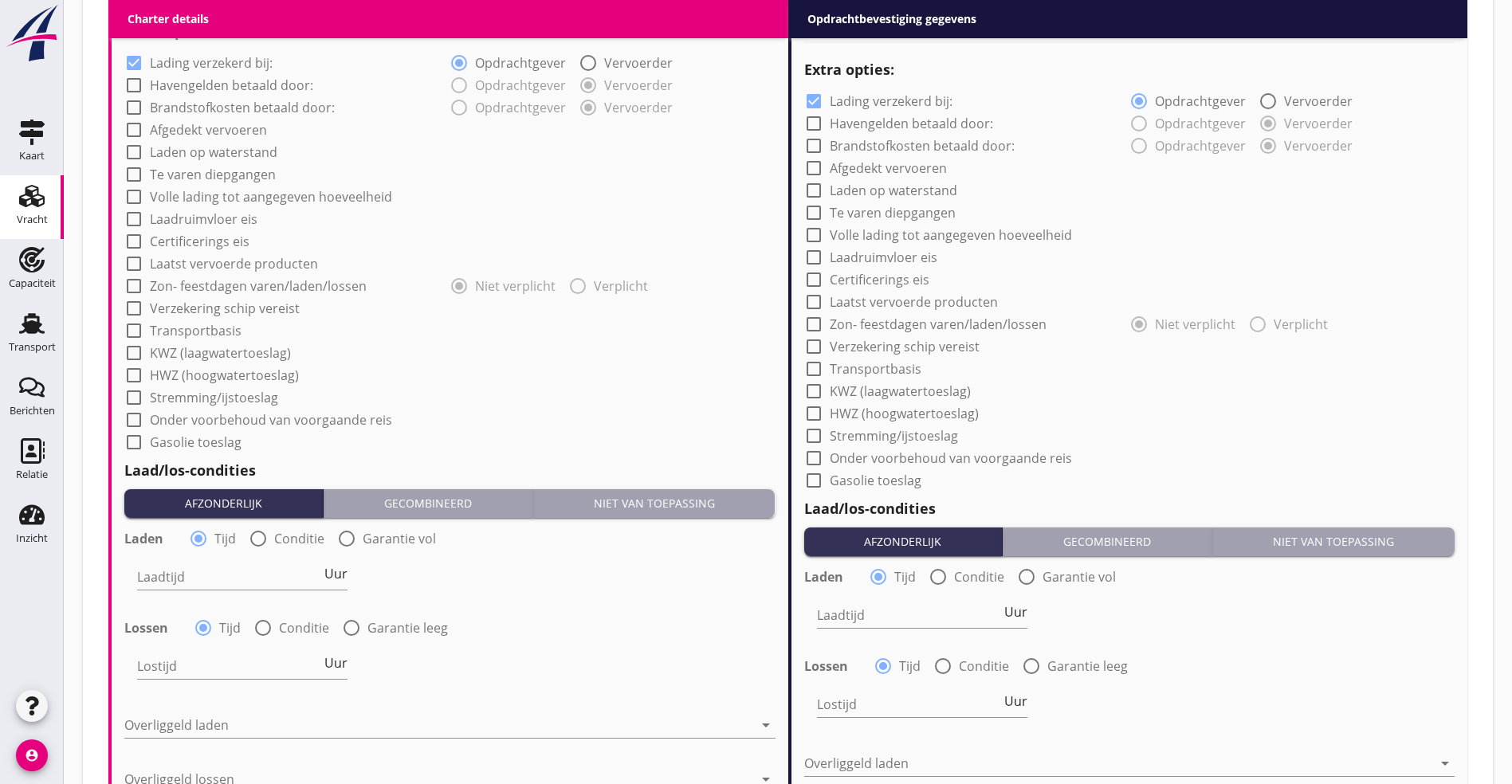
click at [137, 140] on div at bounding box center [134, 152] width 27 height 27
checkbox input "false"
click at [134, 127] on div at bounding box center [134, 130] width 27 height 27
checkbox input "true"
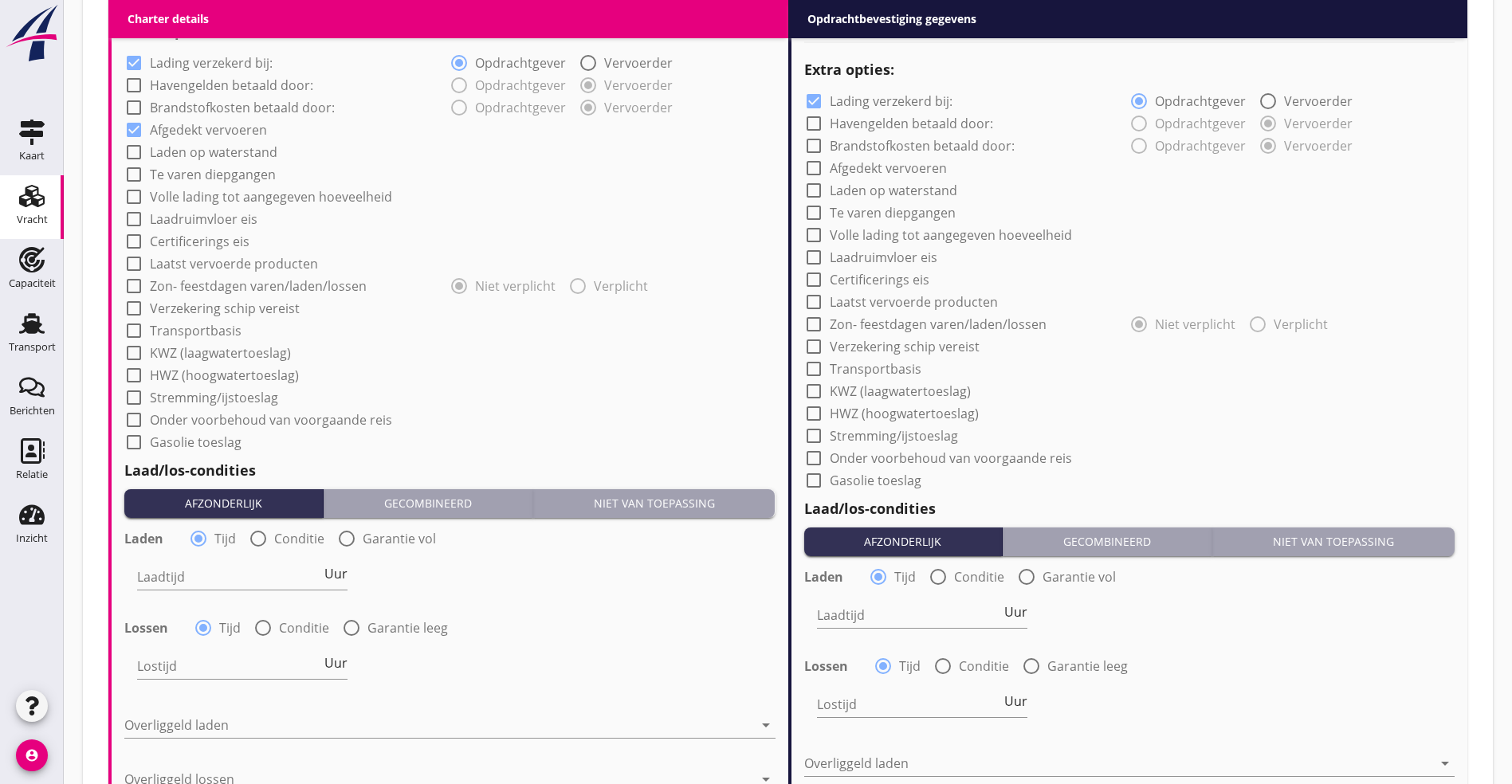
click at [135, 184] on div at bounding box center [134, 197] width 27 height 27
checkbox input "true"
click at [135, 323] on div at bounding box center [134, 331] width 27 height 27
checkbox input "true"
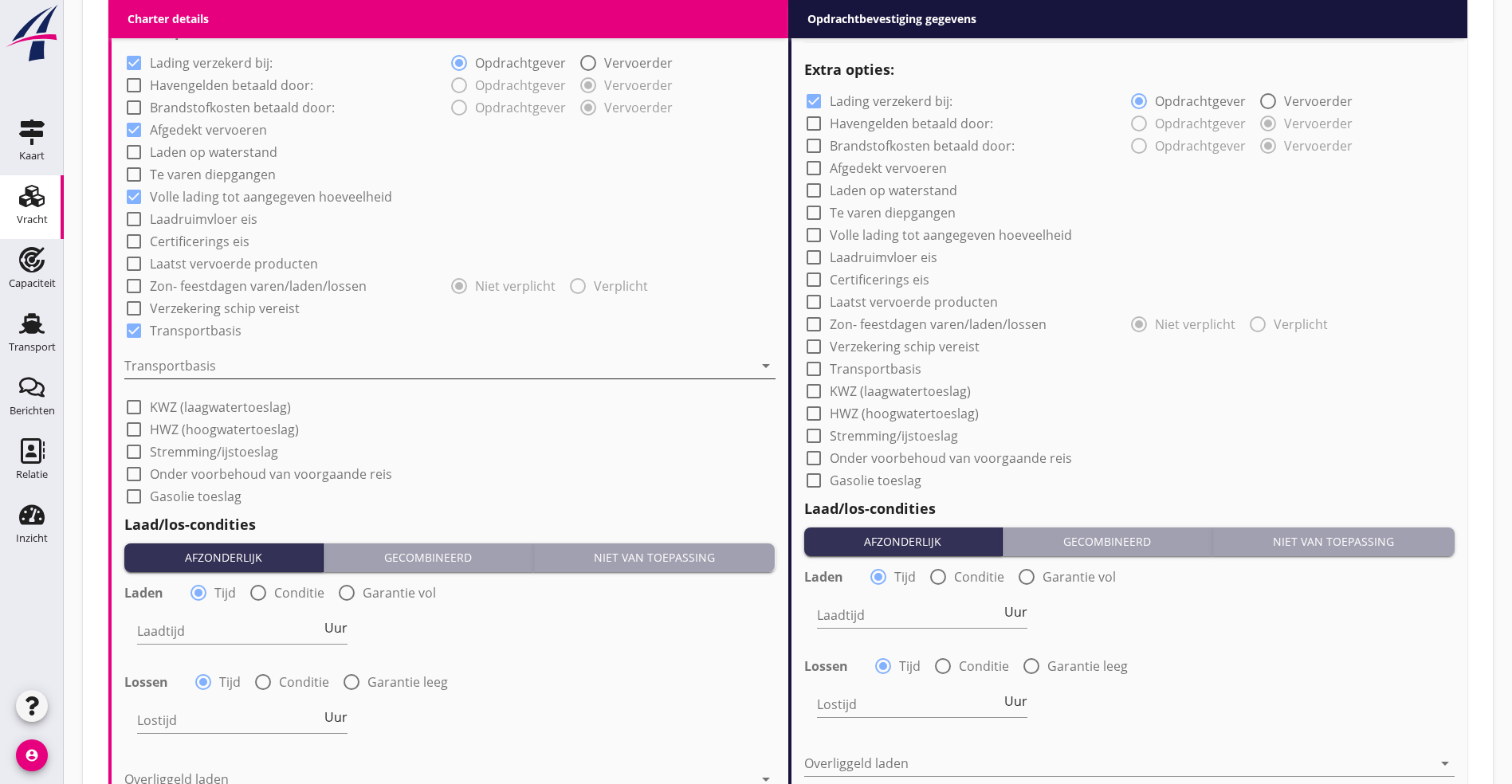
click at [141, 363] on div at bounding box center [439, 365] width 629 height 26
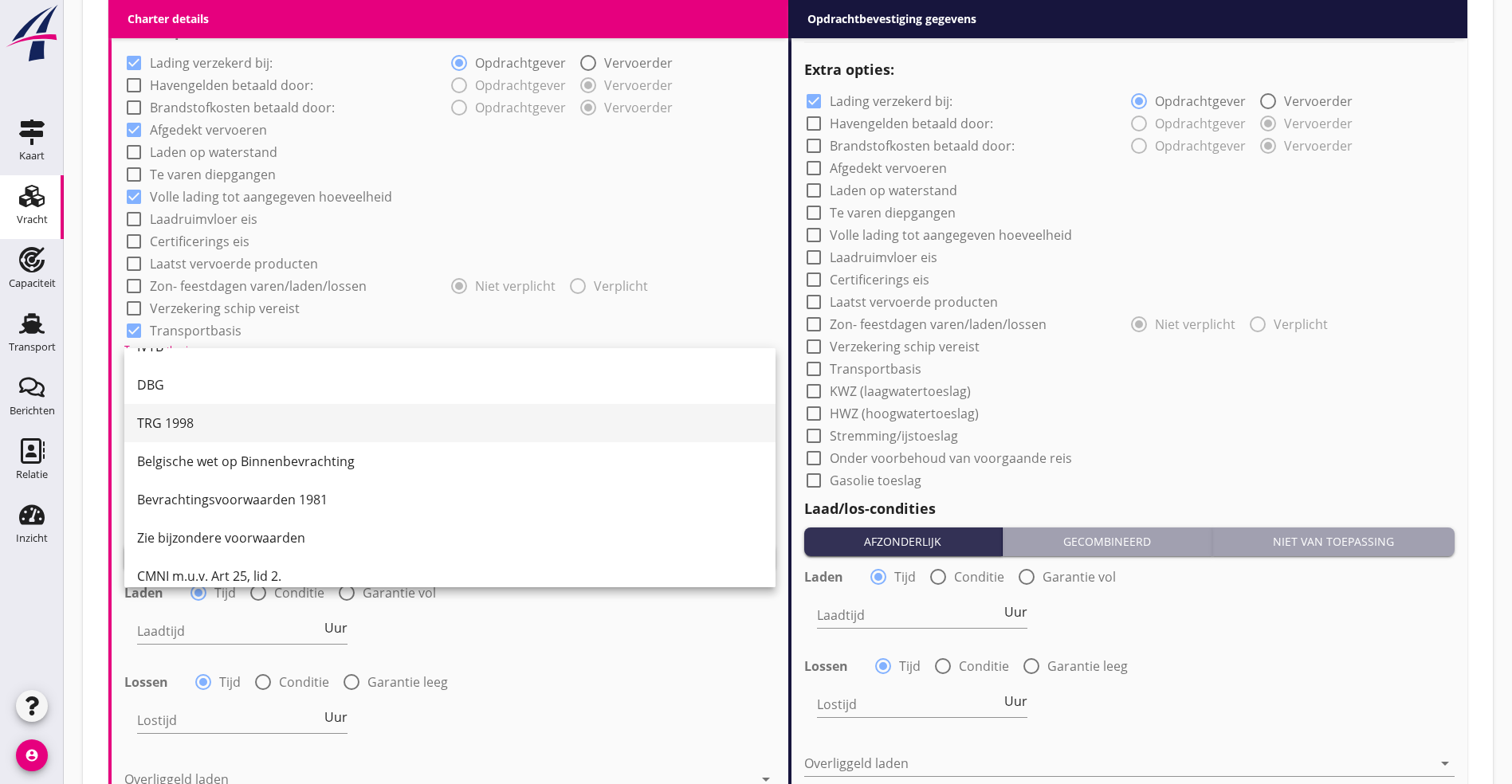
scroll to position [42, 0]
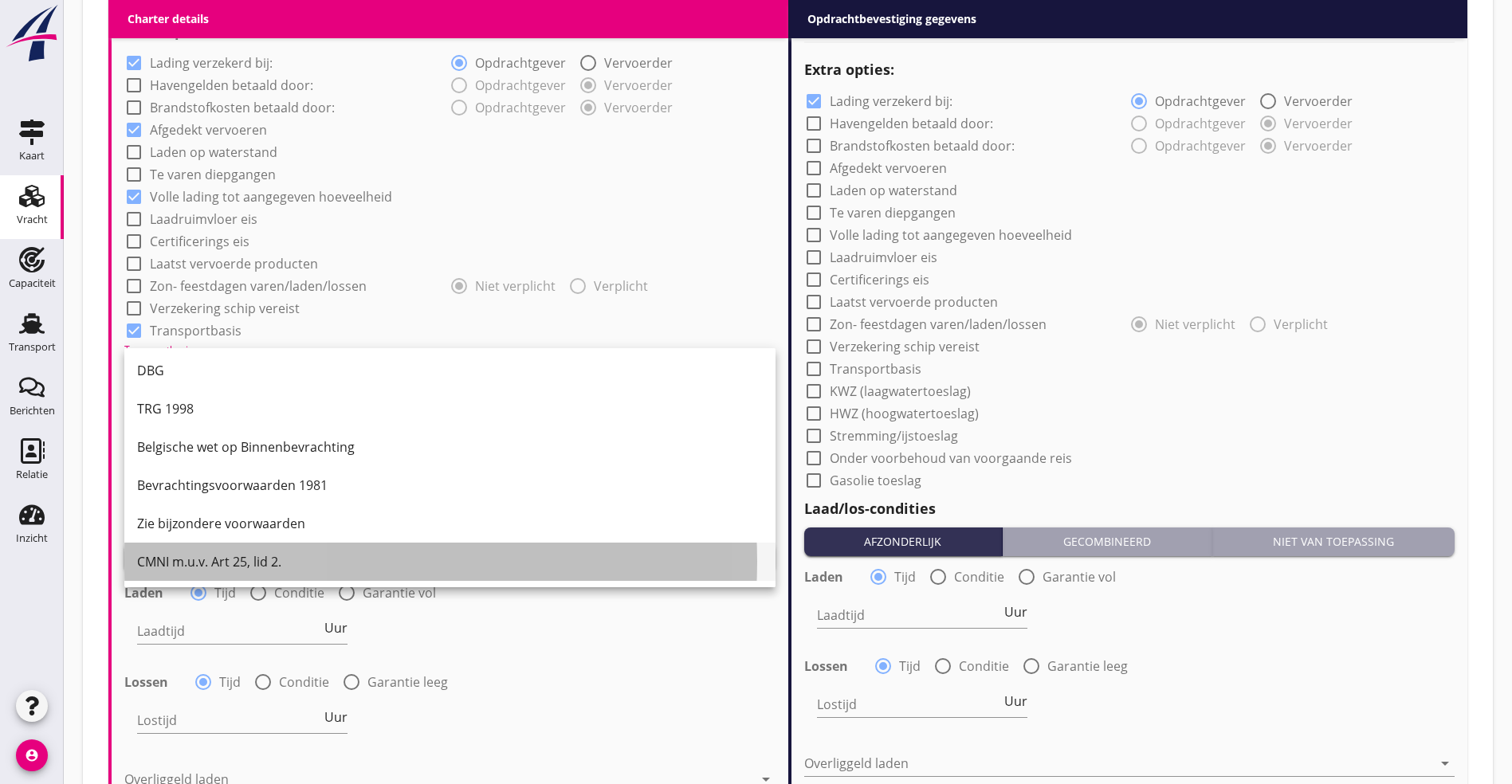
click at [194, 571] on div "CMNI m.u.v. Art 25, lid 2." at bounding box center [450, 561] width 625 height 38
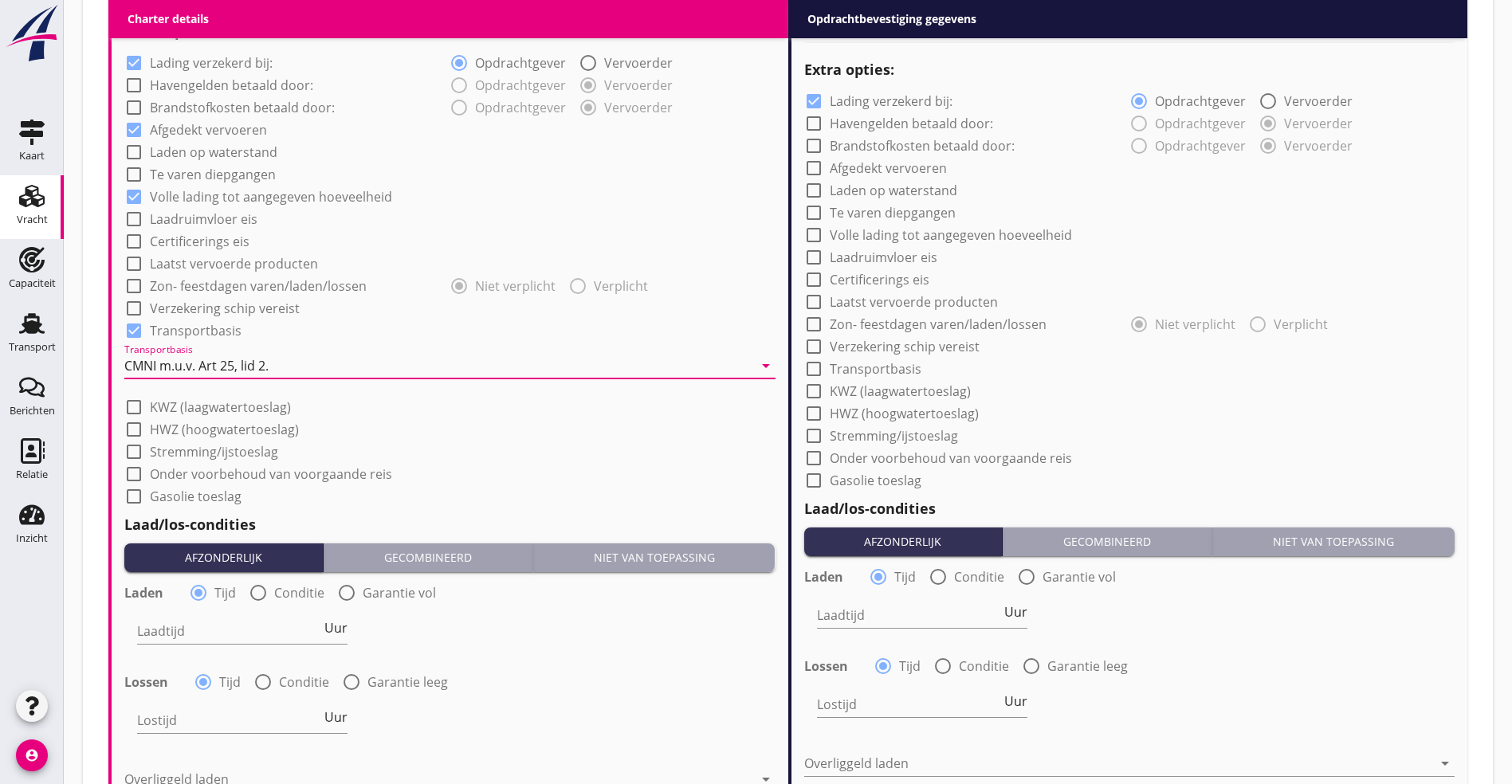
click at [173, 611] on div "Laadtijd Uur" at bounding box center [242, 634] width 210 height 51
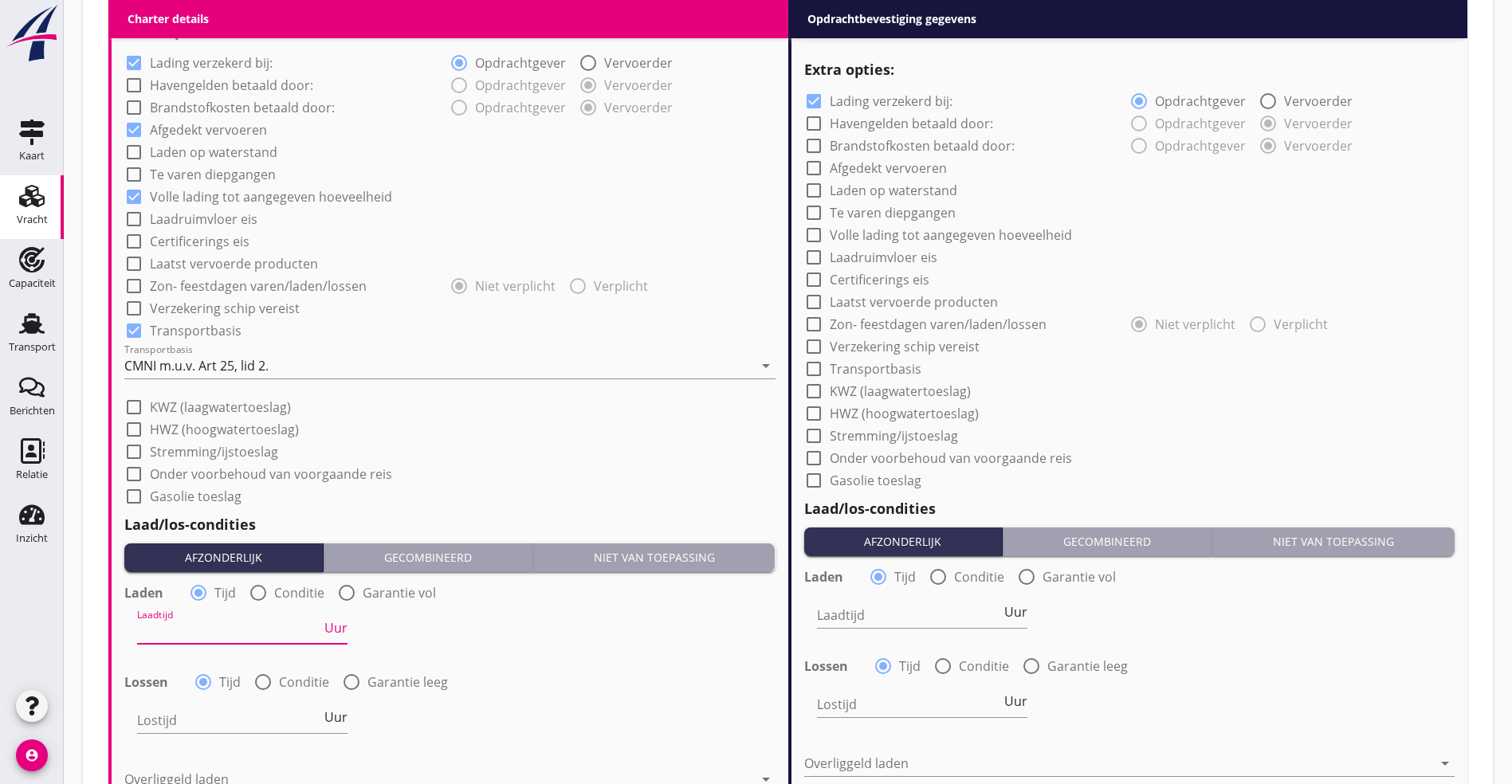
click at [212, 626] on input "Laadtijd" at bounding box center [229, 631] width 184 height 26
type input "24"
click at [335, 719] on div "Lostijd Uur" at bounding box center [242, 720] width 210 height 26
drag, startPoint x: 339, startPoint y: 713, endPoint x: 229, endPoint y: 715, distance: 110.0
click at [339, 713] on span "Uur" at bounding box center [336, 717] width 23 height 12
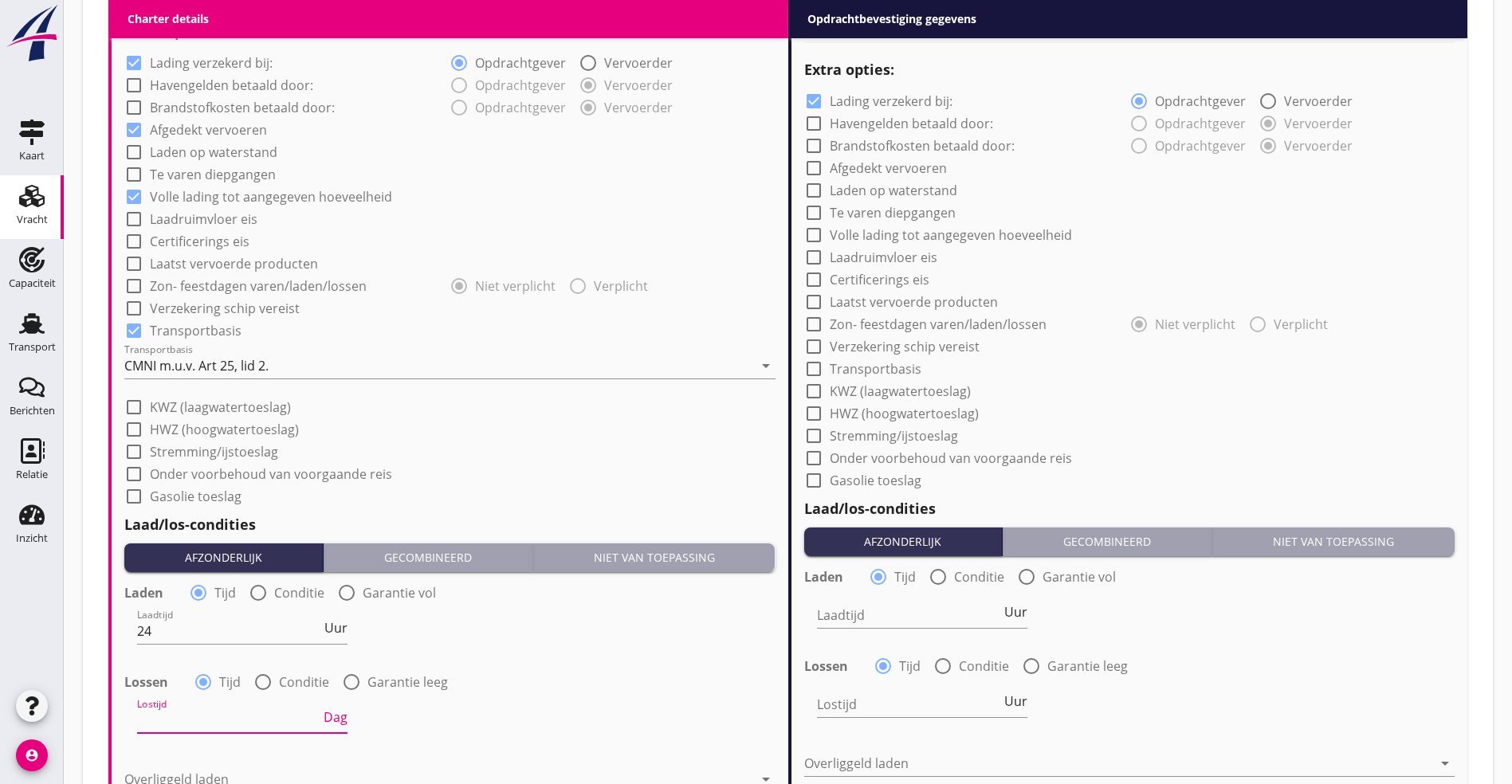
click at [174, 721] on input "Lostijd" at bounding box center [229, 720] width 184 height 26
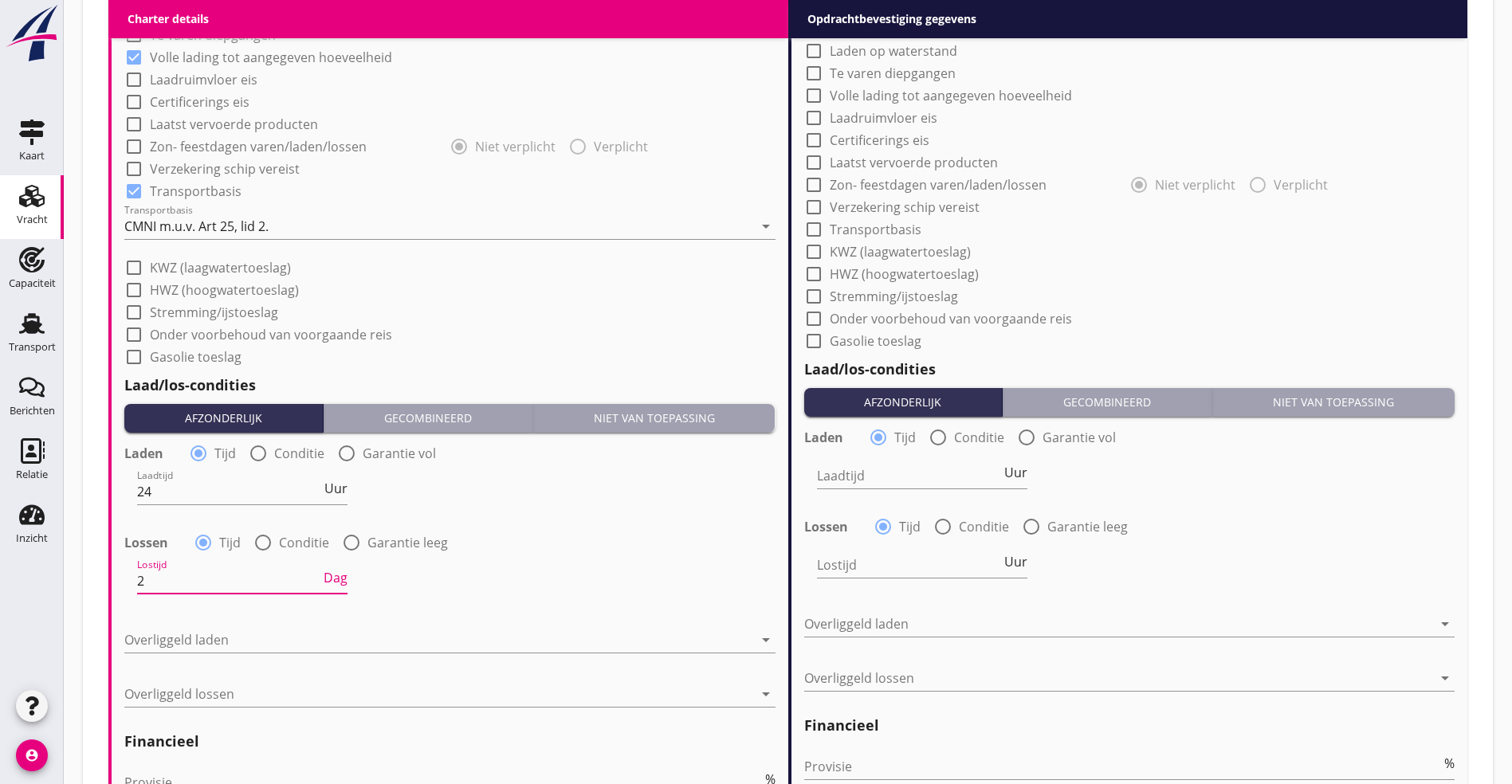
scroll to position [1601, 0]
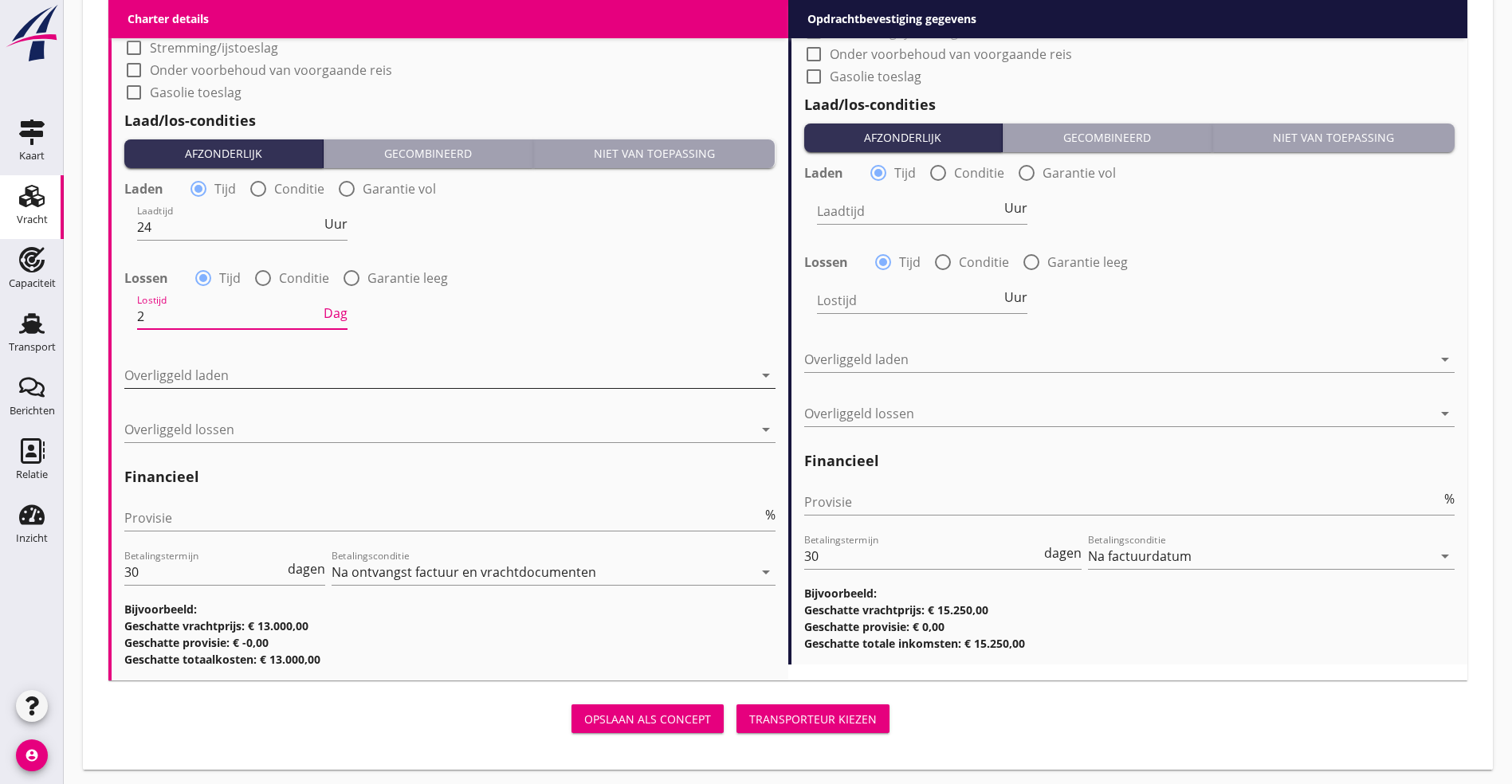
type input "2"
click at [219, 363] on div at bounding box center [439, 375] width 629 height 26
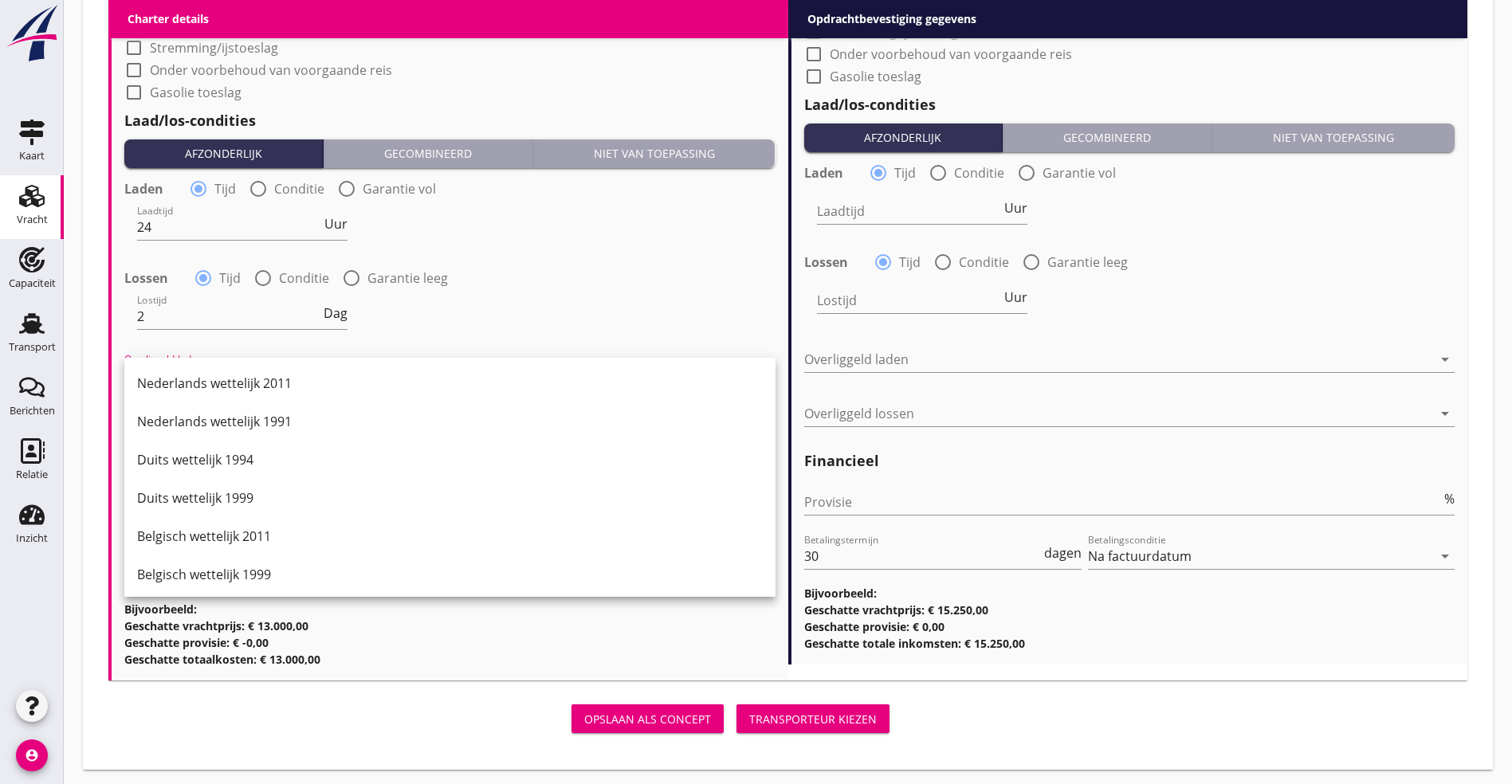
click at [225, 539] on div "Belgisch wettelijk 2011" at bounding box center [450, 535] width 625 height 19
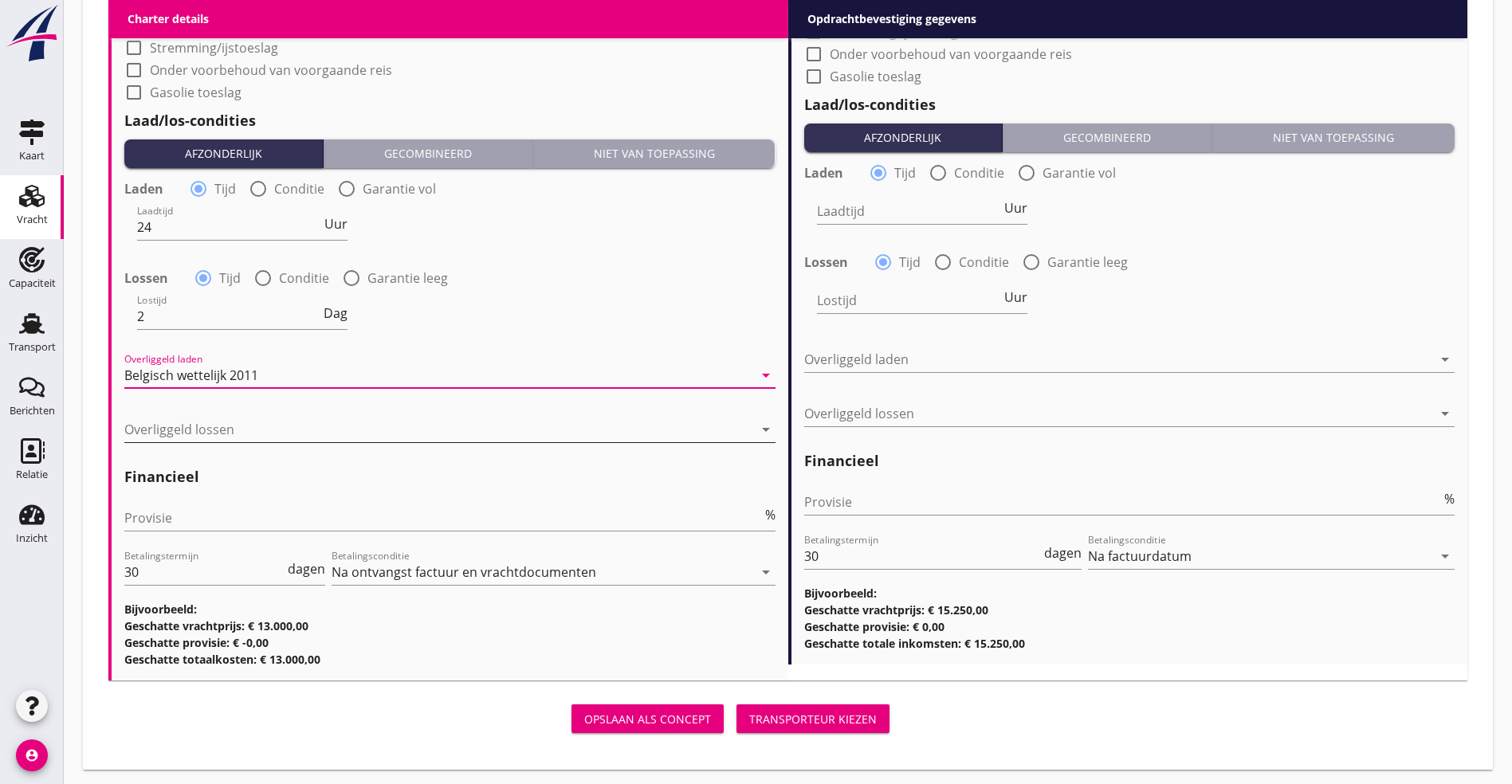
click at [185, 427] on div at bounding box center [439, 429] width 629 height 26
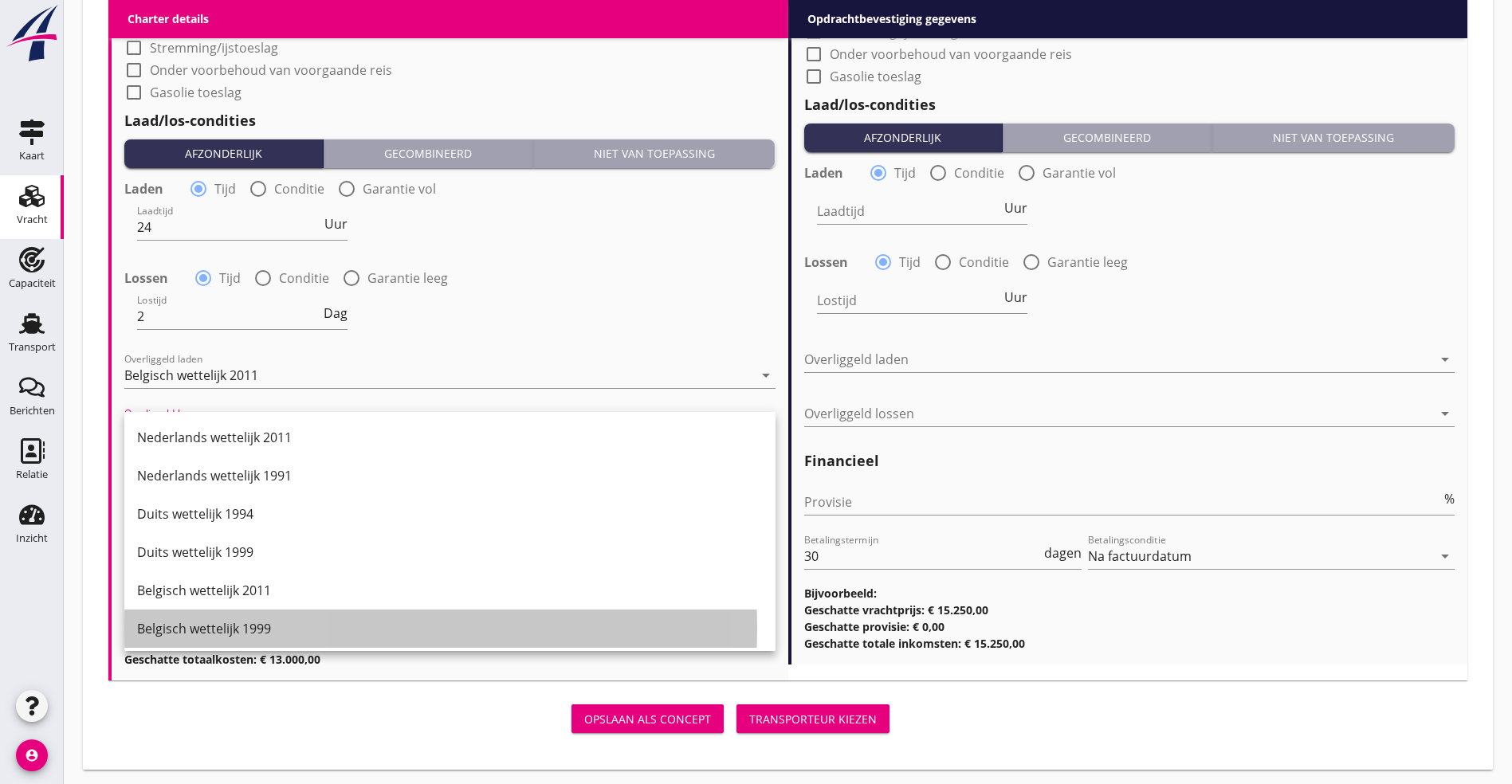
drag, startPoint x: 232, startPoint y: 629, endPoint x: 257, endPoint y: 625, distance: 25.3
click at [231, 631] on div "Belgisch wettelijk 1999" at bounding box center [450, 628] width 625 height 19
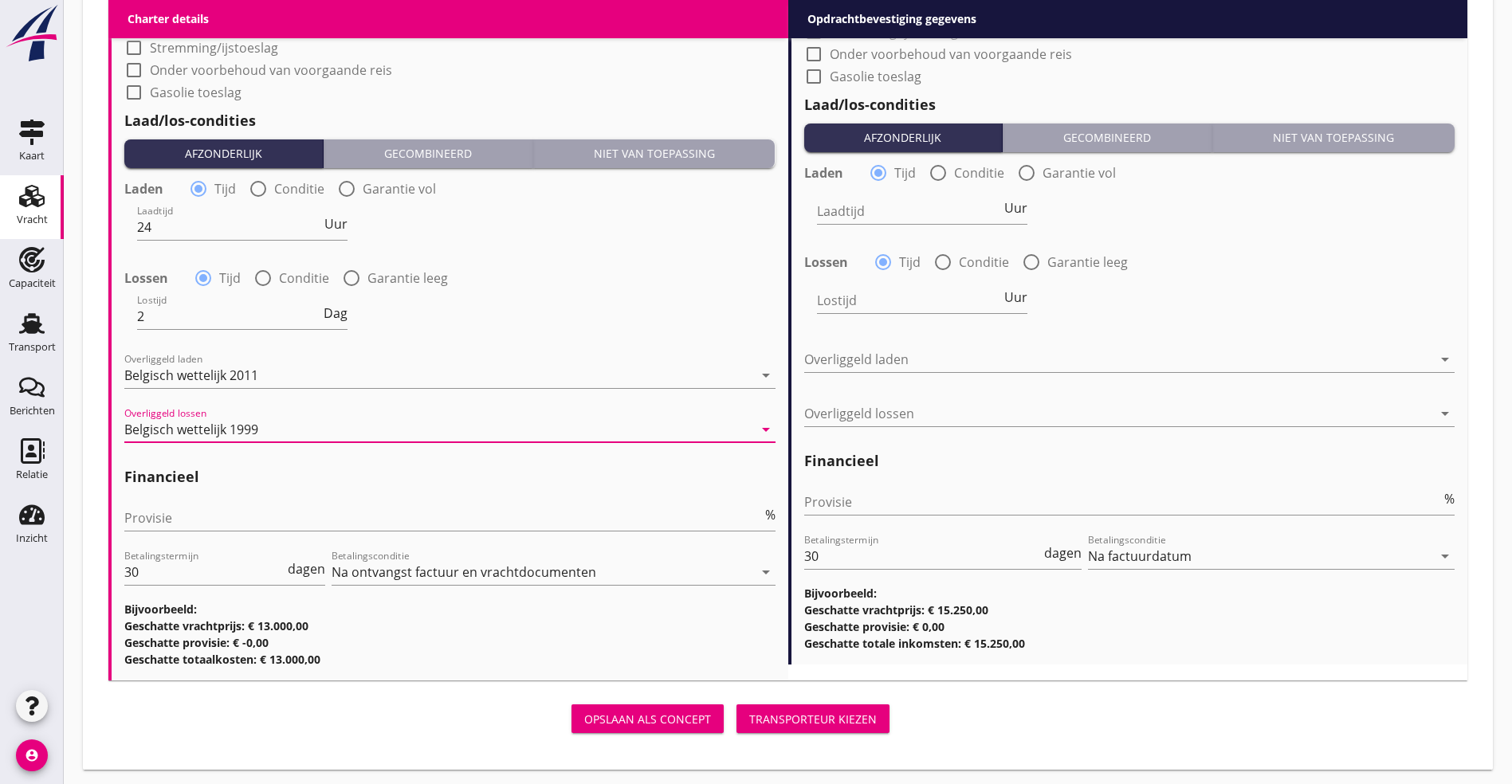
click at [257, 422] on div "Belgisch wettelijk 1999" at bounding box center [192, 429] width 134 height 14
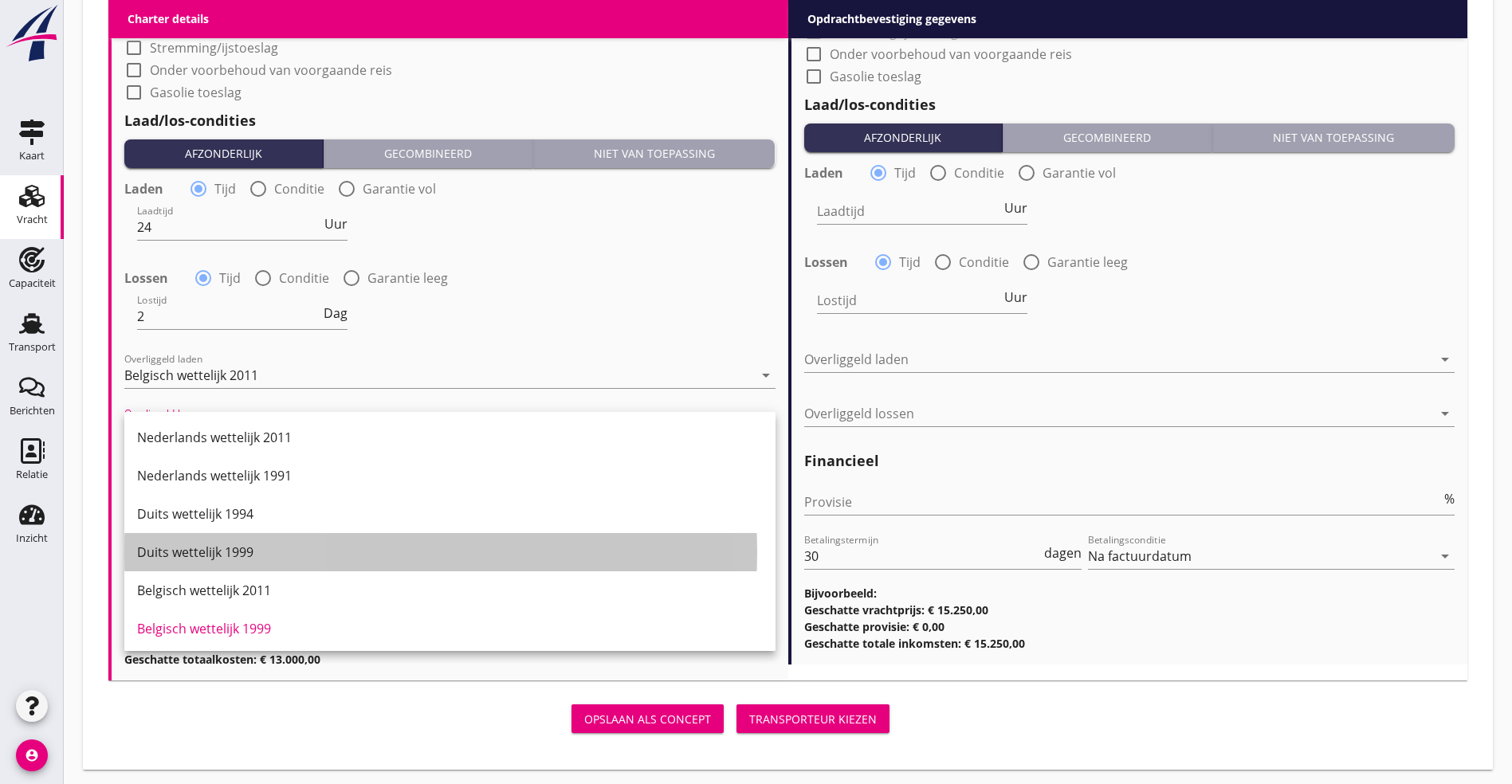
click at [229, 548] on div "Duits wettelijk 1999" at bounding box center [450, 551] width 625 height 19
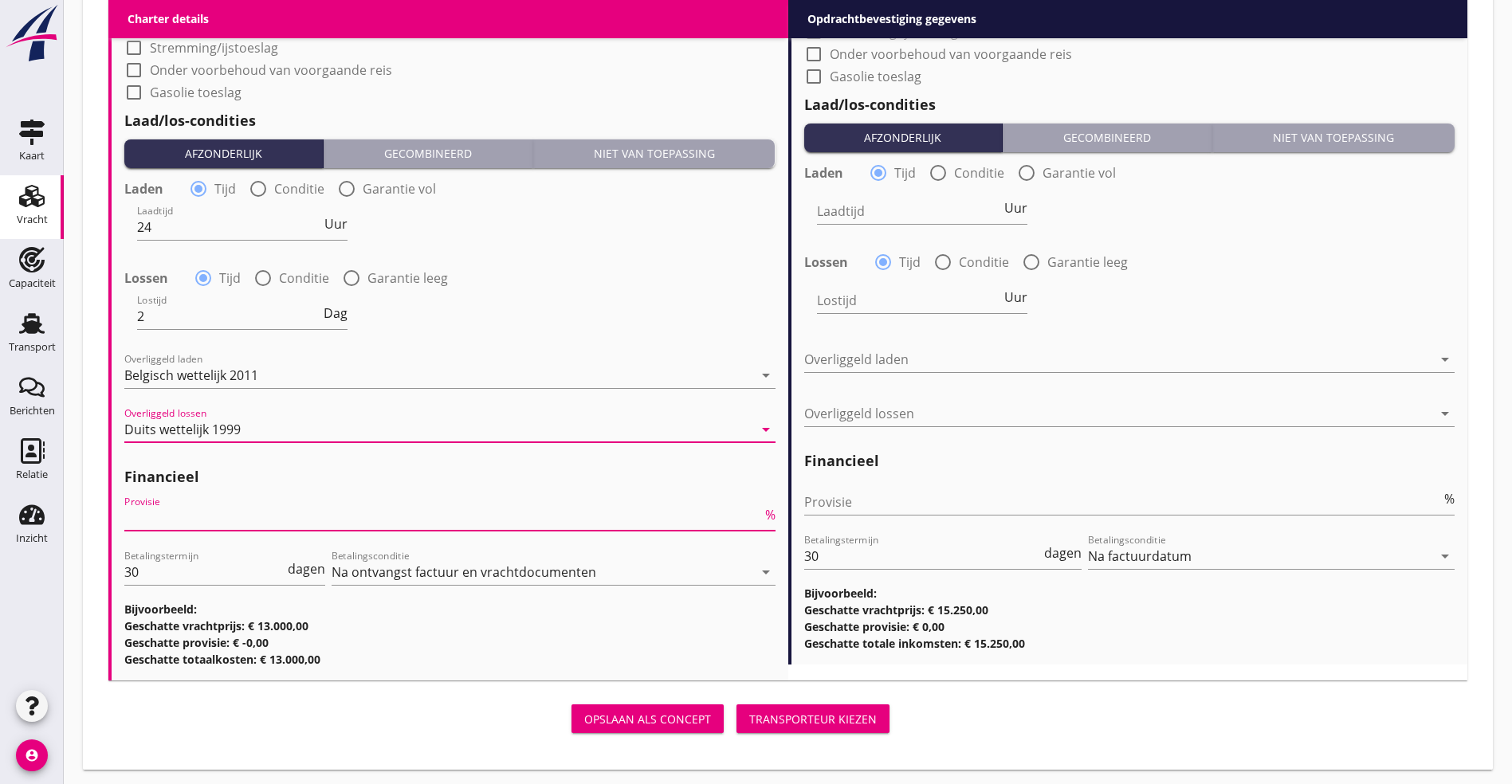
click at [217, 520] on input "Provisie" at bounding box center [444, 518] width 638 height 26
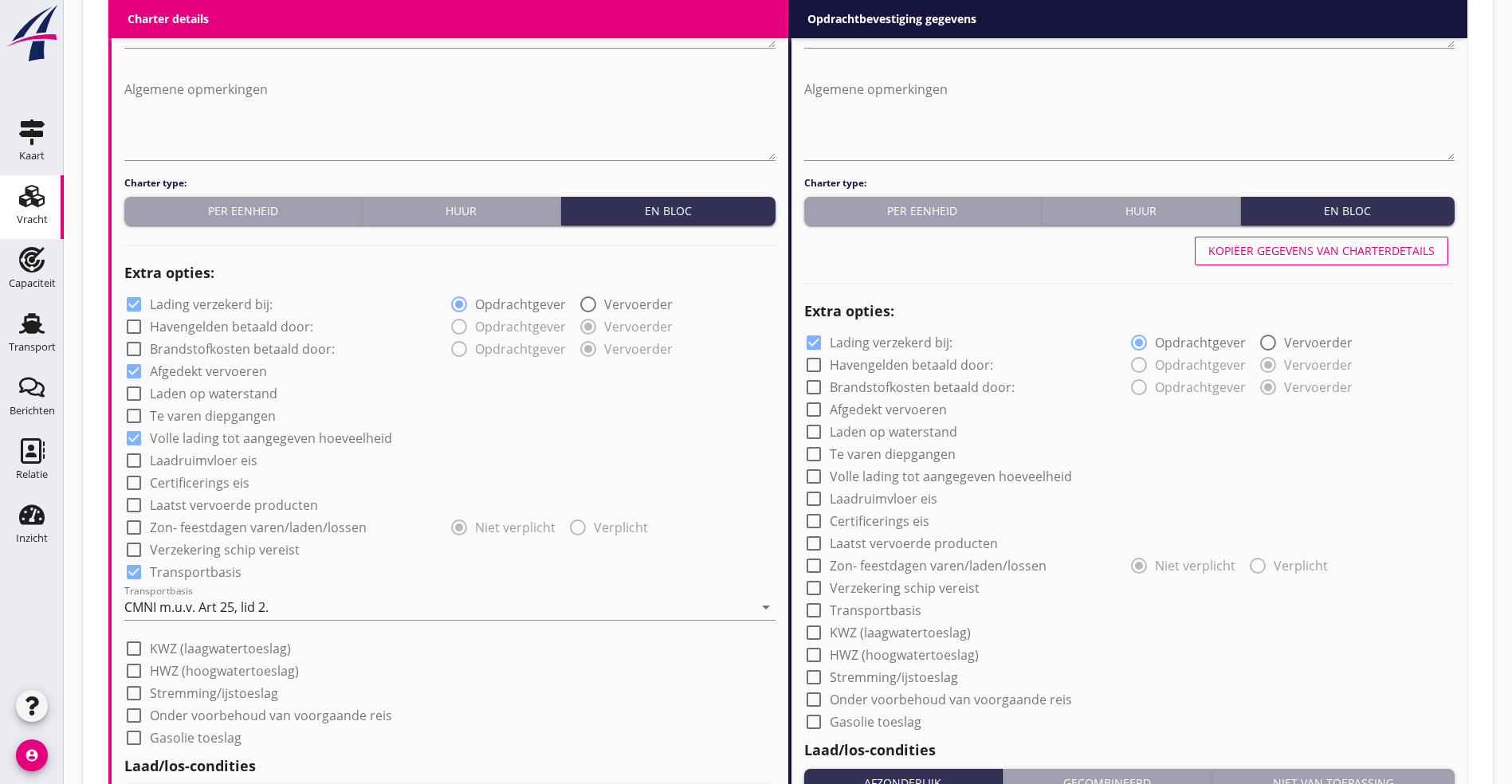
scroll to position [764, 0]
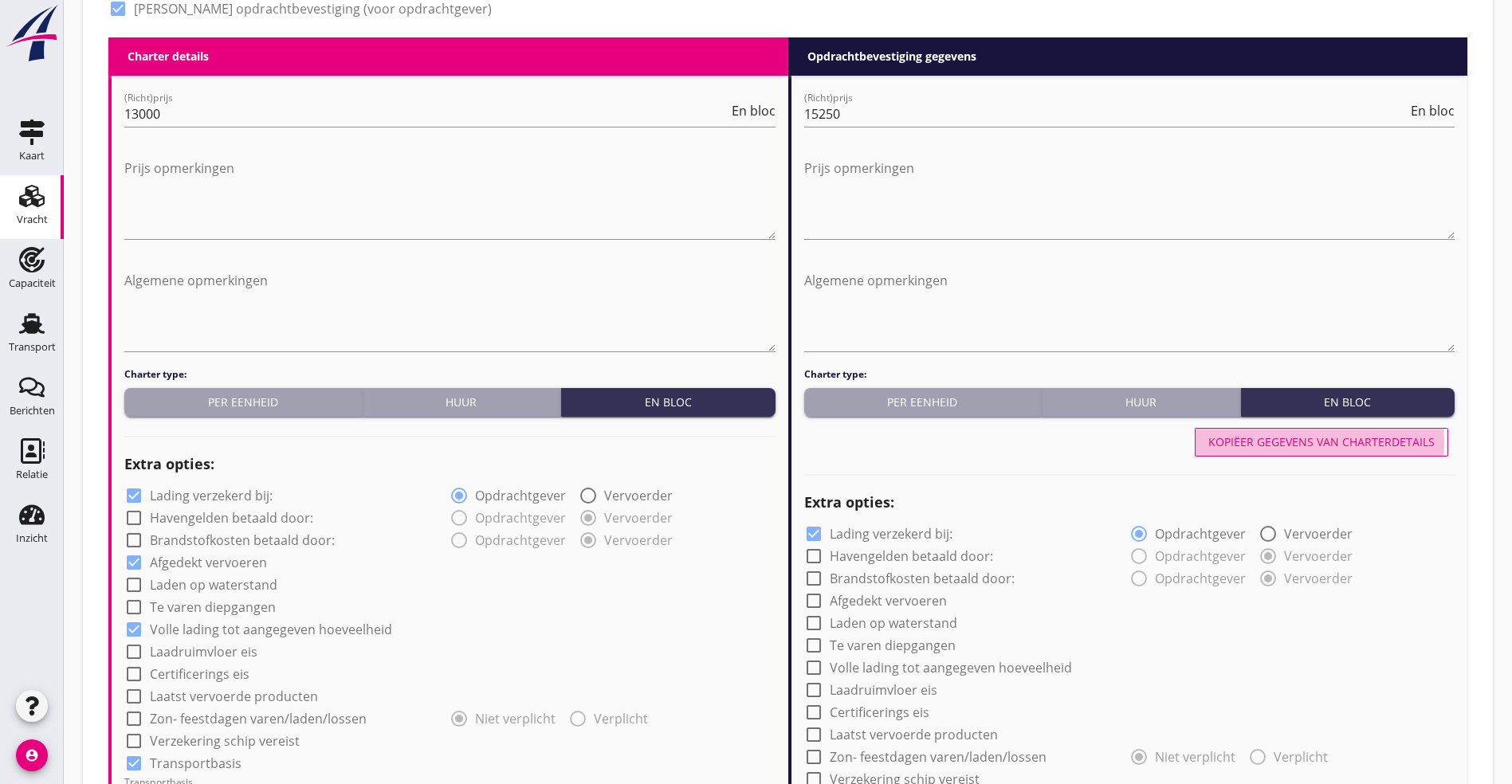
click at [1355, 434] on div "Kopiëer gegevens van charterdetails" at bounding box center [1321, 442] width 226 height 17
checkbox input "true"
type input "24"
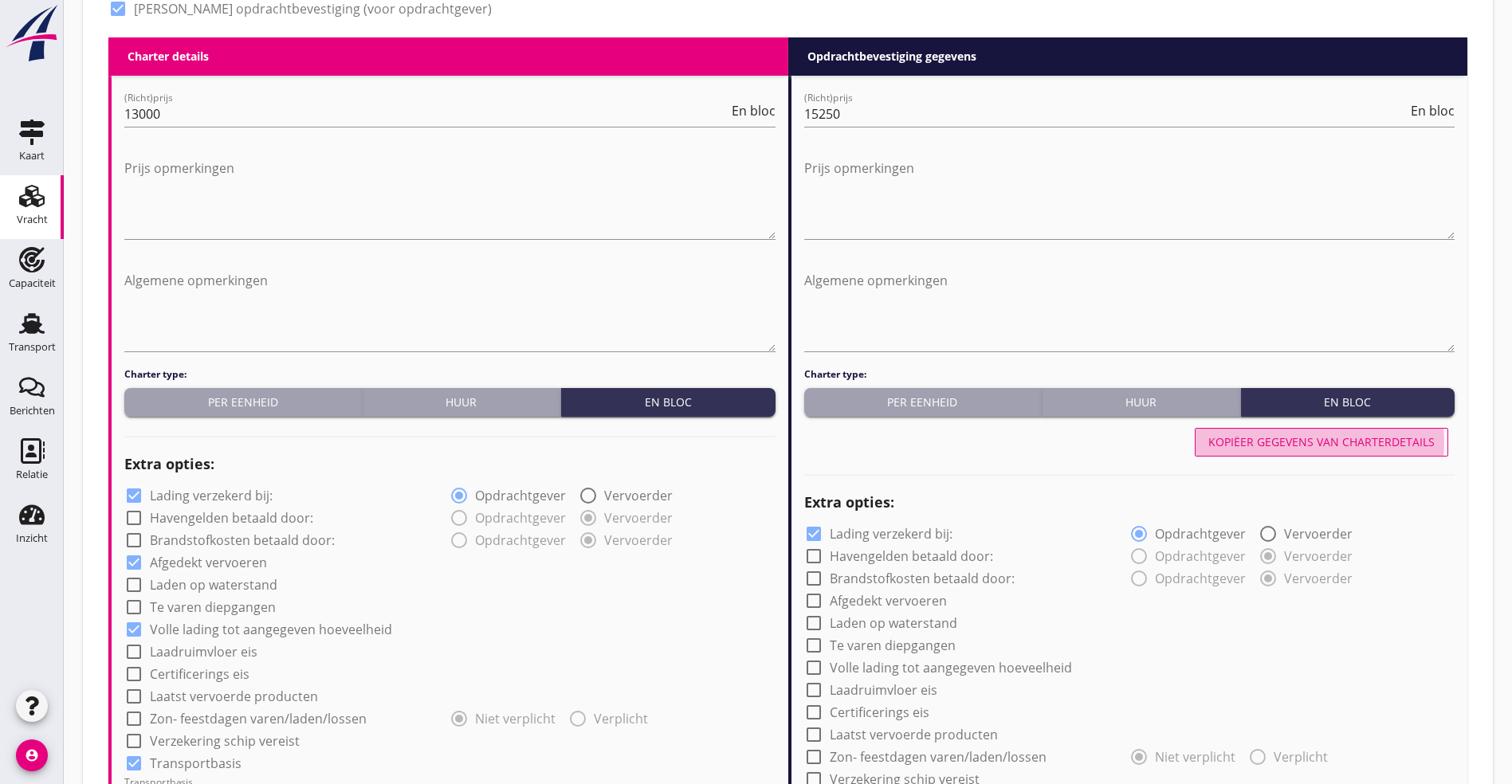
type input "2"
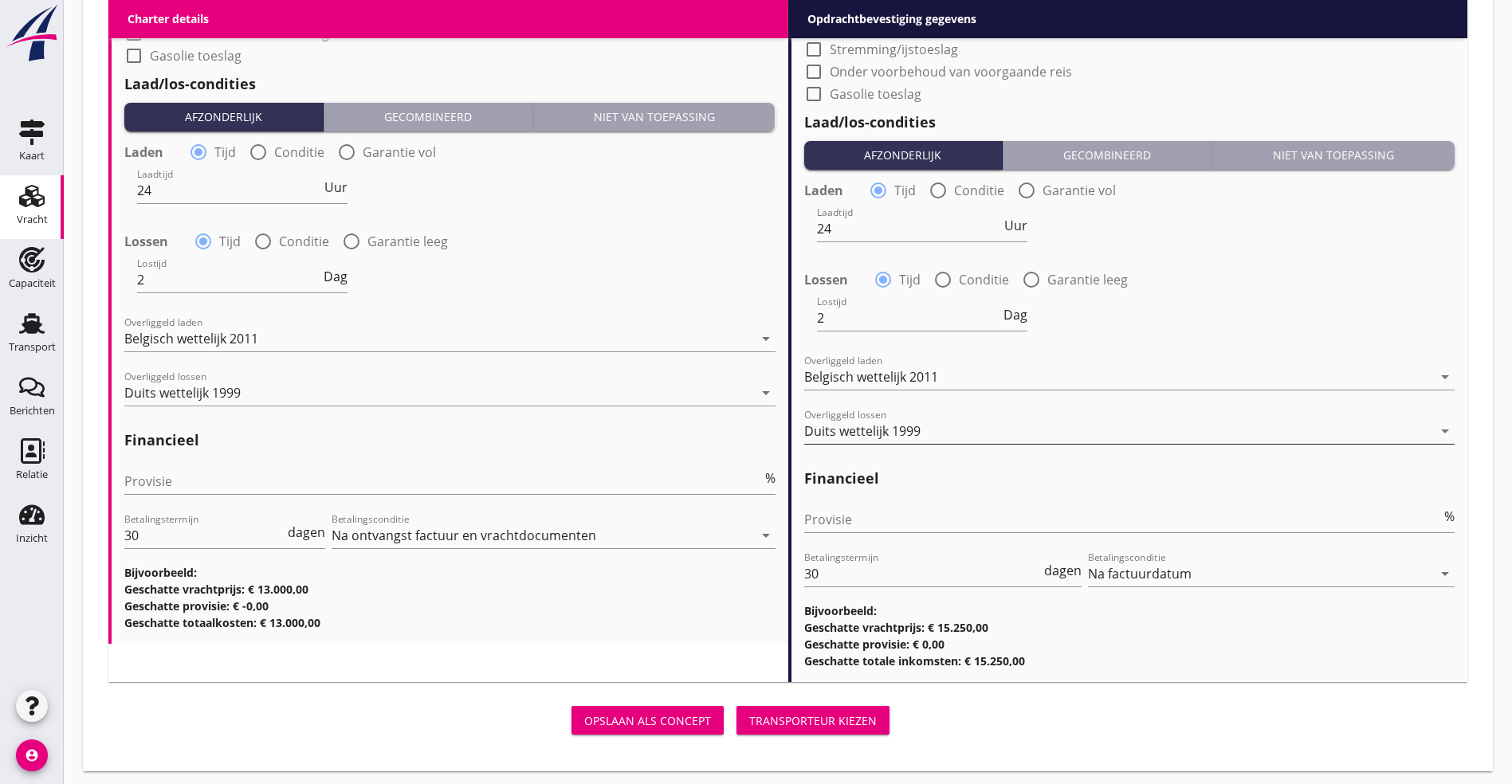
scroll to position [1639, 0]
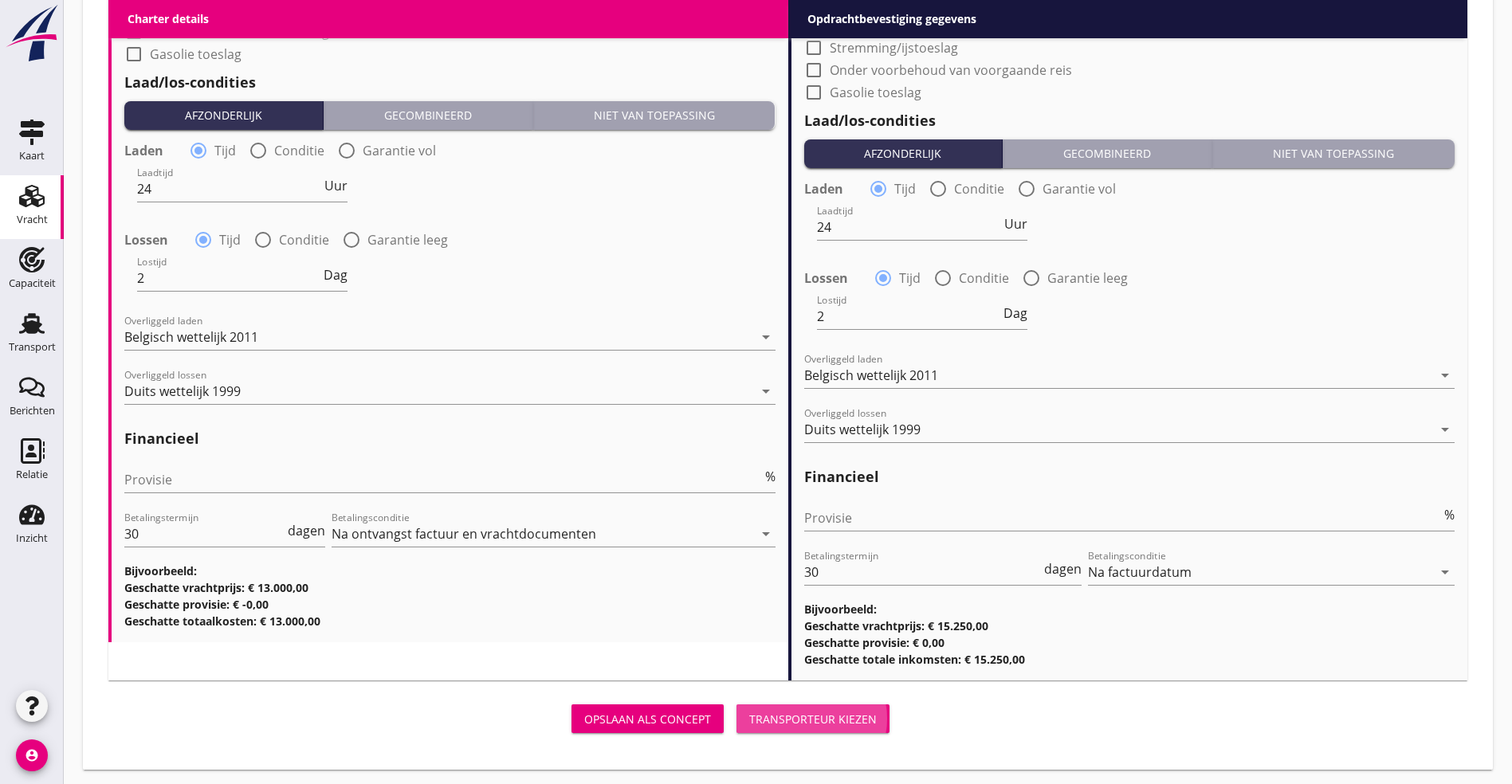
click at [749, 711] on div "Transporteur kiezen" at bounding box center [813, 719] width 127 height 17
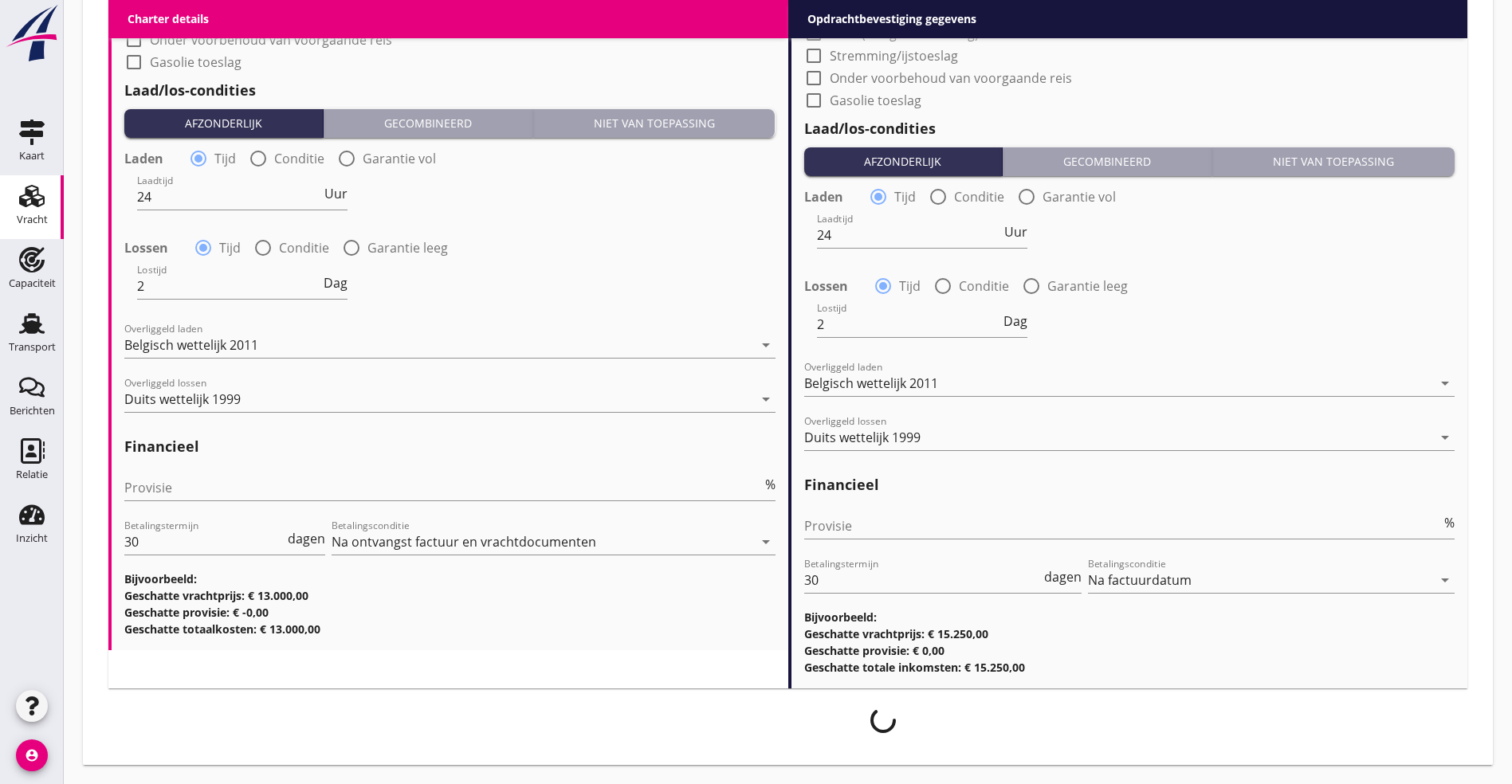
scroll to position [1627, 0]
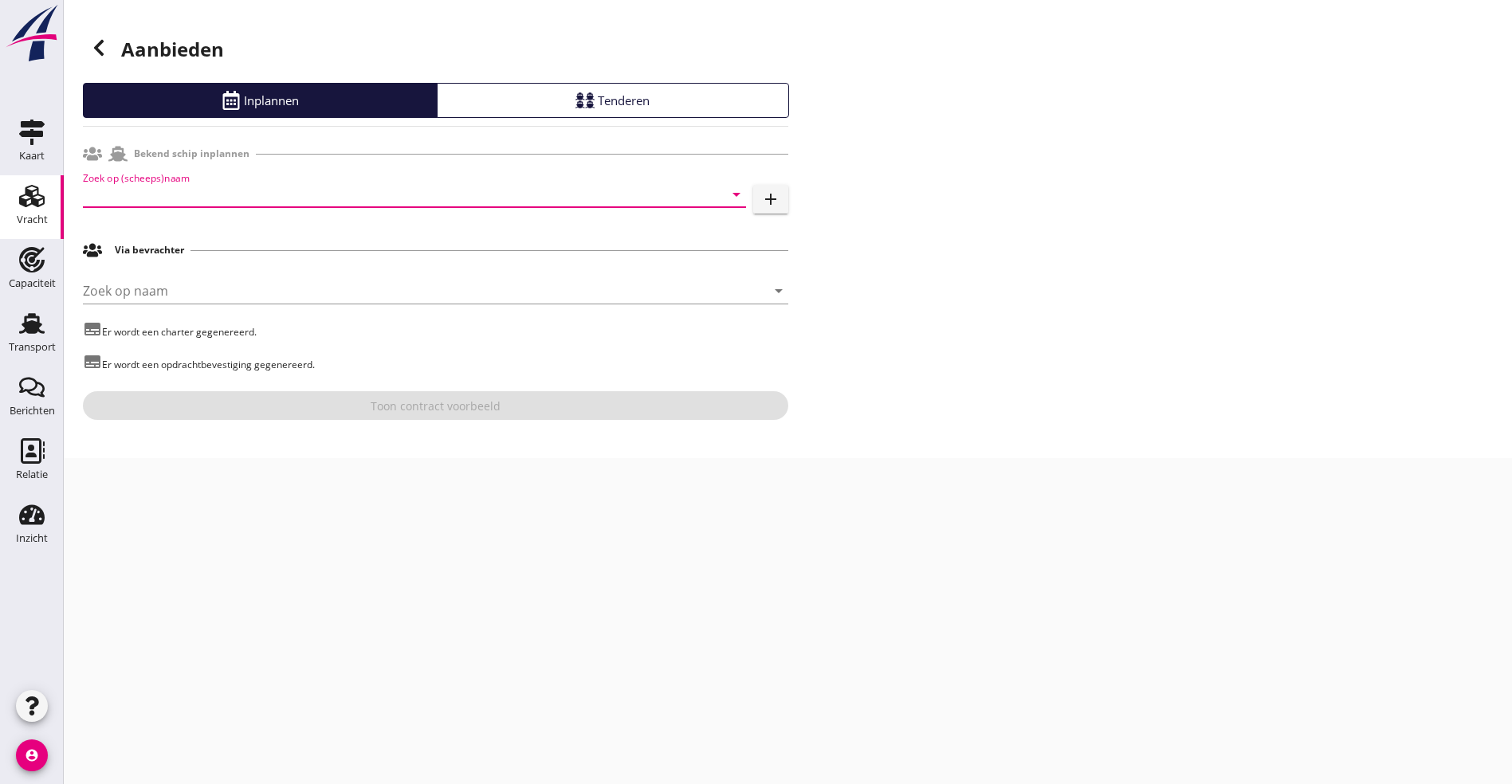
drag, startPoint x: 158, startPoint y: 189, endPoint x: 339, endPoint y: 193, distance: 181.0
click at [162, 187] on input "Zoek op (scheeps)naam" at bounding box center [392, 194] width 618 height 26
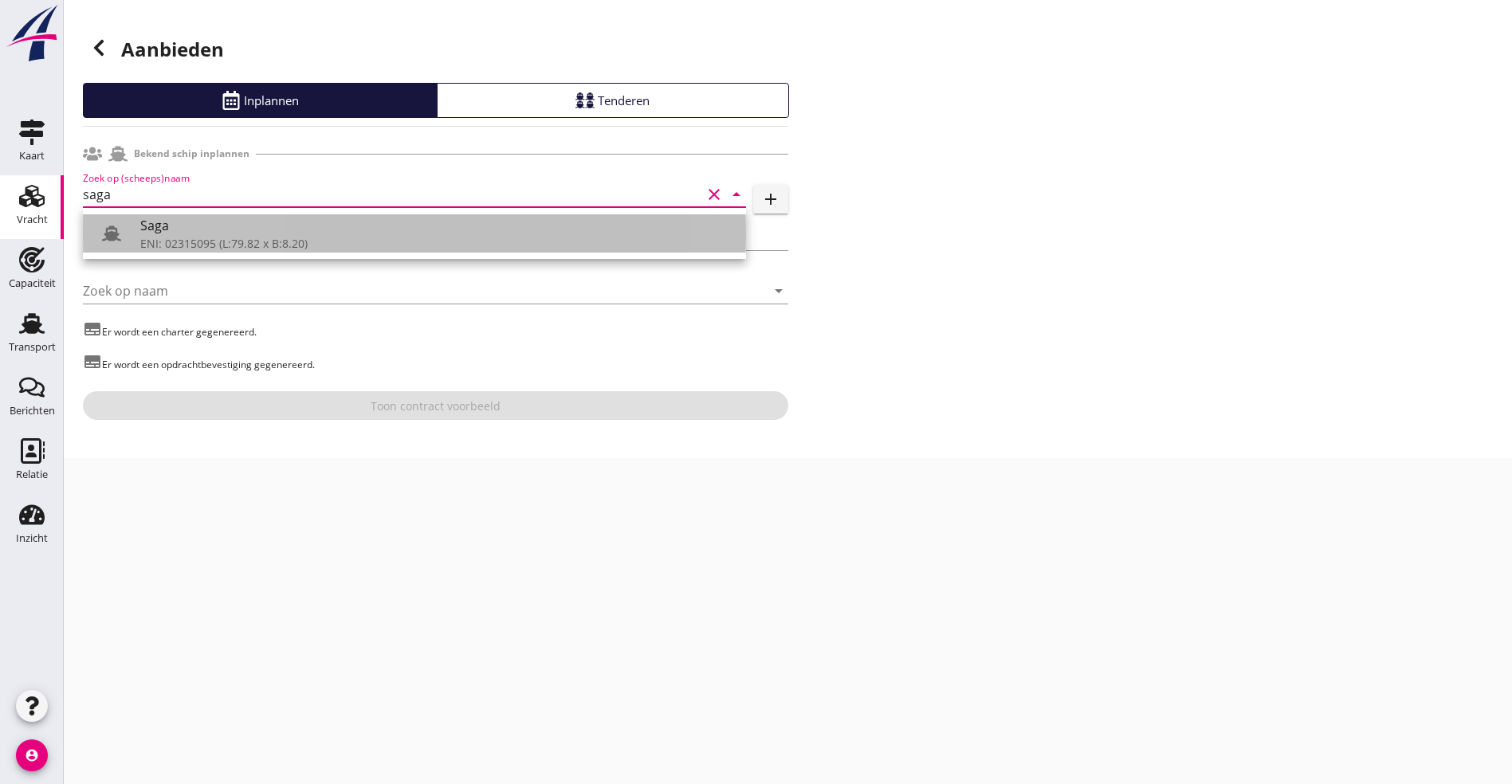
click at [200, 231] on div "Saga" at bounding box center [437, 225] width 593 height 19
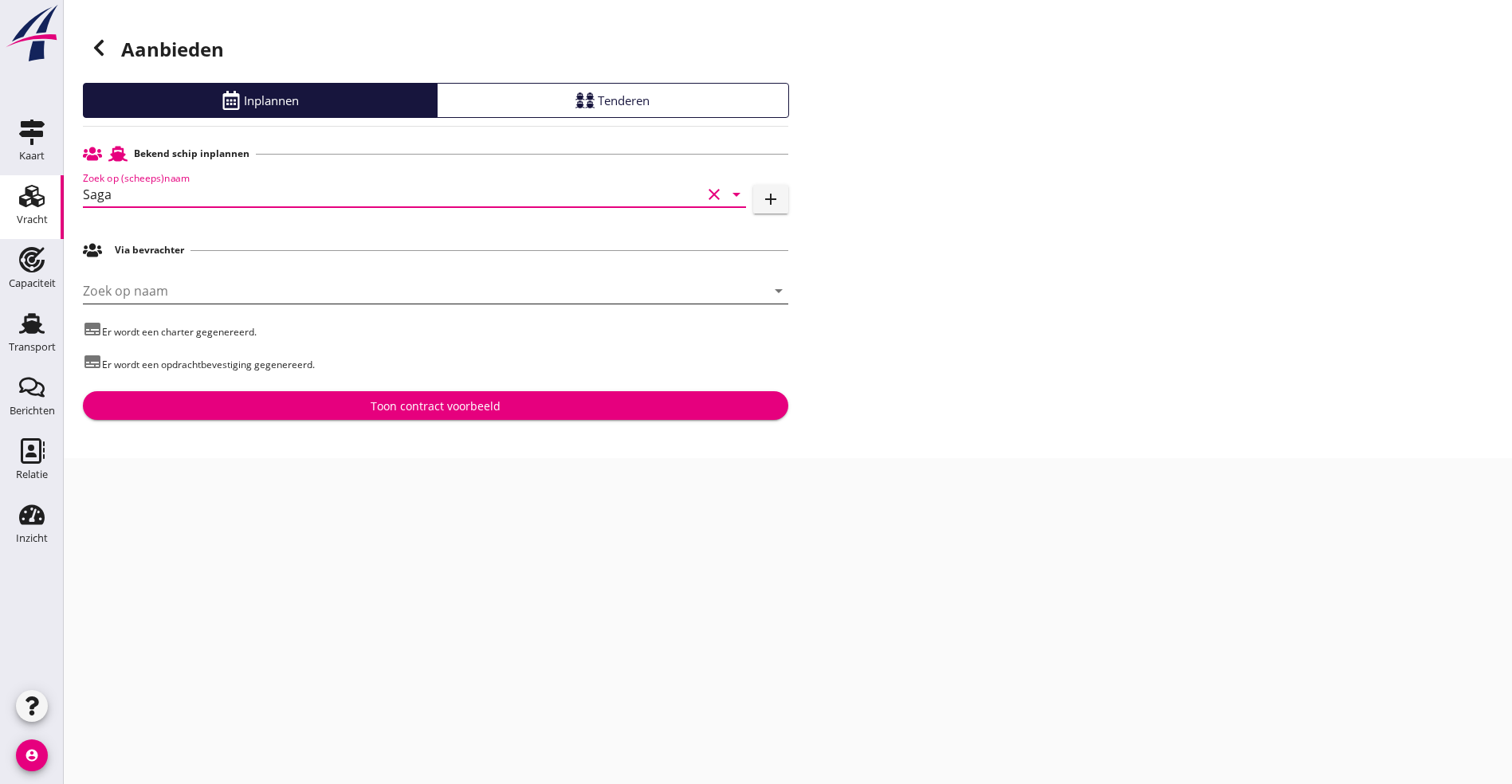
type input "Saga"
click at [176, 296] on input "Zoek op naam" at bounding box center [413, 290] width 661 height 26
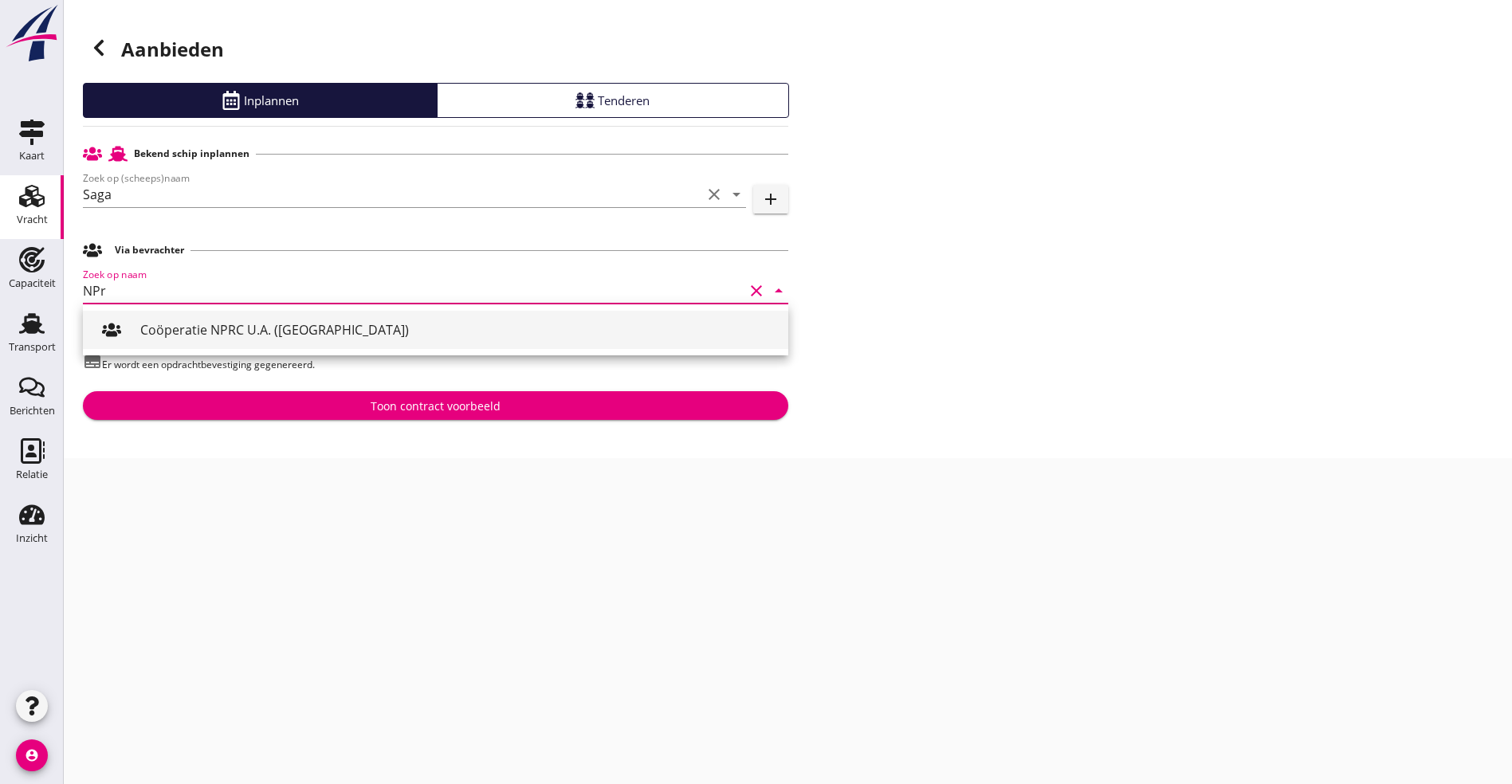
click at [188, 317] on div "Coöperatie NPRC U.A. ([GEOGRAPHIC_DATA])" at bounding box center [457, 330] width 635 height 38
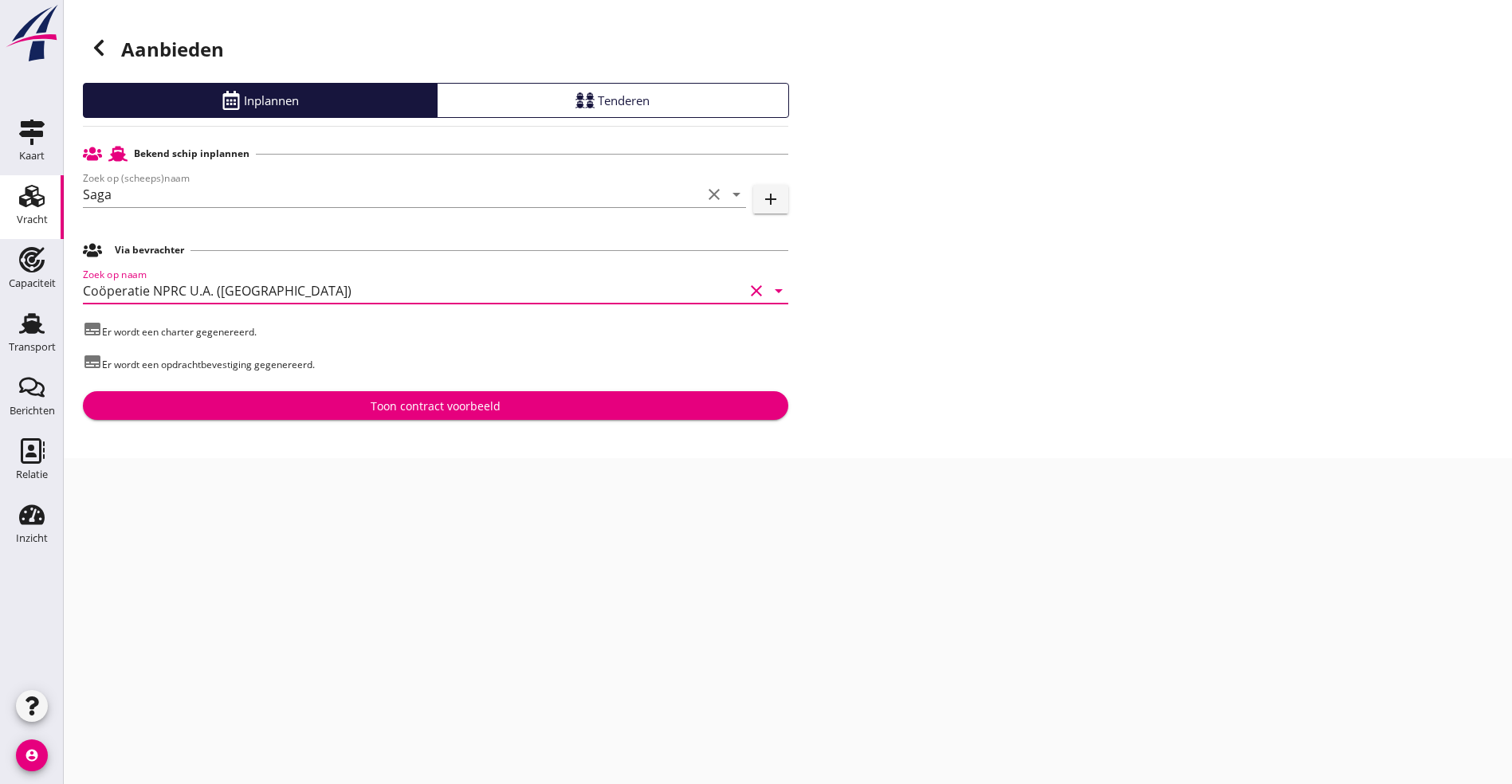
type input "Coöperatie NPRC U.A. ([GEOGRAPHIC_DATA])"
click at [462, 402] on div "Toon contract voorbeeld" at bounding box center [436, 405] width 130 height 17
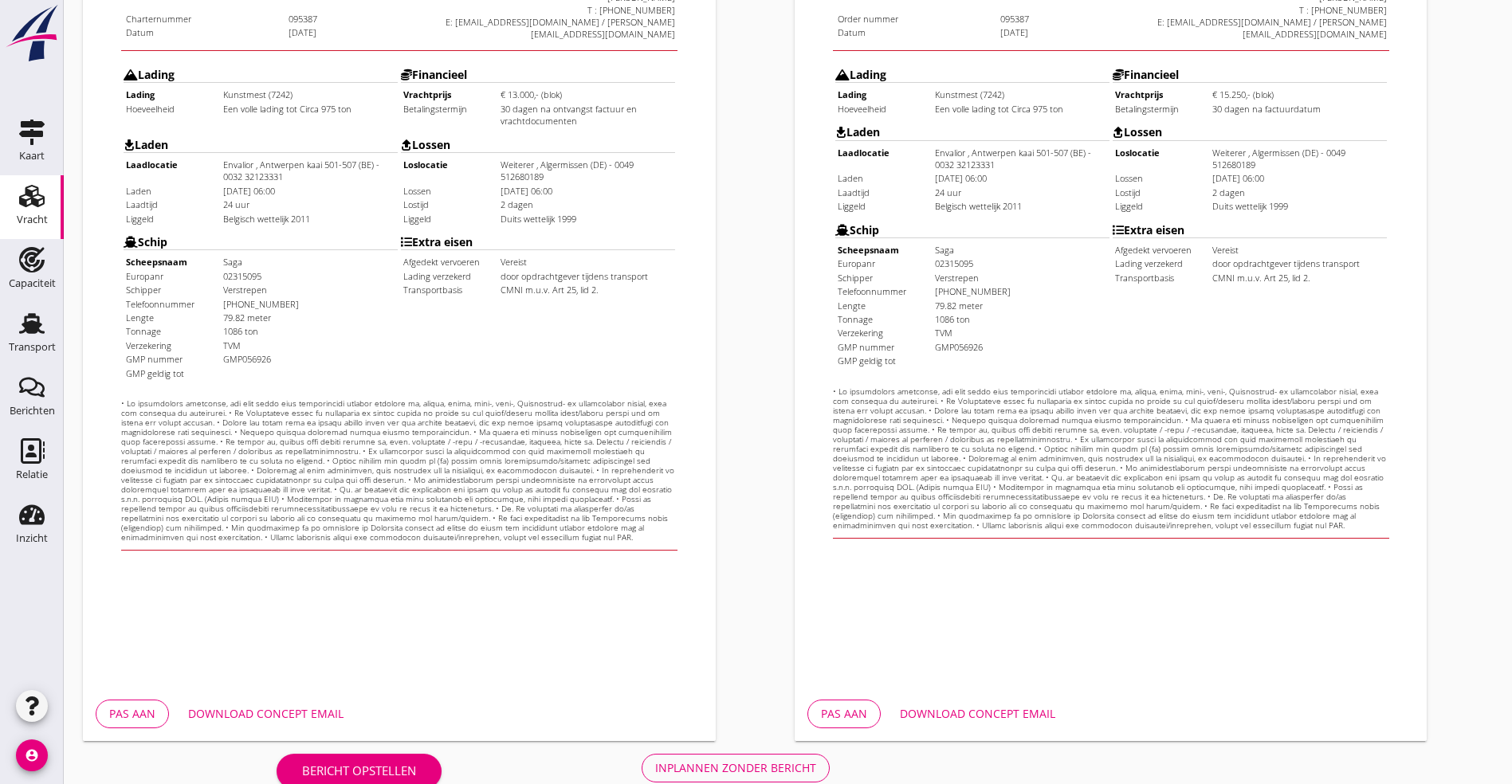
scroll to position [396, 0]
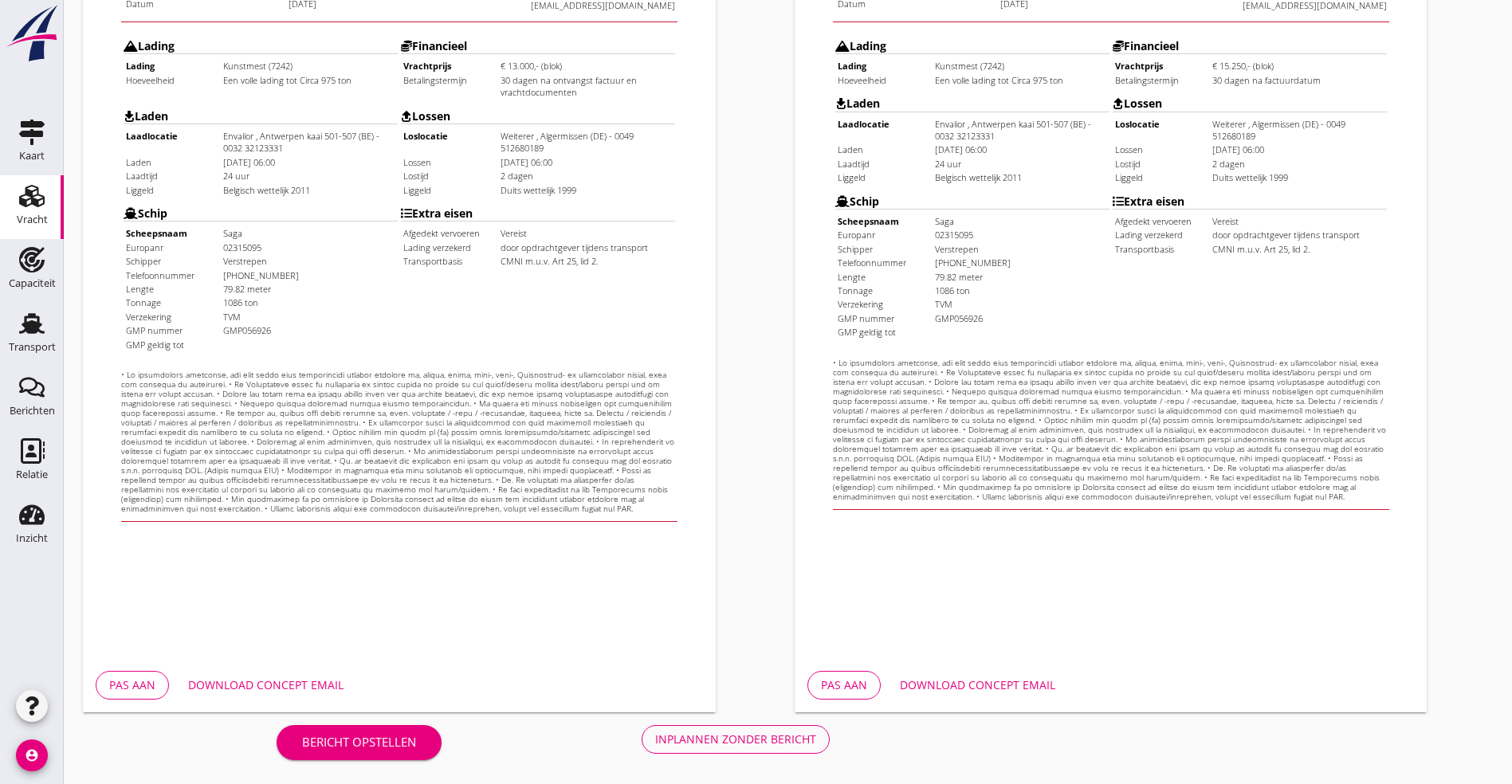
click at [260, 677] on div "Download concept email" at bounding box center [266, 685] width 155 height 17
click at [655, 736] on div "Inplannen zonder bericht" at bounding box center [735, 739] width 161 height 17
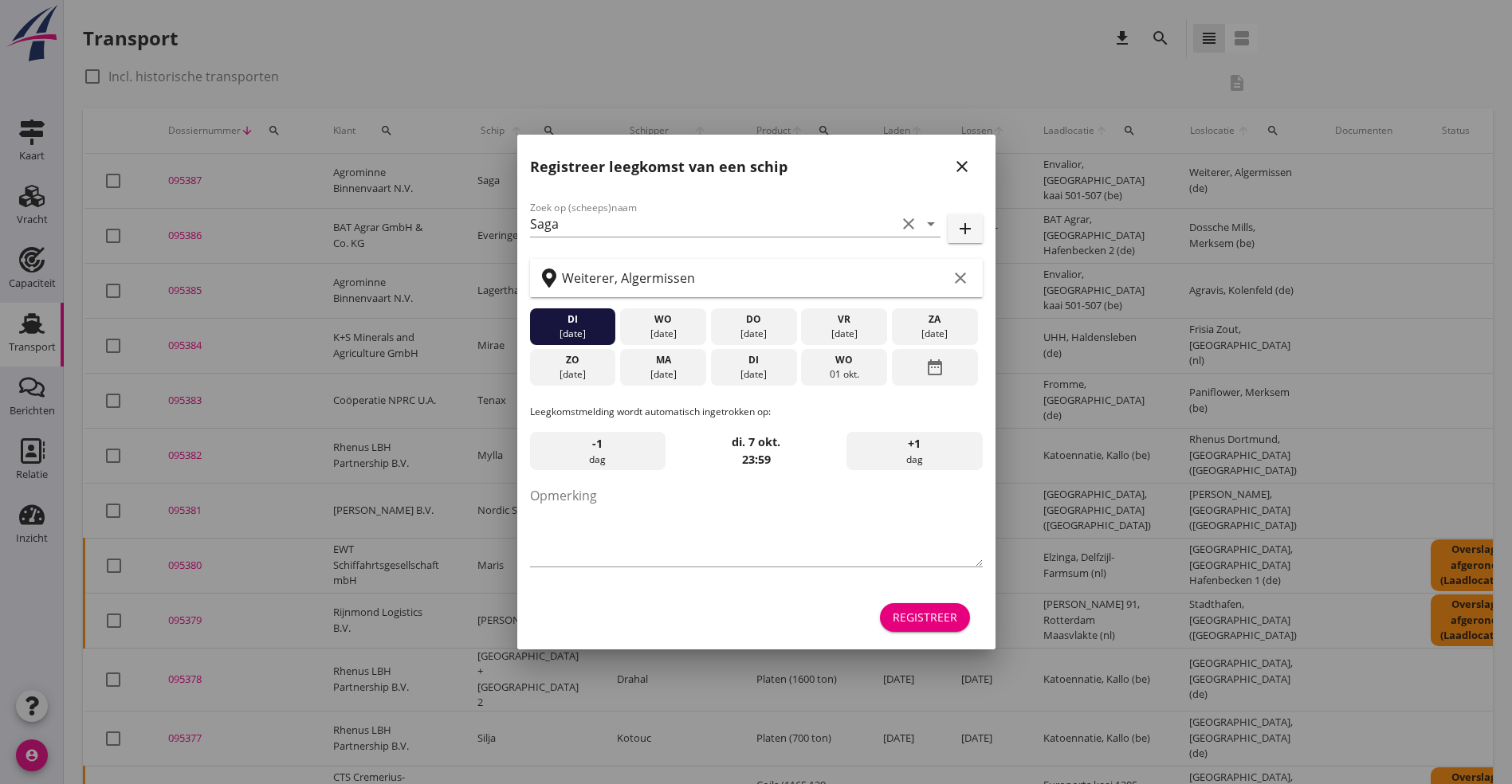
click at [928, 620] on div "Registreer" at bounding box center [925, 617] width 64 height 17
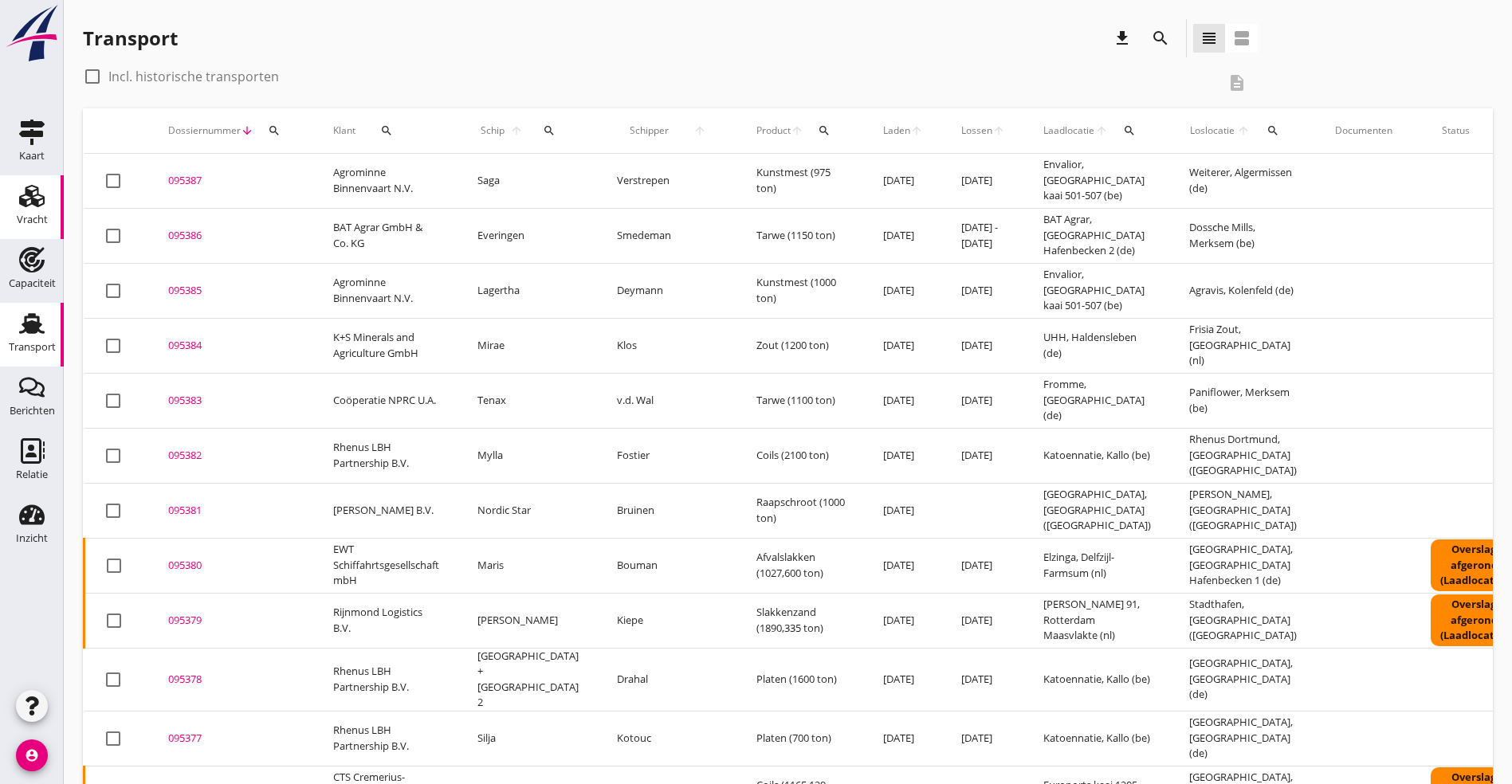
click at [34, 203] on use at bounding box center [31, 196] width 26 height 22
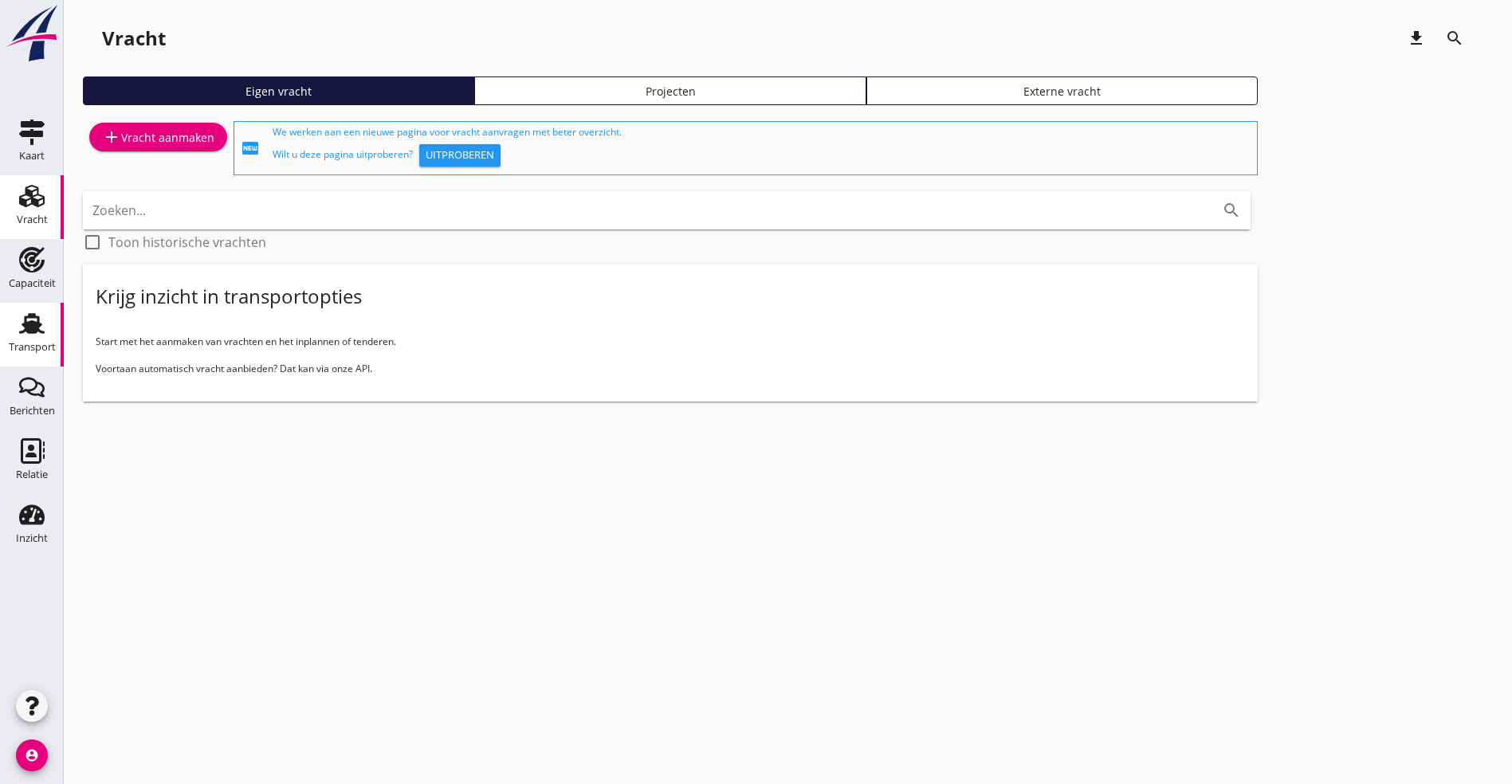
click at [37, 322] on use at bounding box center [31, 323] width 26 height 20
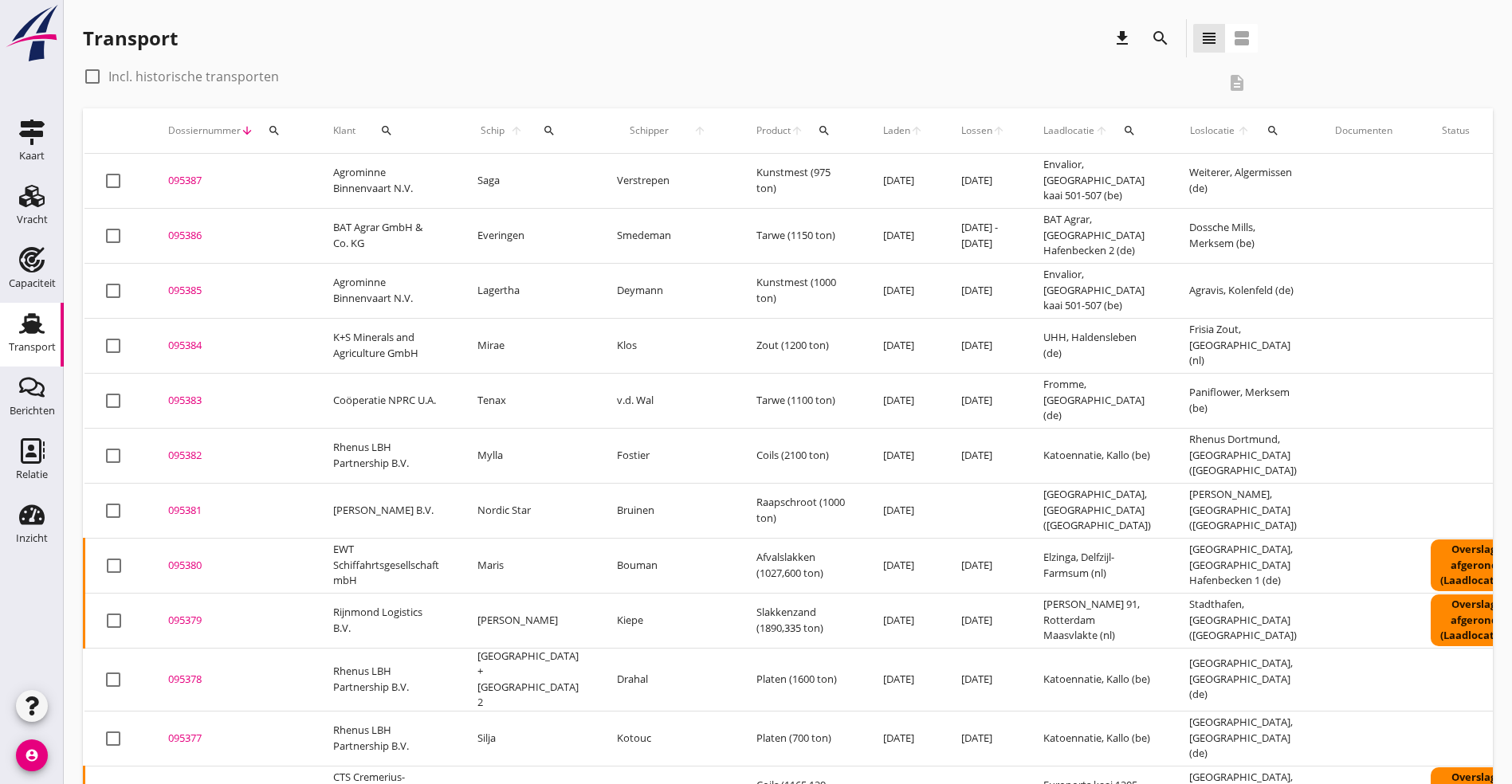
click at [215, 176] on div "095387" at bounding box center [232, 181] width 127 height 16
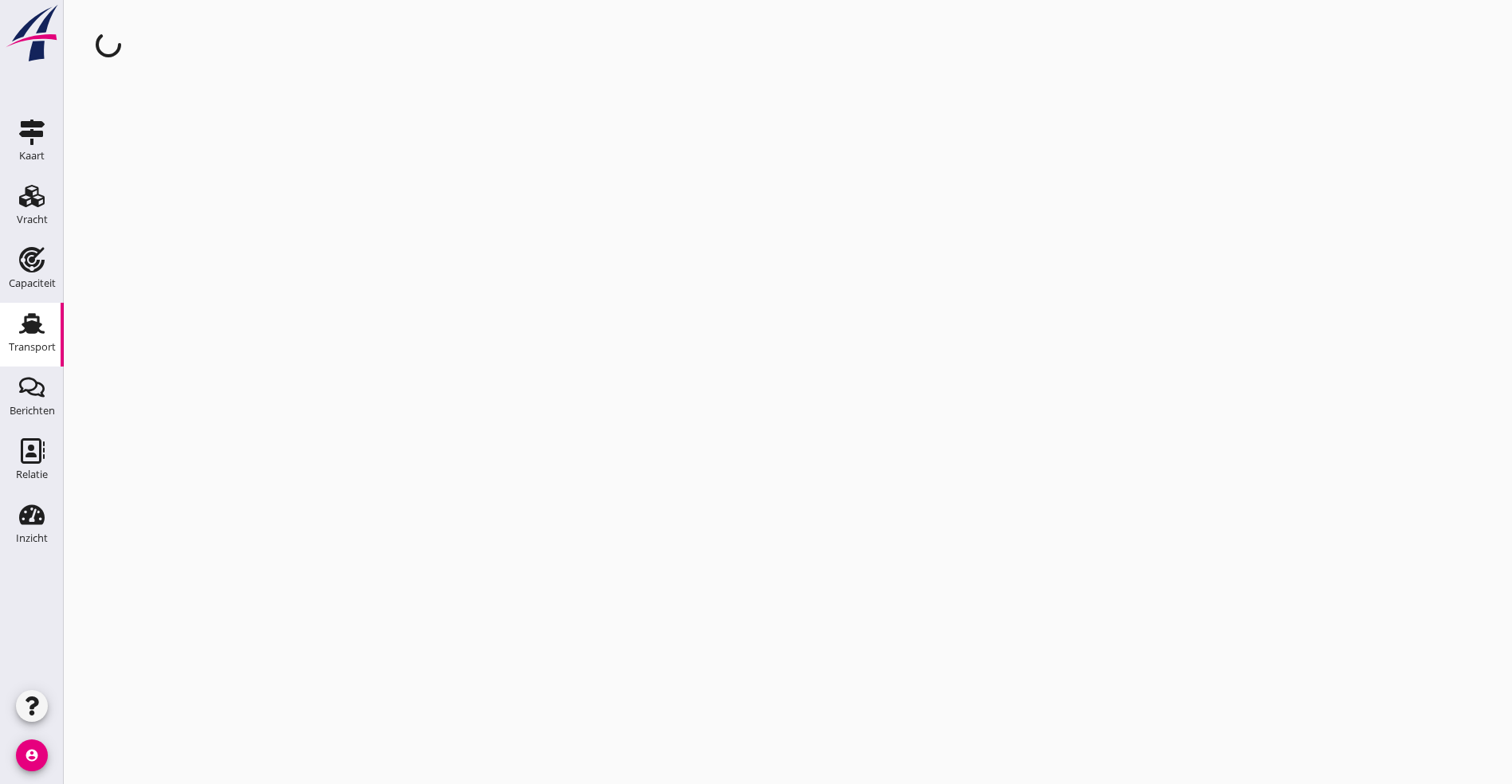
click at [193, 175] on div "cancel You are impersonating another user." at bounding box center [789, 392] width 1449 height 784
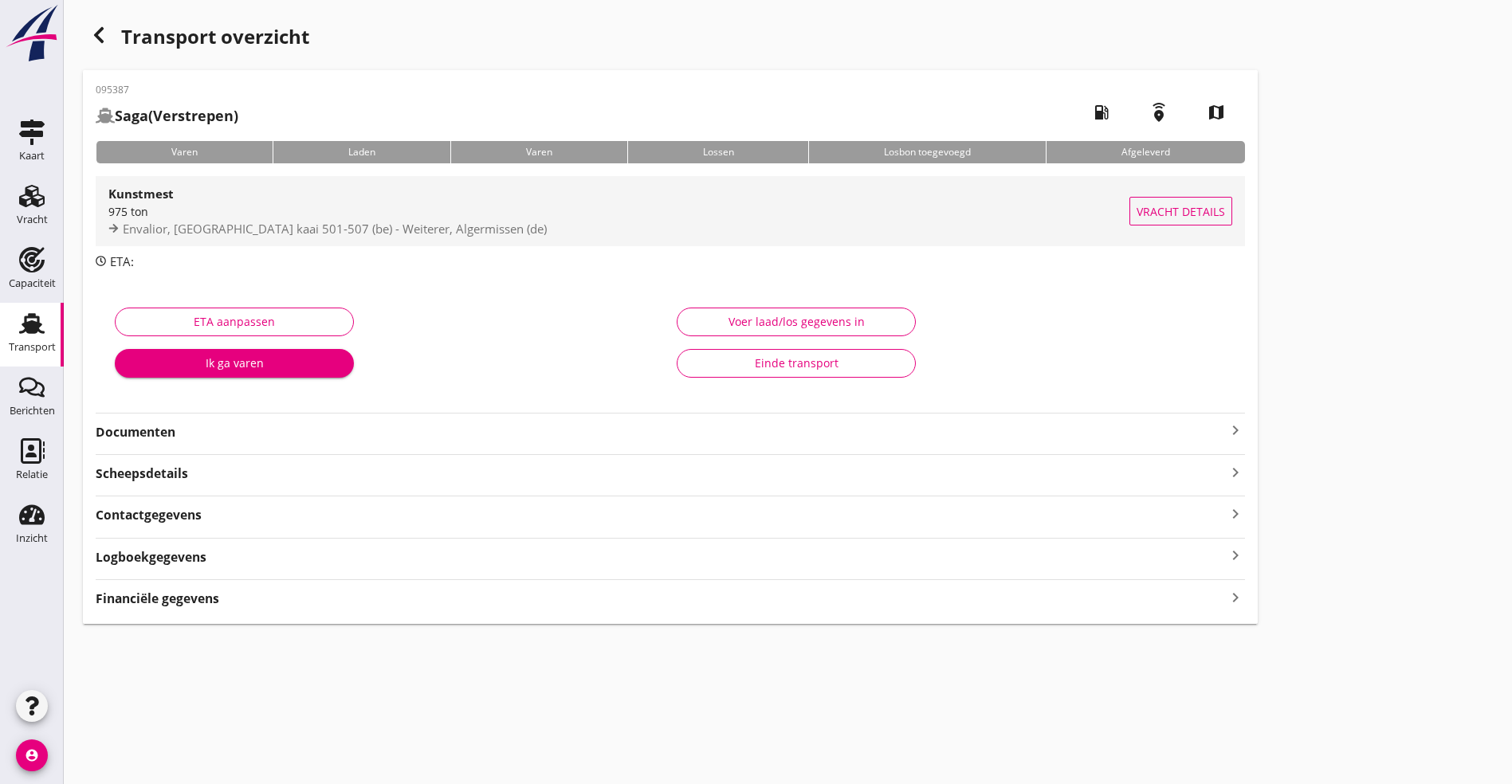
click at [119, 198] on strong "Kunstmest" at bounding box center [141, 193] width 65 height 16
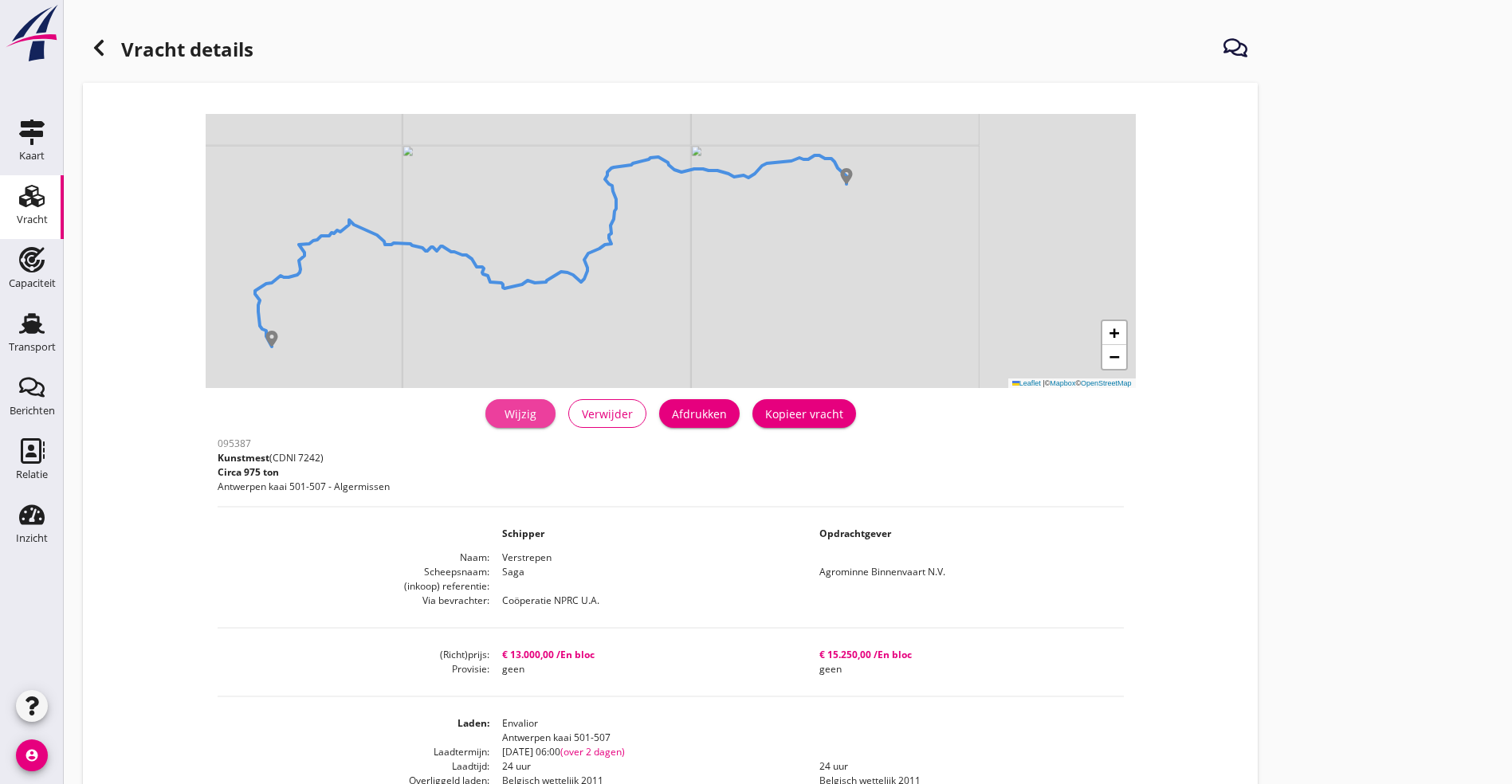
click at [498, 413] on div "Wijzig" at bounding box center [520, 413] width 45 height 17
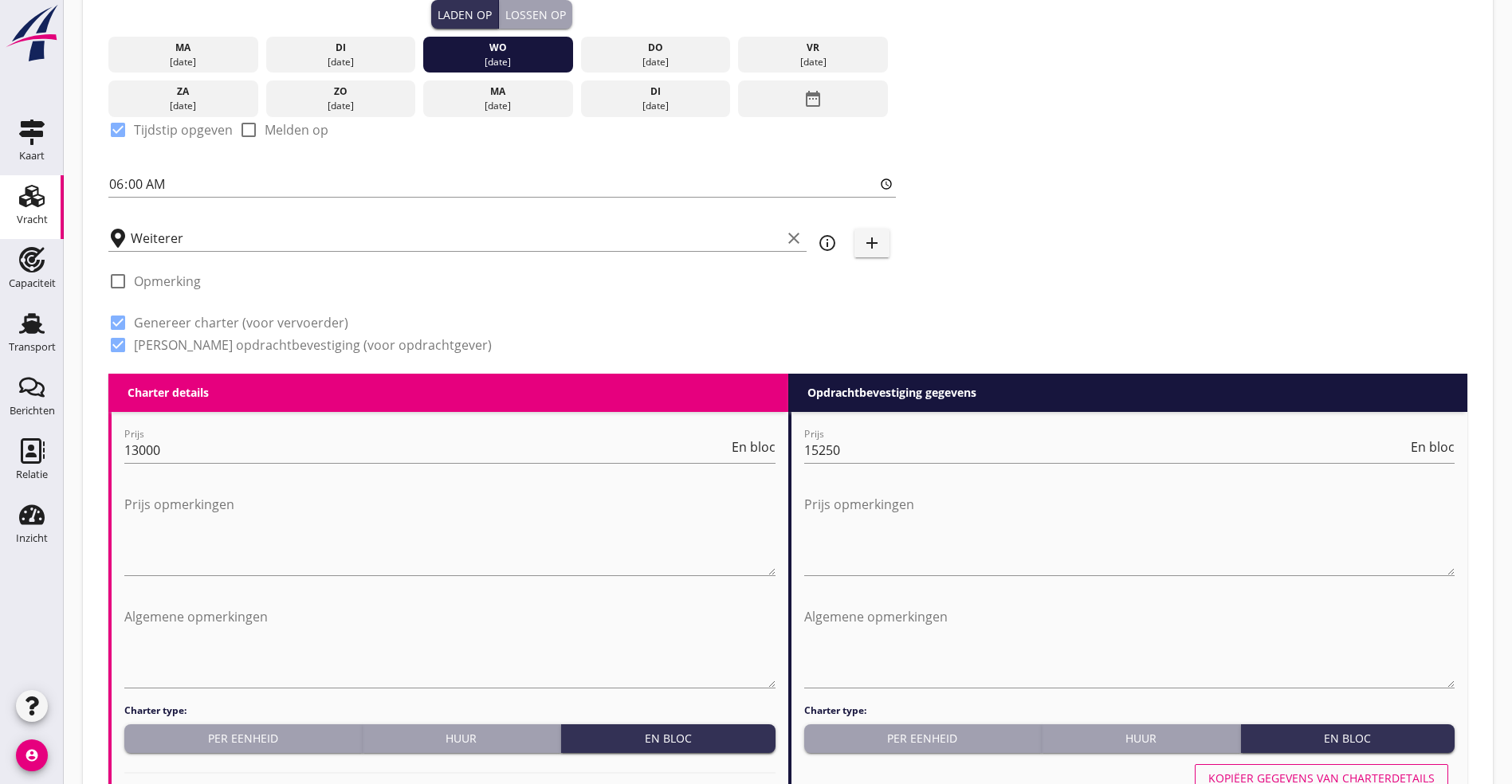
scroll to position [359, 0]
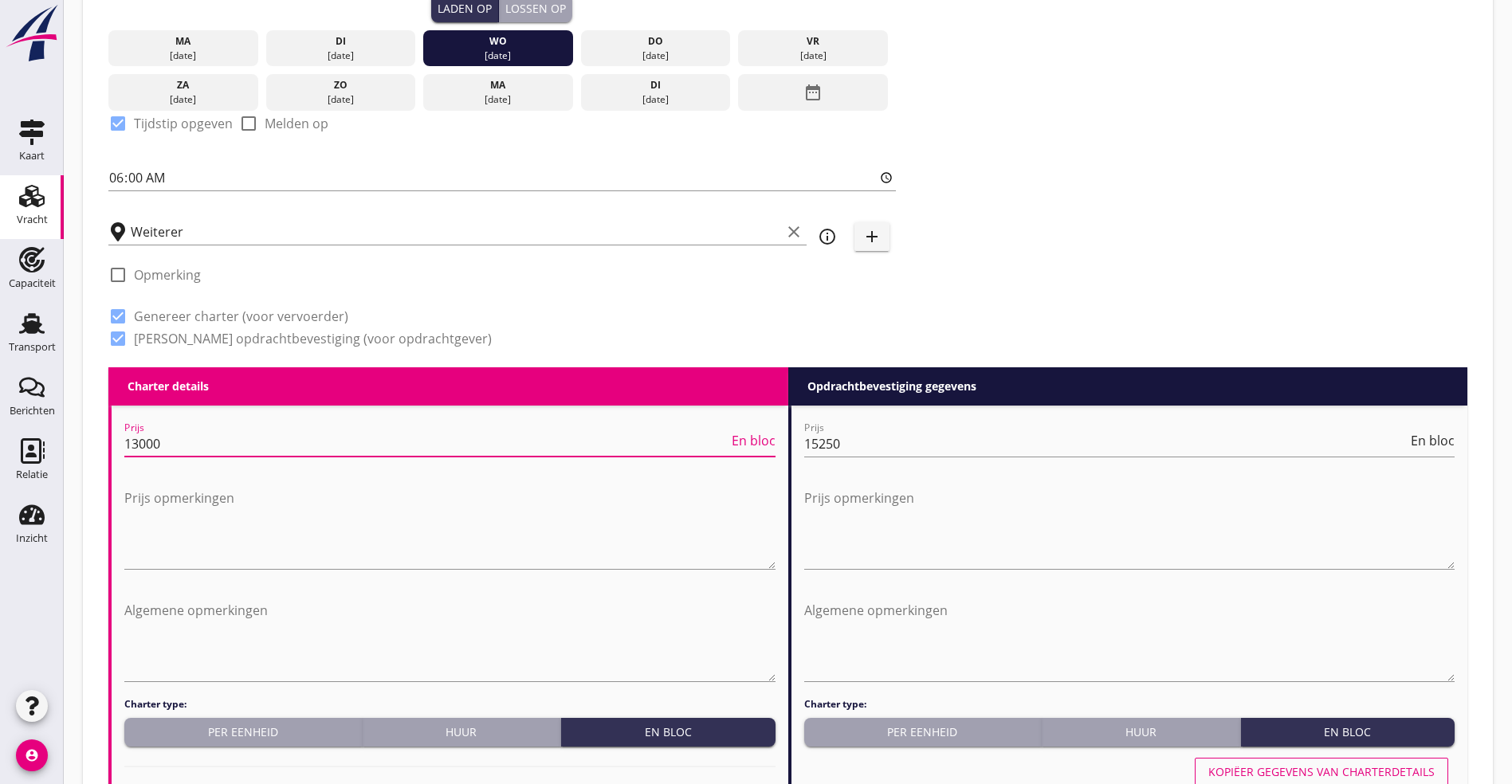
drag, startPoint x: 172, startPoint y: 438, endPoint x: -179, endPoint y: 363, distance: 358.9
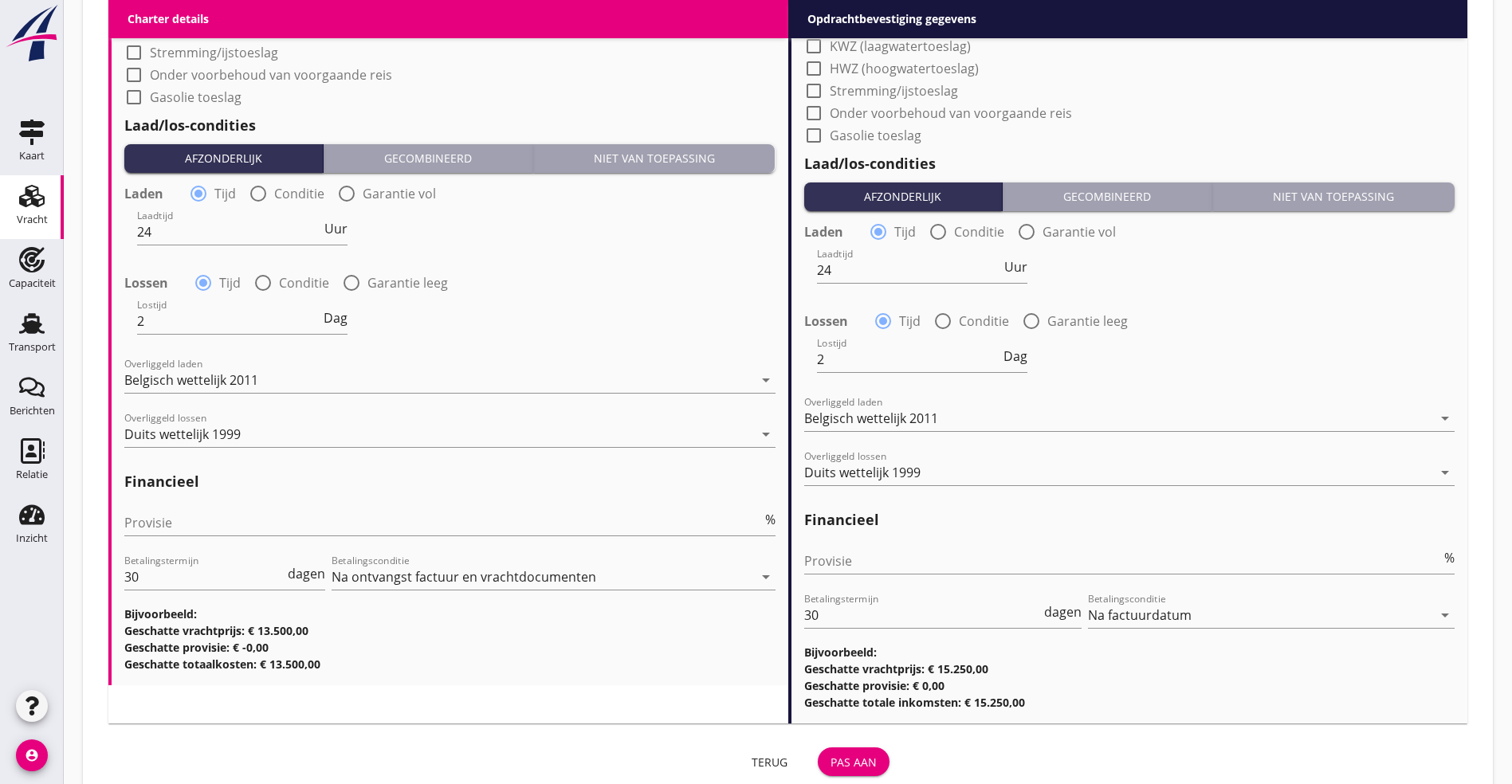
scroll to position [1564, 0]
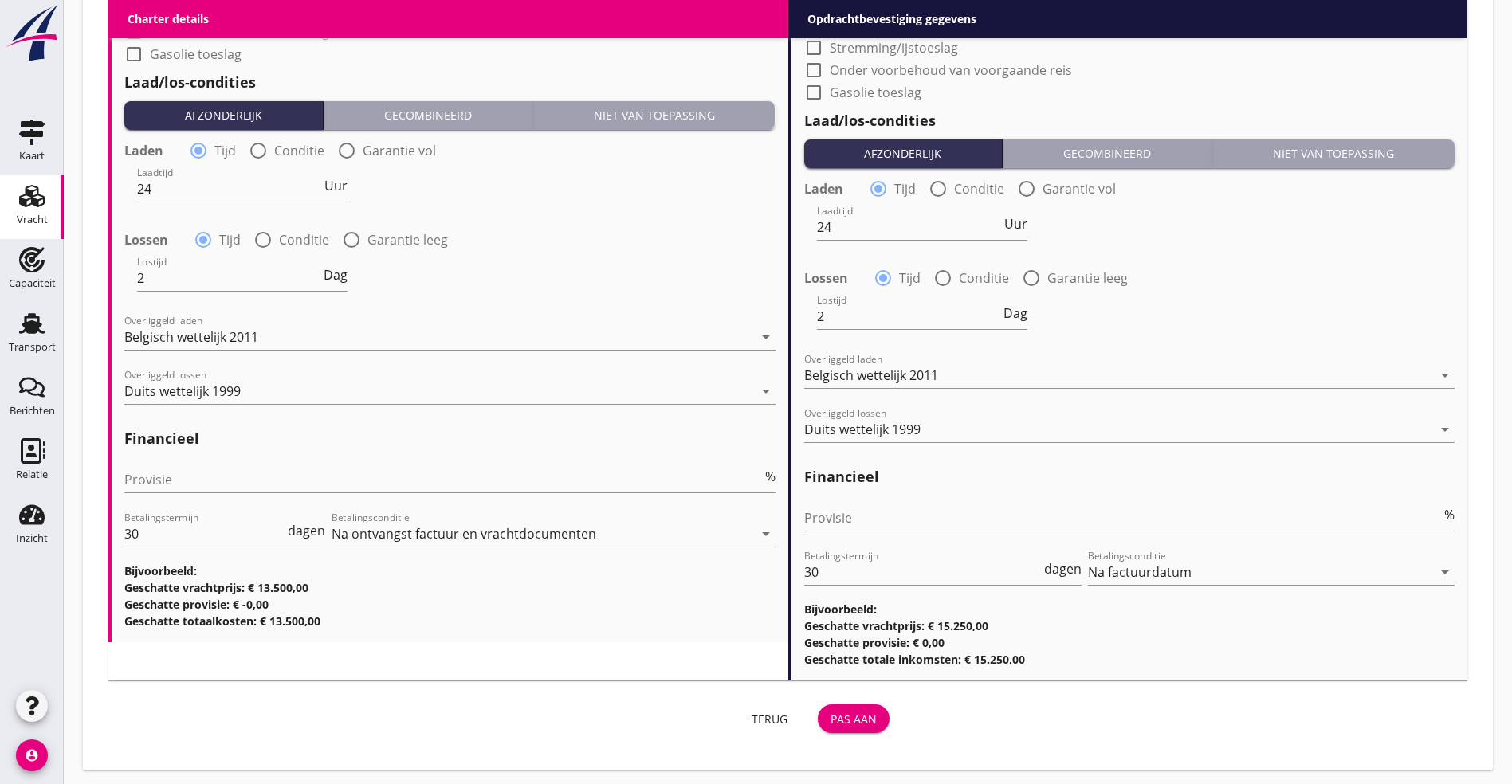
type input "13500"
click at [818, 727] on button "Pas aan" at bounding box center [854, 719] width 72 height 29
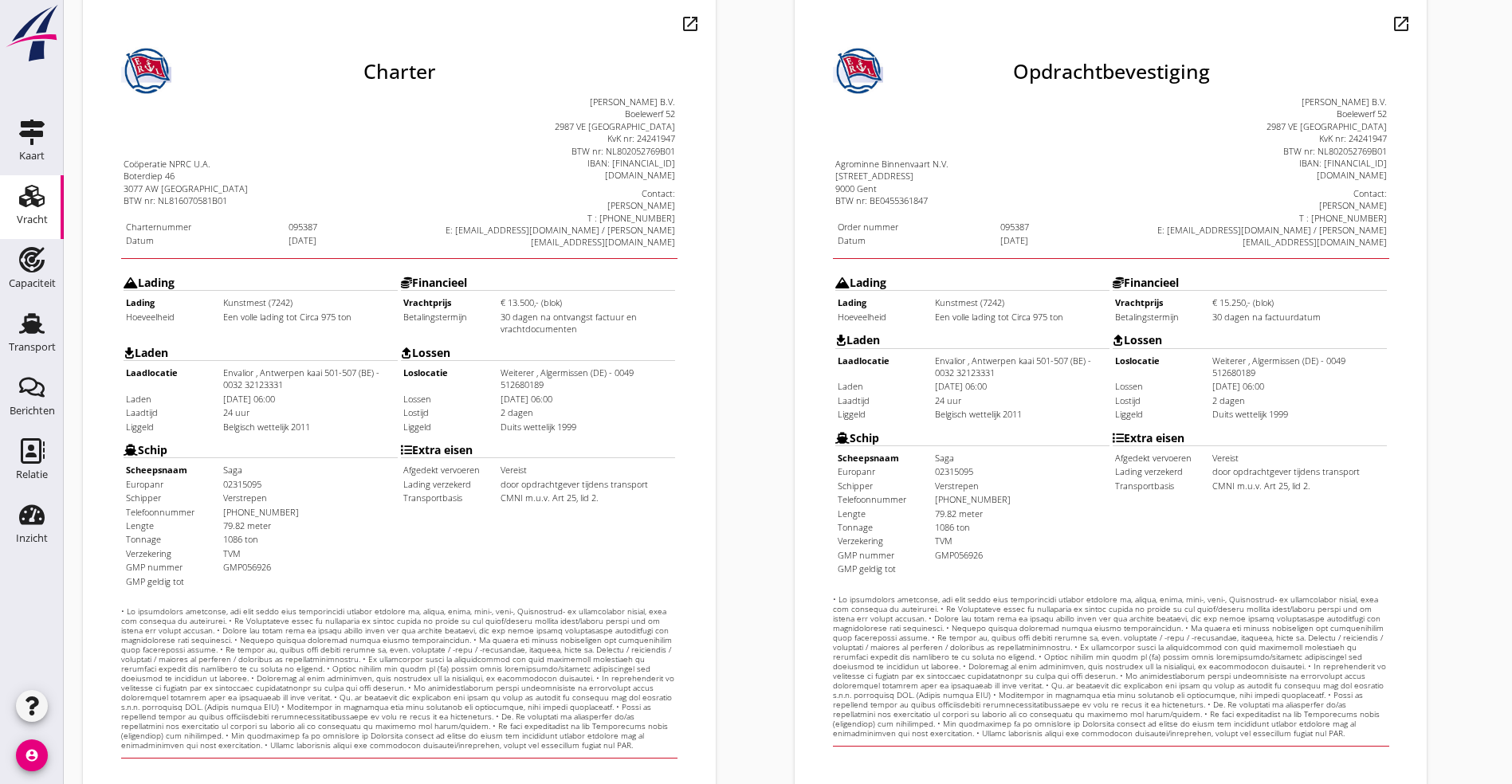
scroll to position [396, 0]
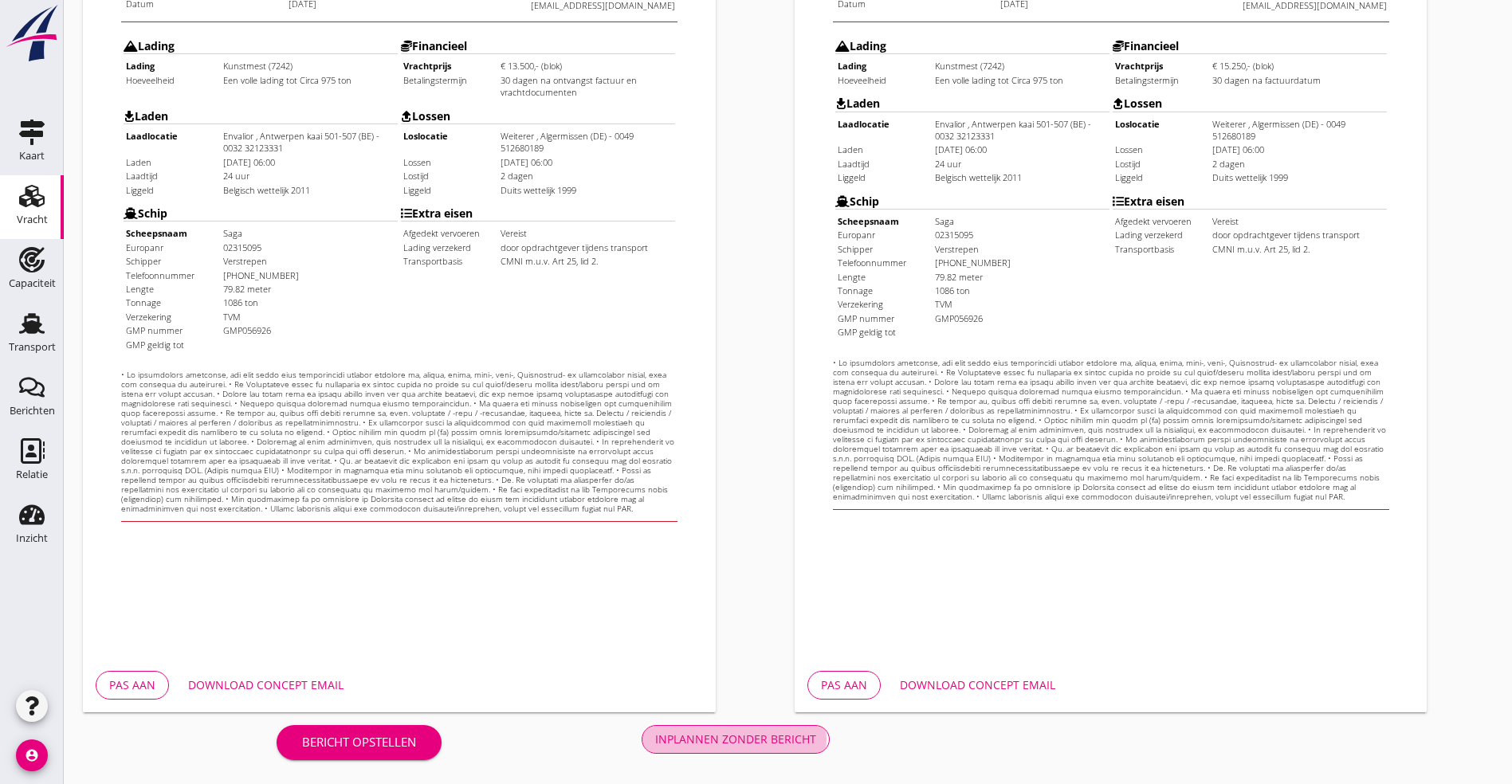
click at [655, 731] on div "Inplannen zonder bericht" at bounding box center [735, 739] width 161 height 17
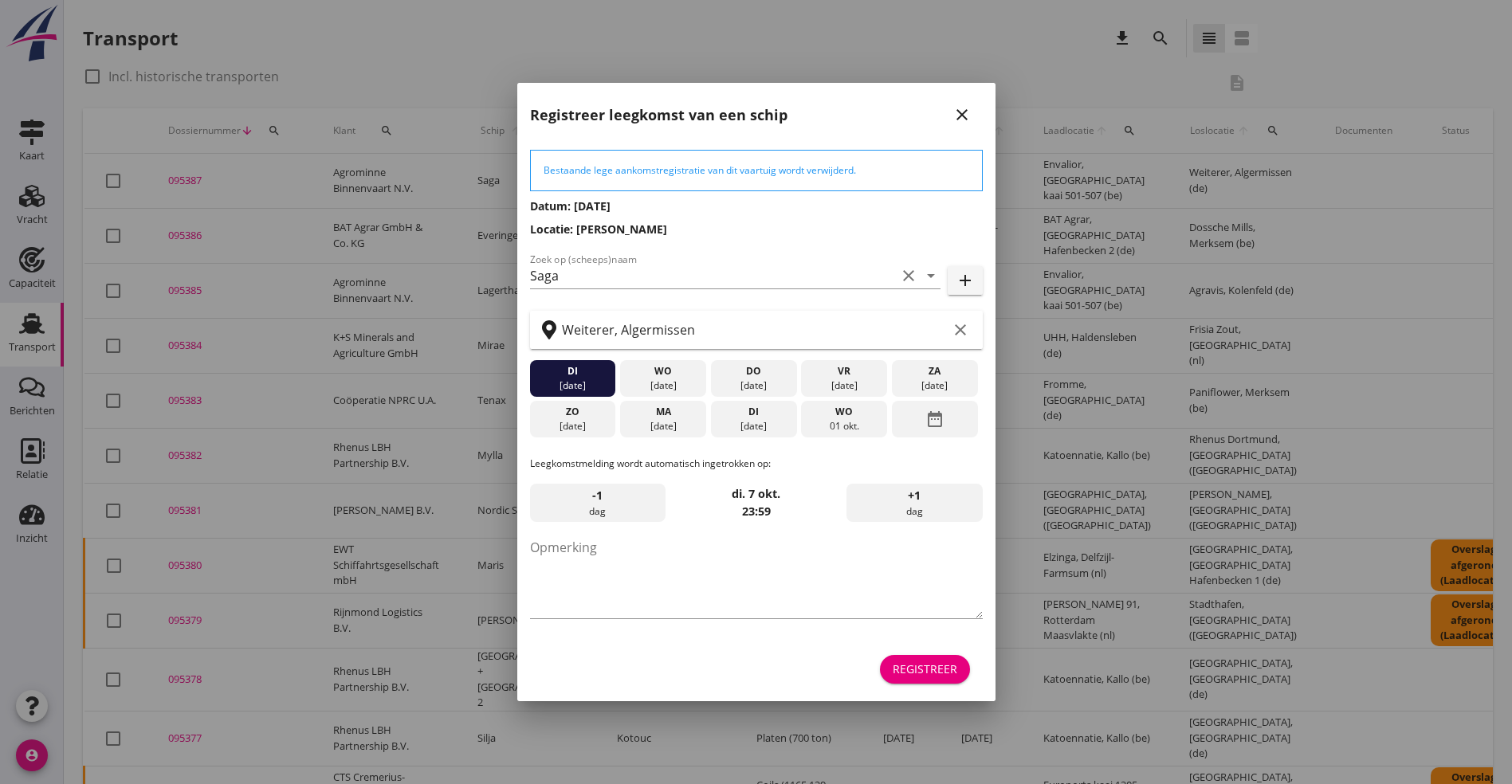
click at [917, 674] on div "Registreer" at bounding box center [925, 669] width 64 height 17
